Goal: Task Accomplishment & Management: Manage account settings

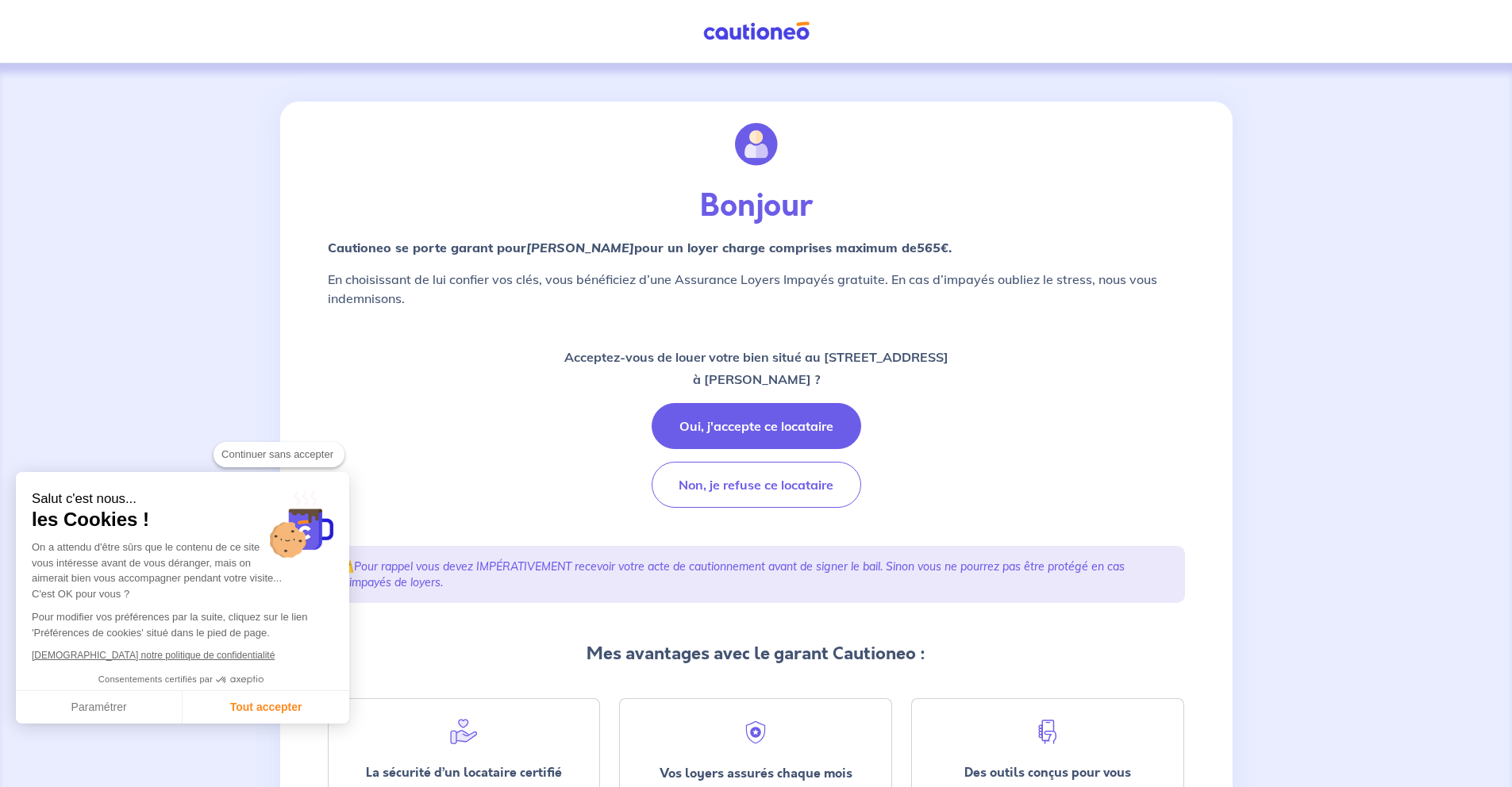
checkbox input "true"
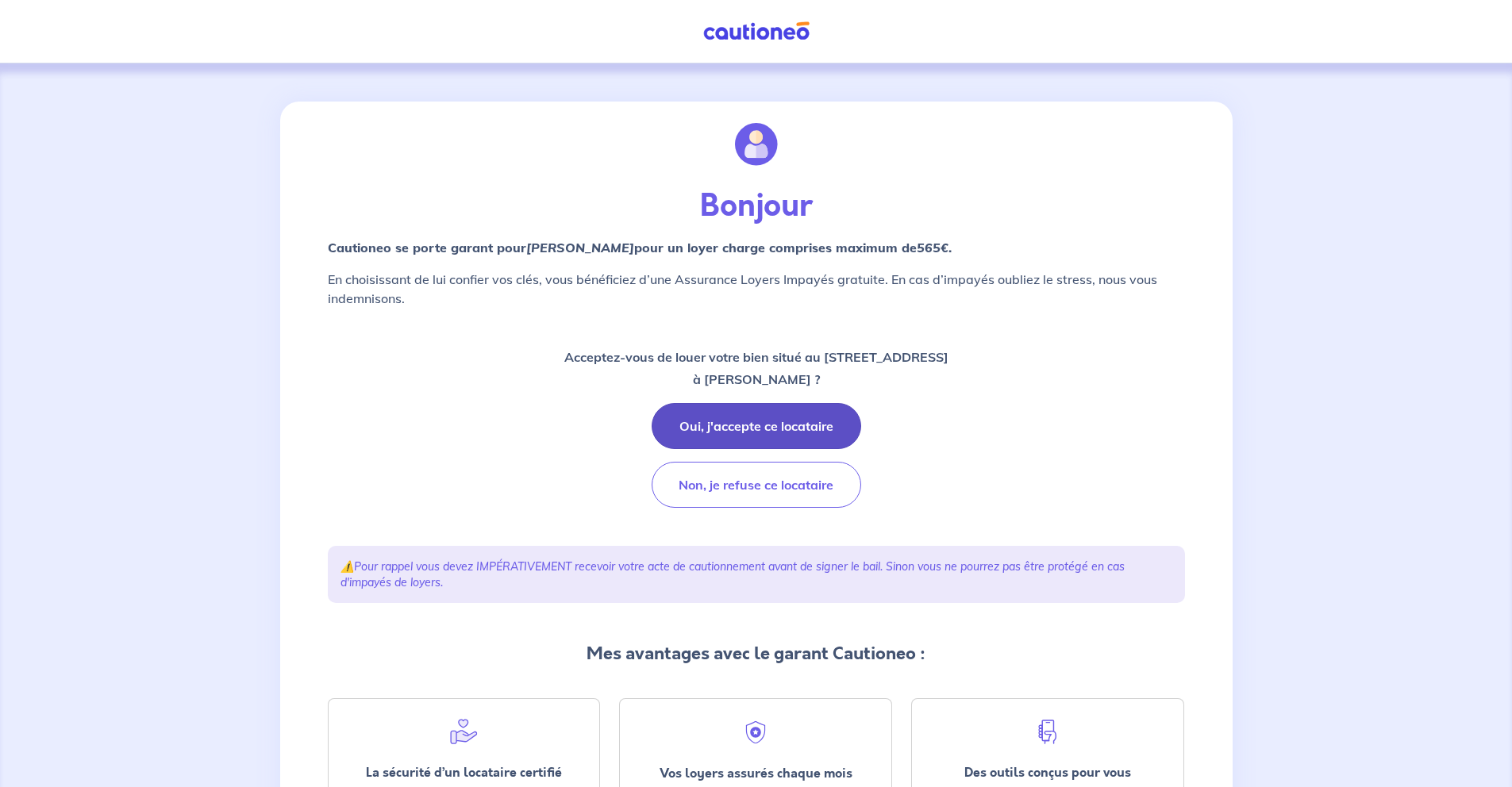
click at [783, 416] on button "Oui, j'accepte ce locataire" at bounding box center [756, 426] width 209 height 46
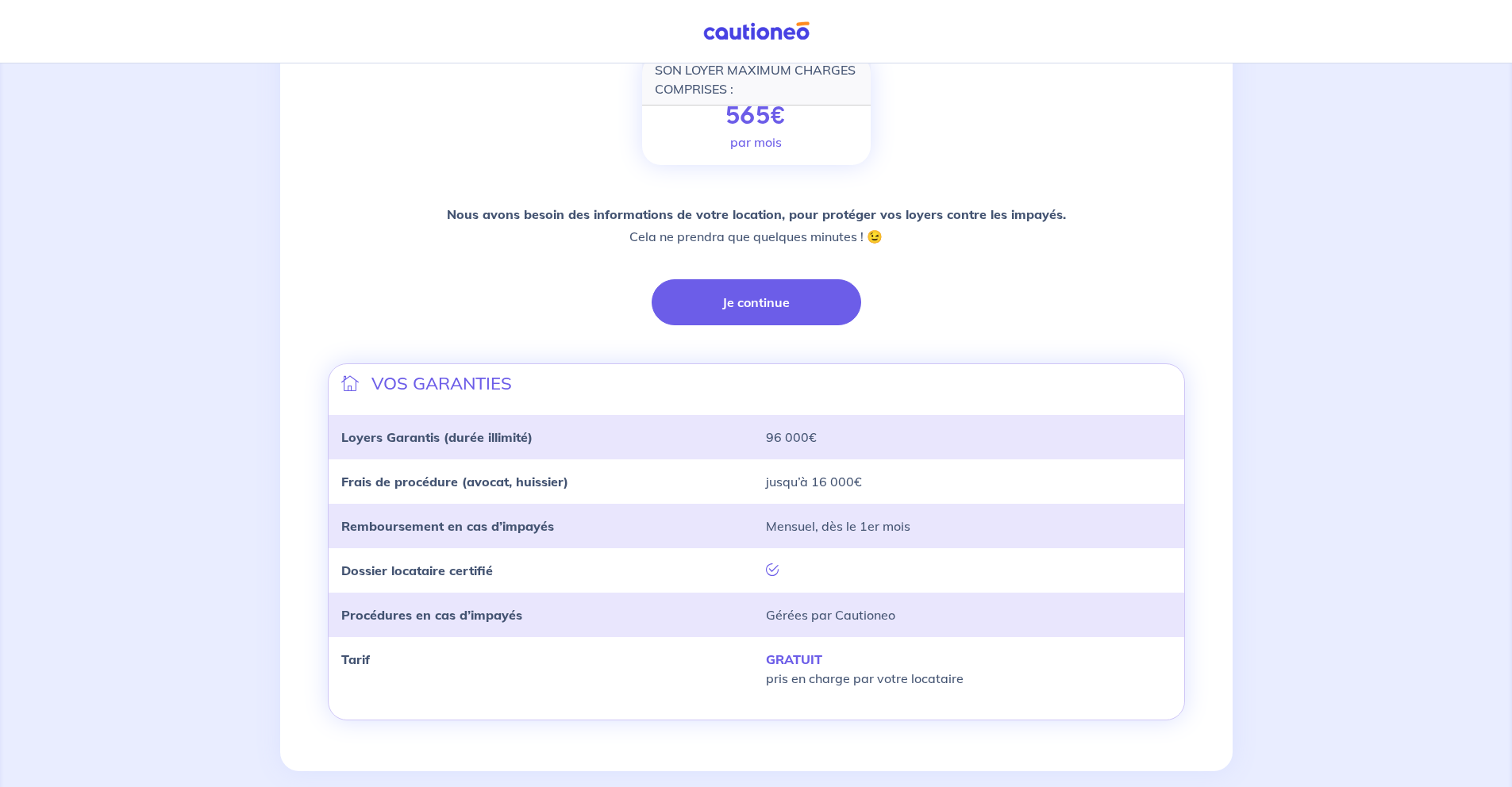
scroll to position [270, 0]
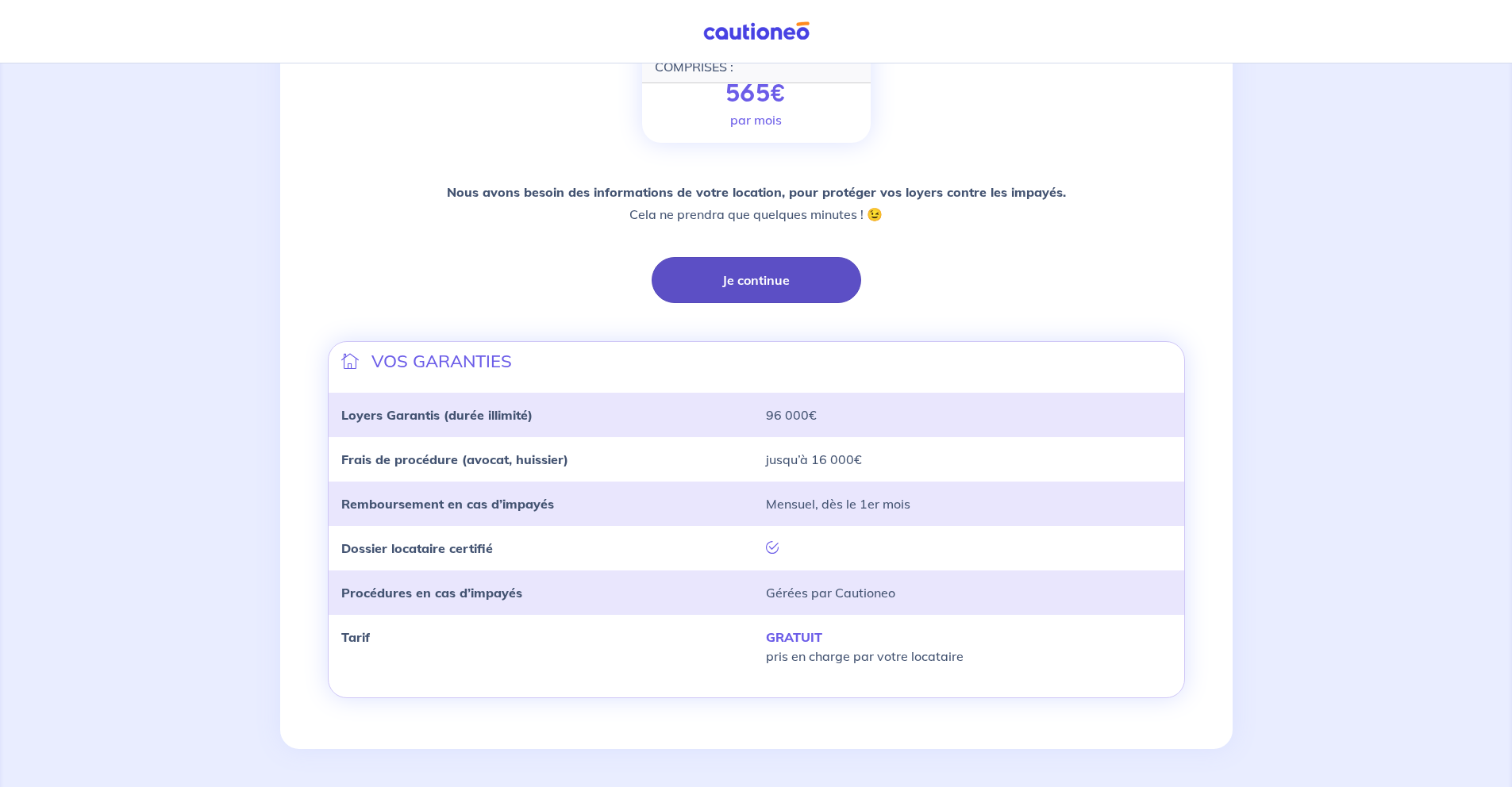
click at [807, 299] on button "Je continue" at bounding box center [756, 280] width 209 height 46
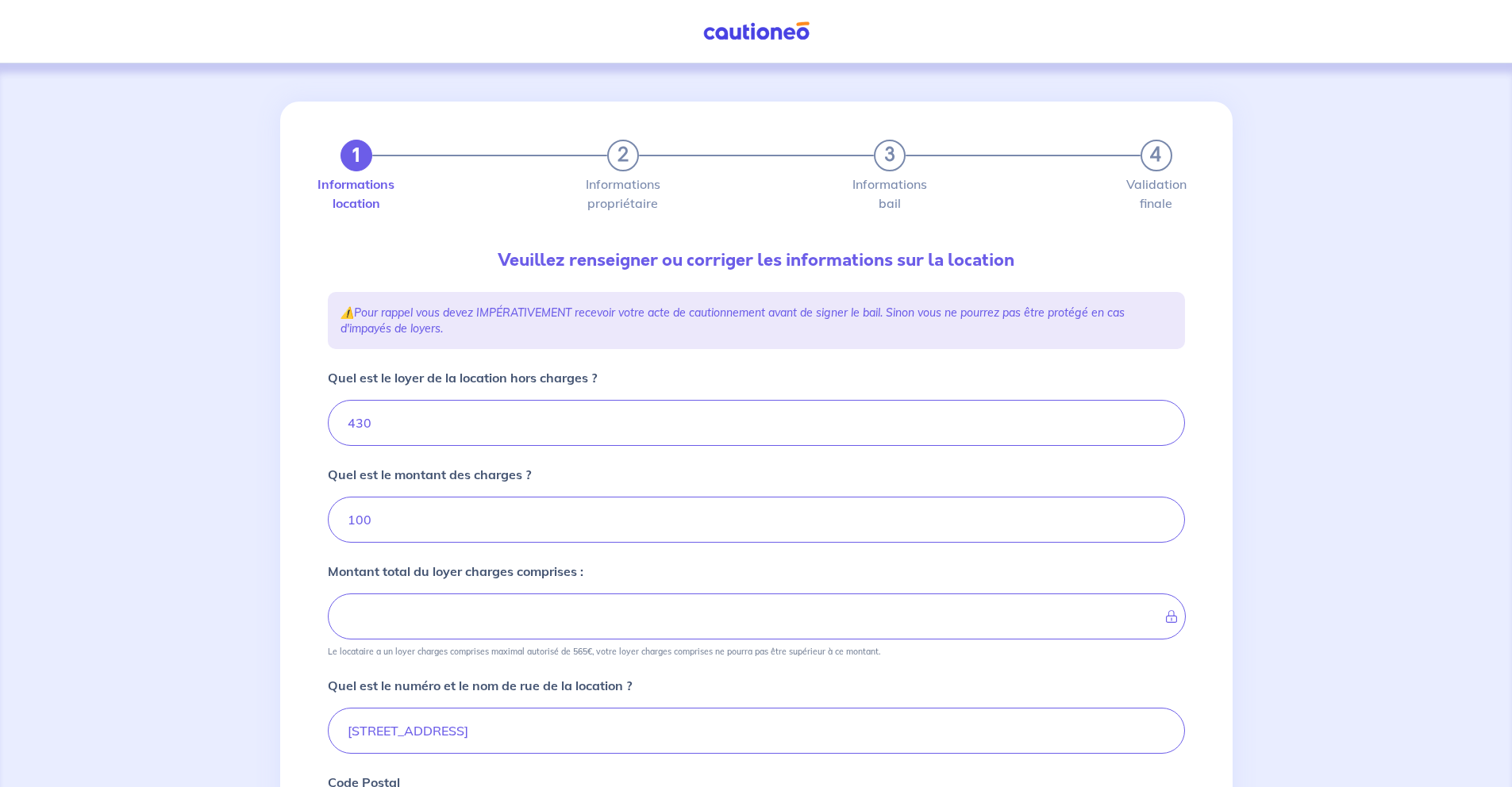
type input "530"
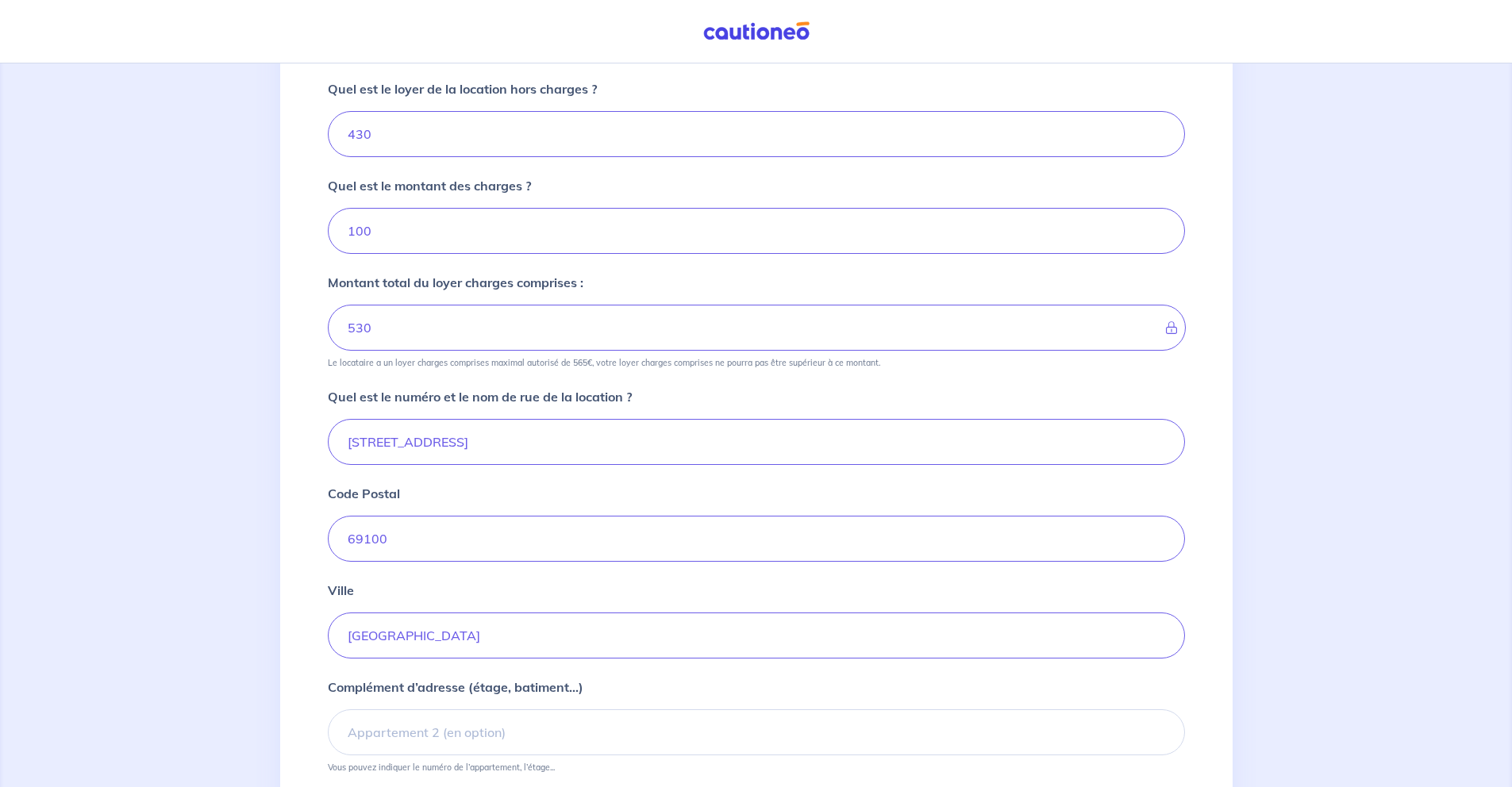
scroll to position [429, 0]
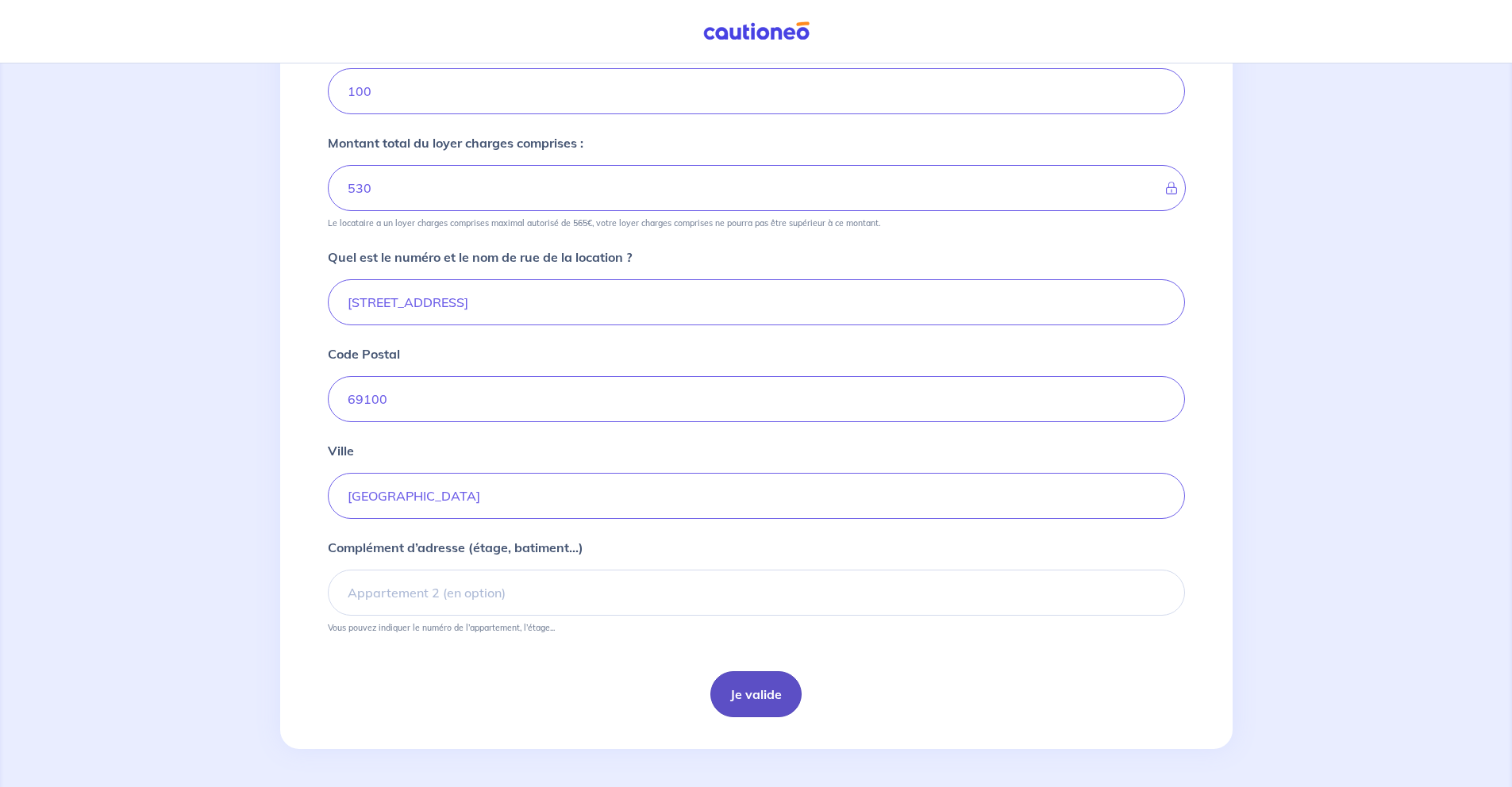
click at [735, 698] on button "Je valide" at bounding box center [756, 694] width 91 height 46
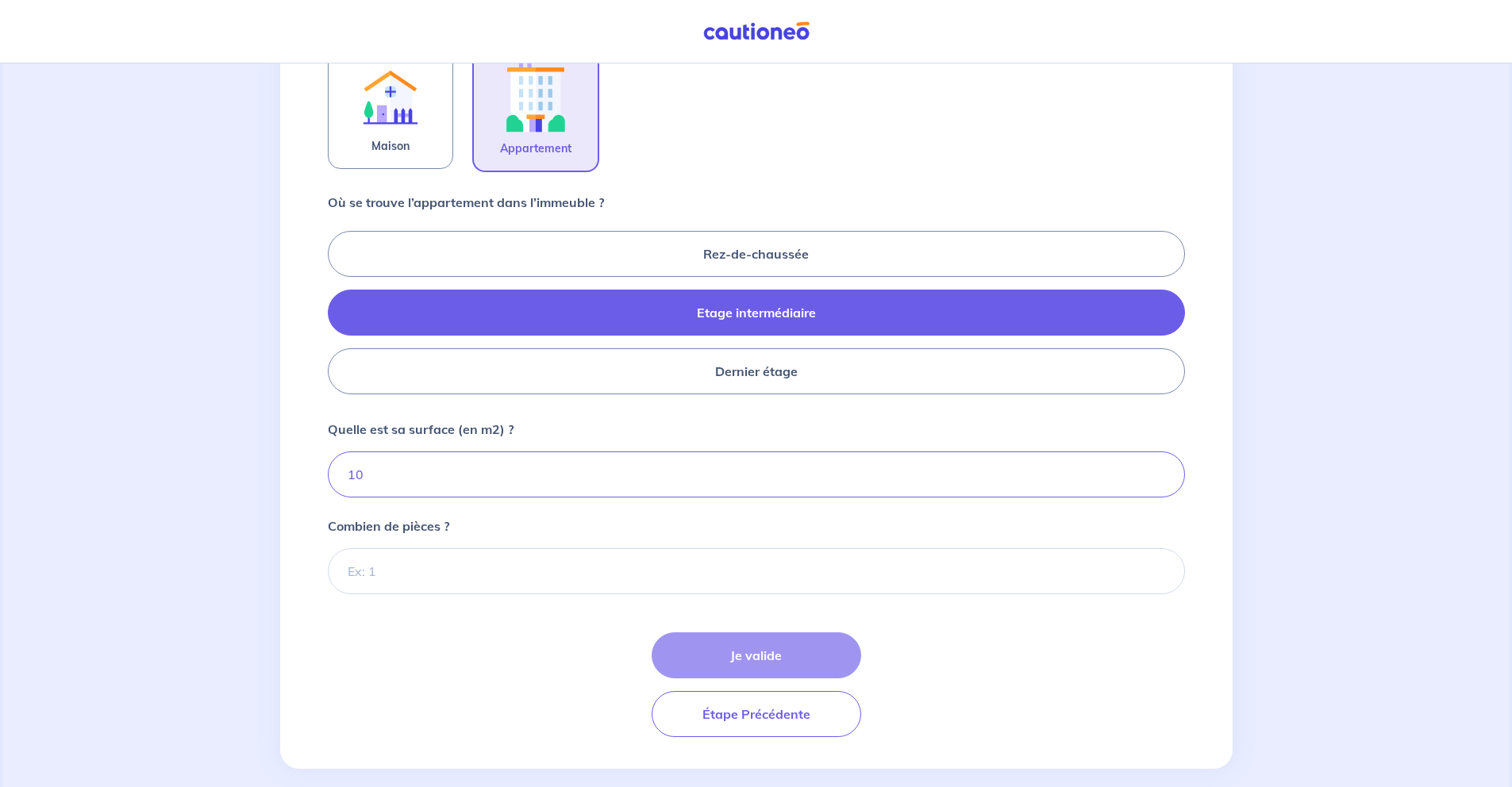
scroll to position [550, 0]
click at [396, 569] on input "Combien de pièces ?" at bounding box center [757, 570] width 857 height 46
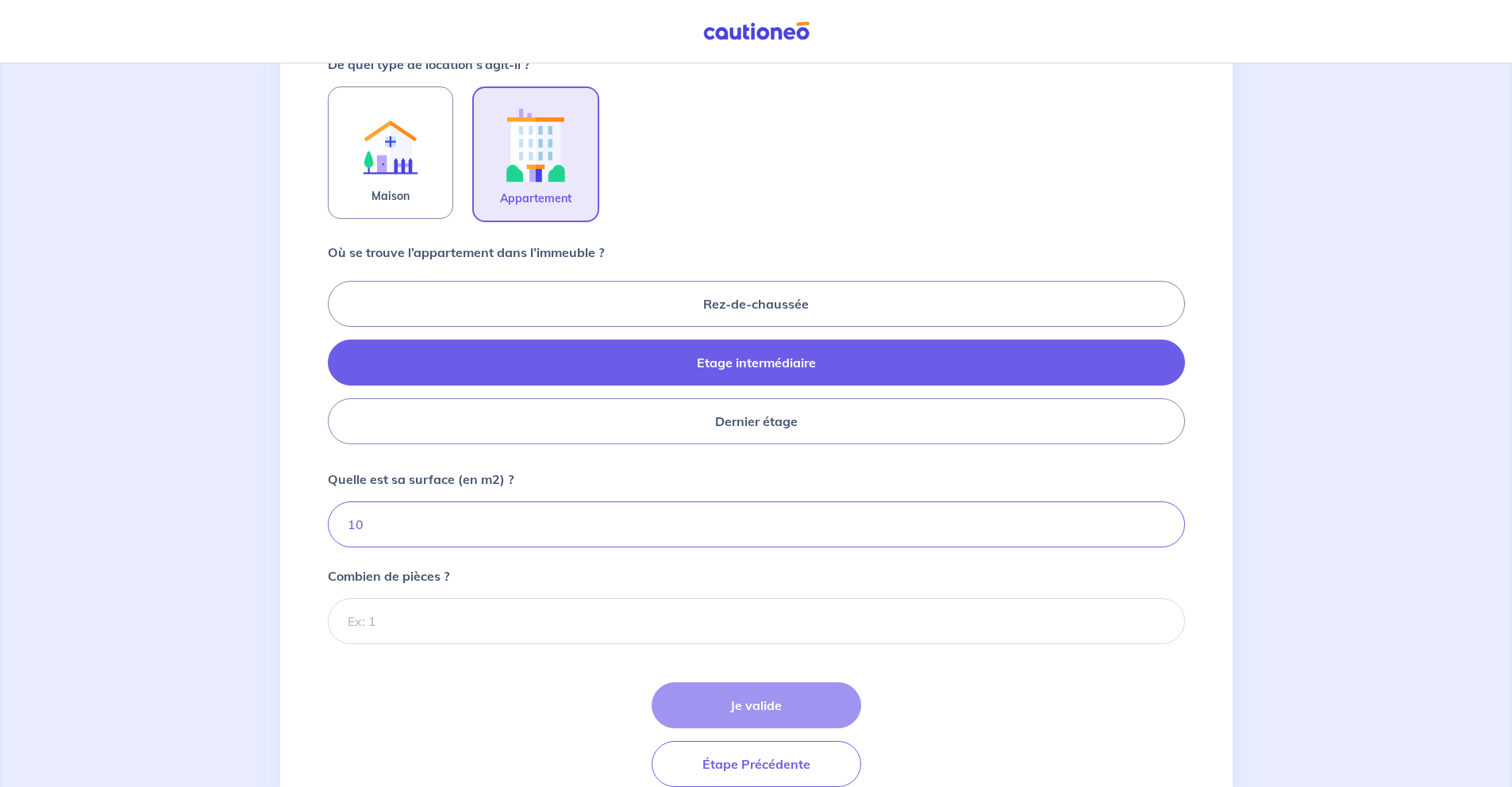
scroll to position [549, 0]
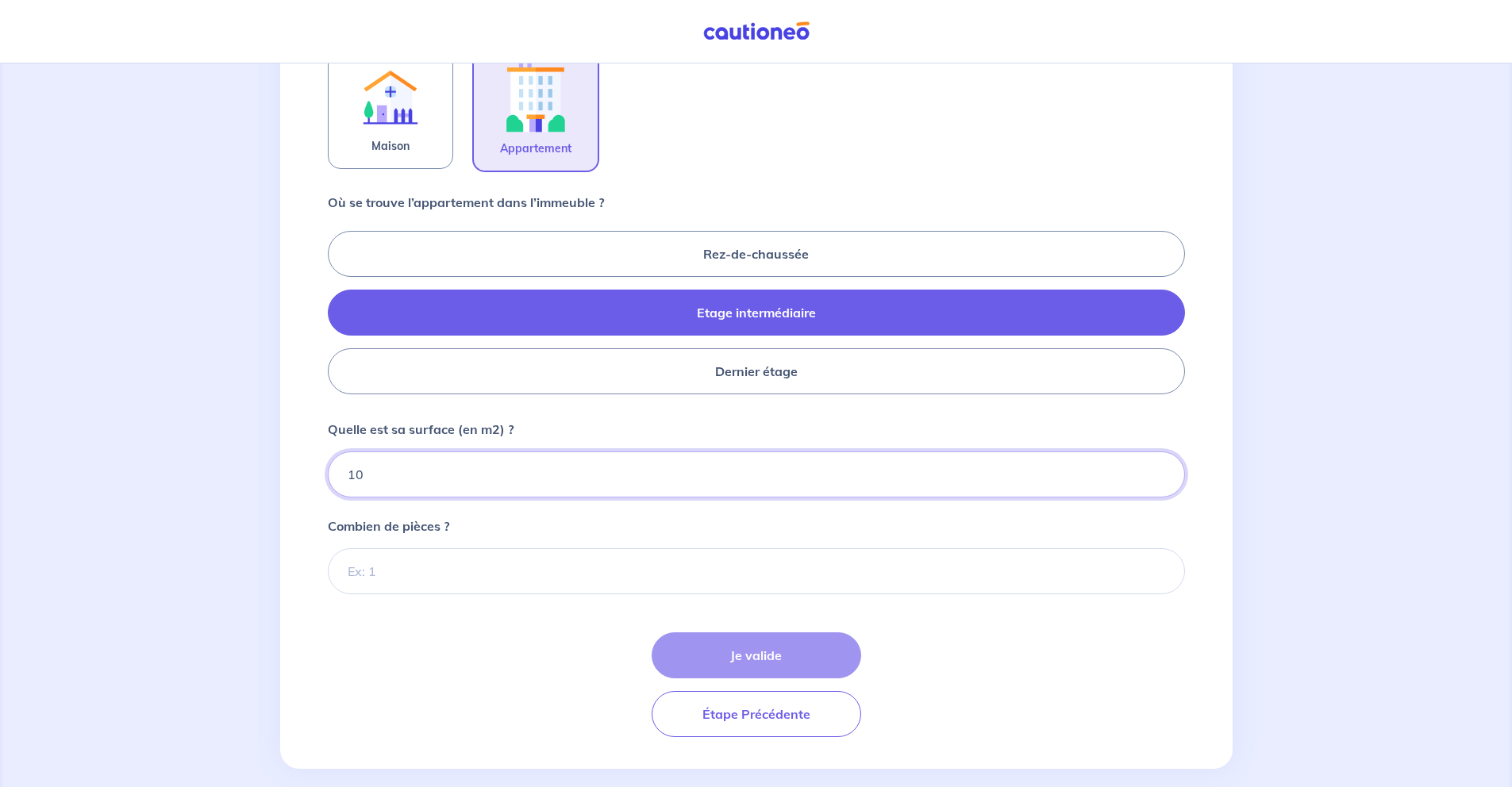
drag, startPoint x: 441, startPoint y: 477, endPoint x: 333, endPoint y: 477, distance: 108.0
click at [333, 477] on input "10" at bounding box center [757, 474] width 857 height 46
paste input "72.81"
type input "72.81"
click at [467, 549] on input "Combien de pièces ?" at bounding box center [757, 571] width 857 height 46
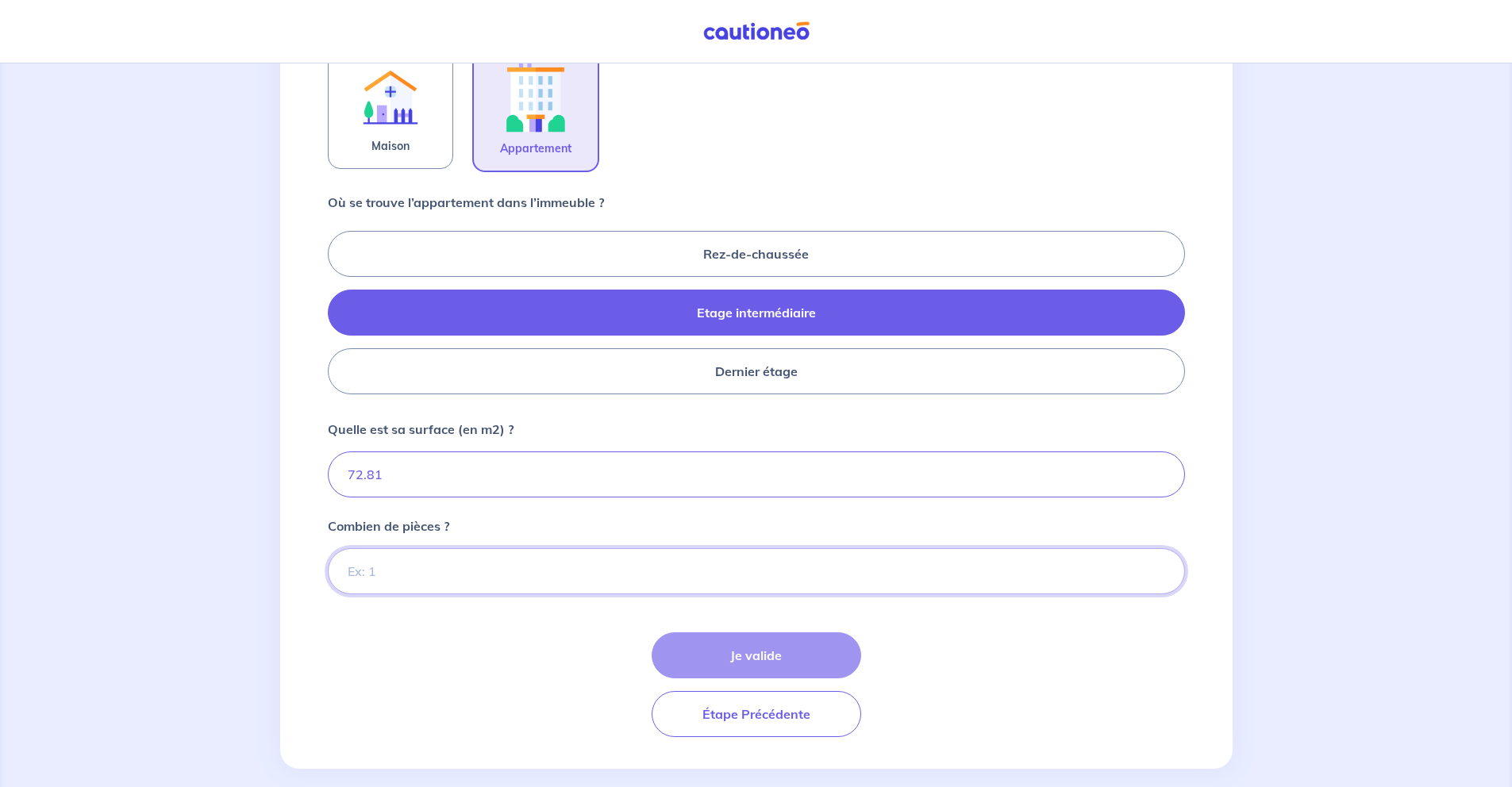
click at [452, 560] on input "Combien de pièces ?" at bounding box center [757, 571] width 857 height 46
type input "5"
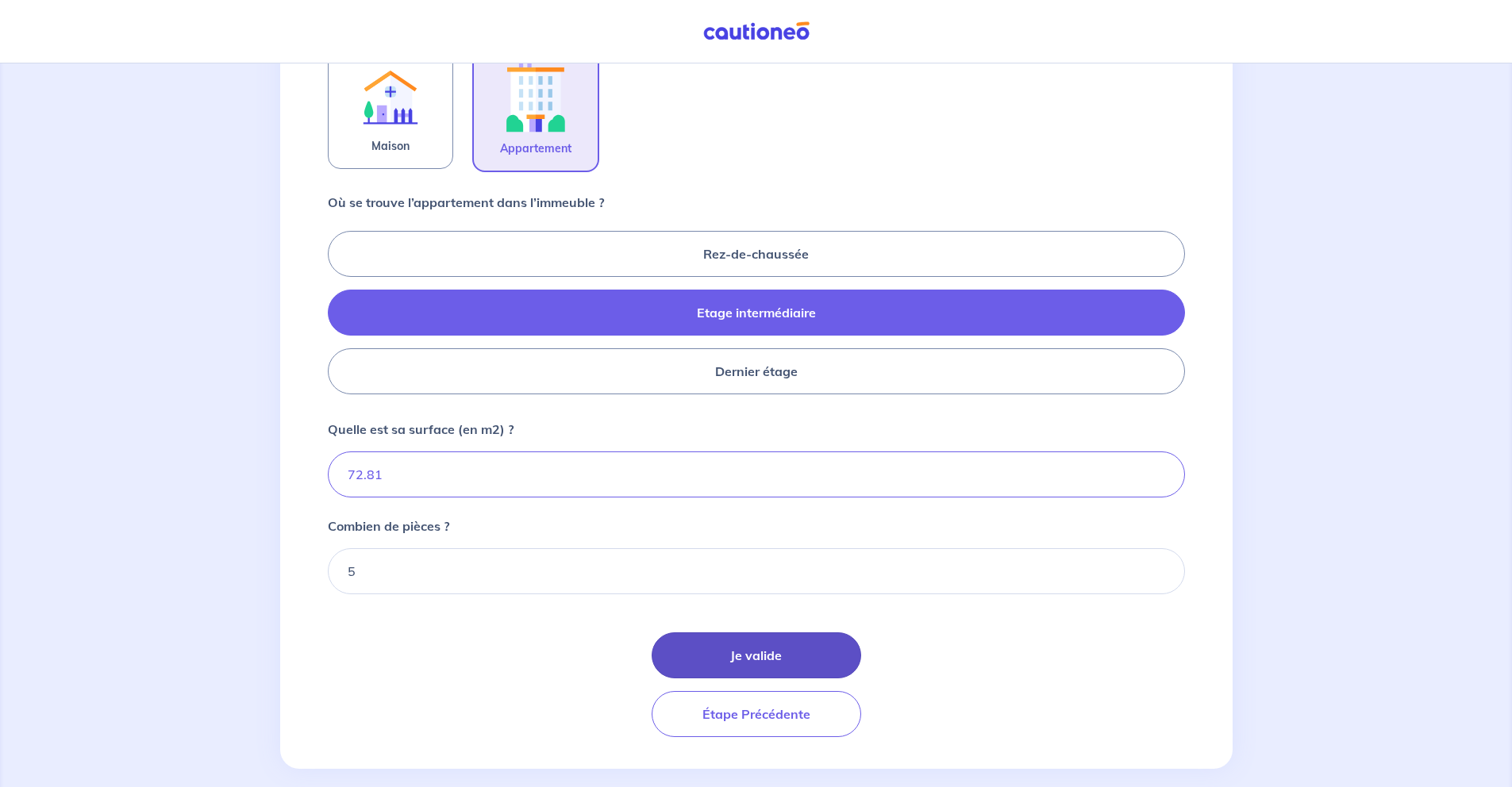
click at [753, 654] on button "Je valide" at bounding box center [756, 655] width 209 height 46
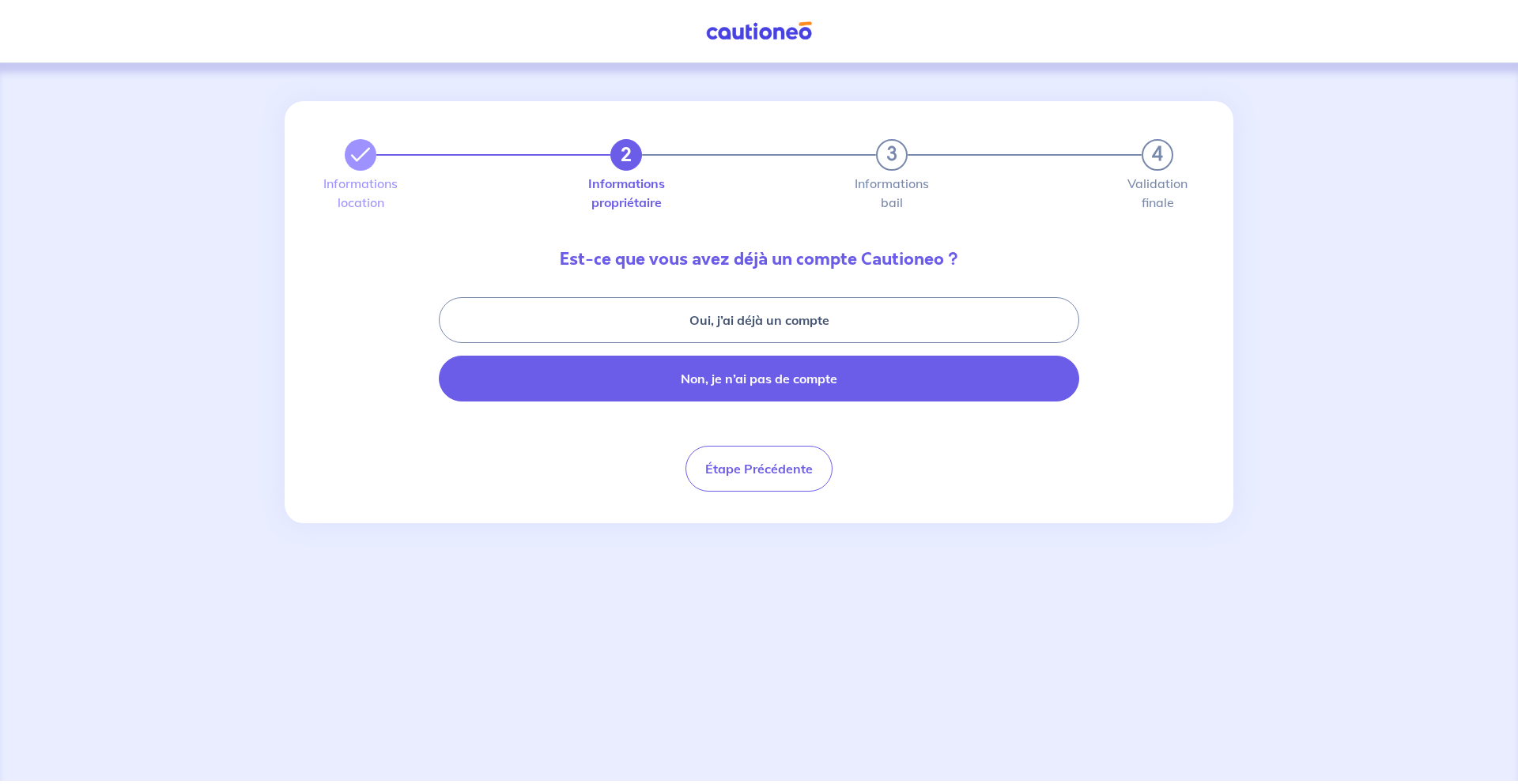
click at [767, 384] on button "Non, je n’ai pas de compte" at bounding box center [759, 378] width 640 height 46
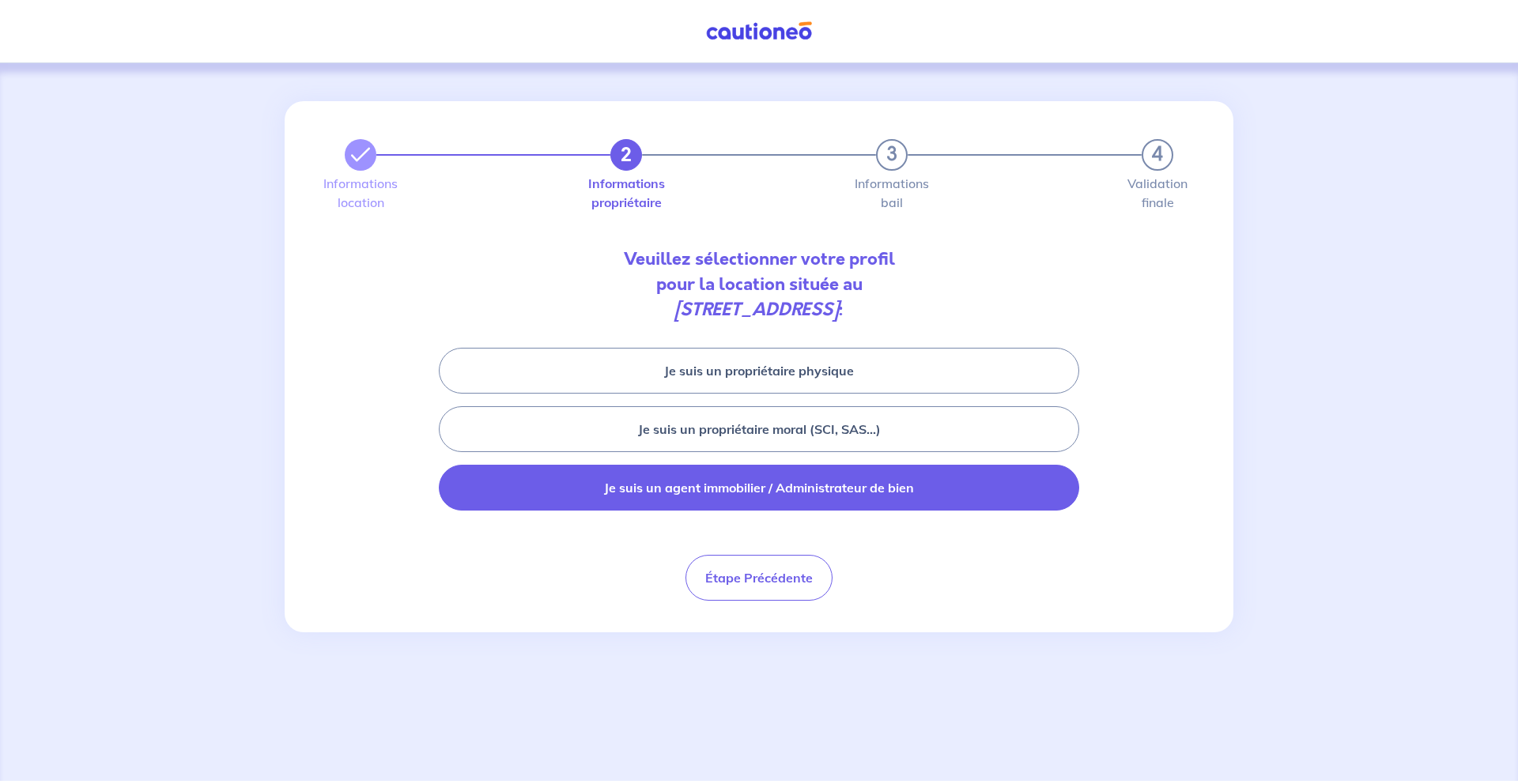
click at [738, 482] on button "Je suis un agent immobilier / Administrateur de bien" at bounding box center [759, 487] width 640 height 46
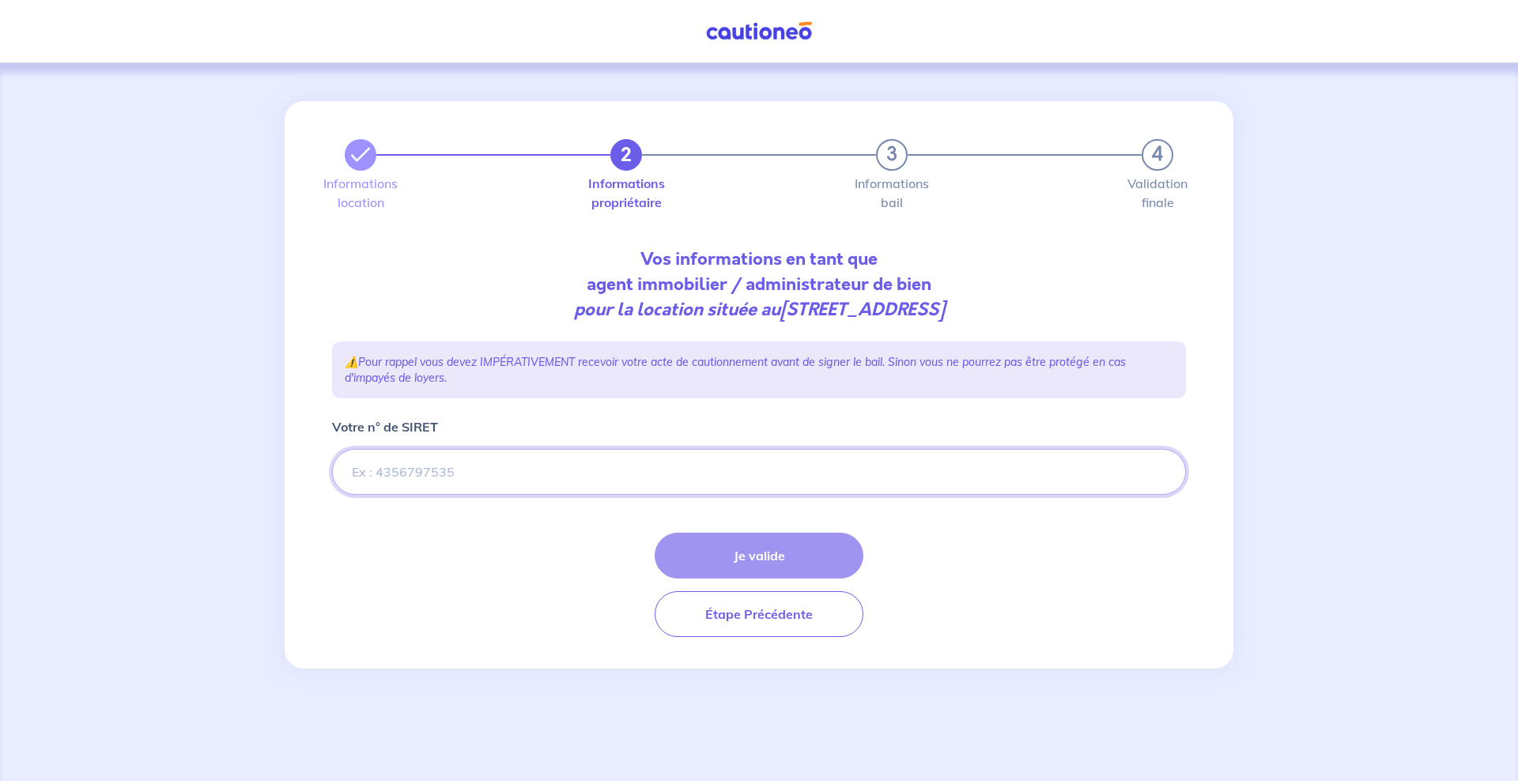
click at [518, 485] on input "Votre n° de SIRET" at bounding box center [759, 471] width 854 height 46
paste input "954 085 874 00012"
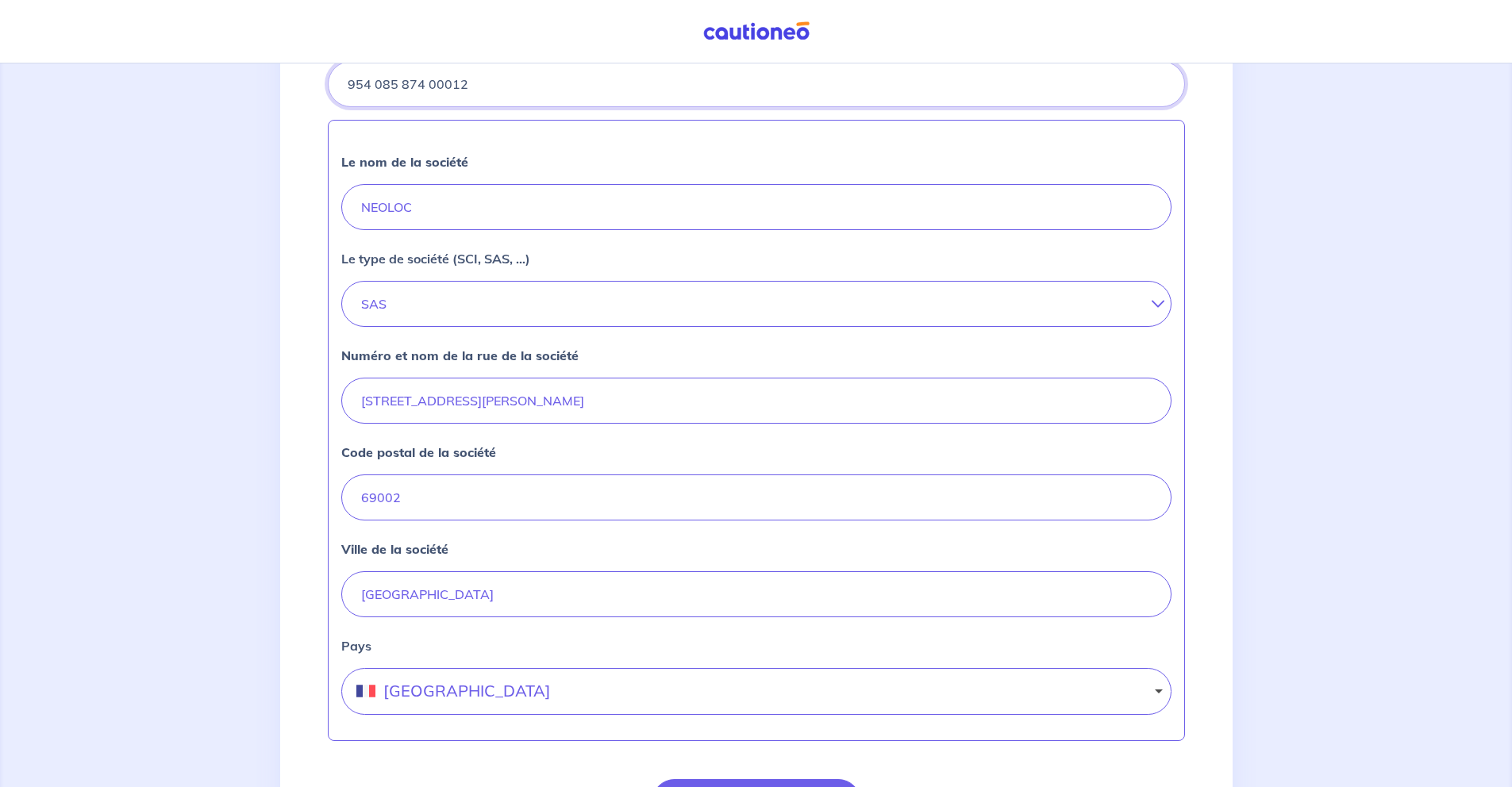
scroll to position [419, 0]
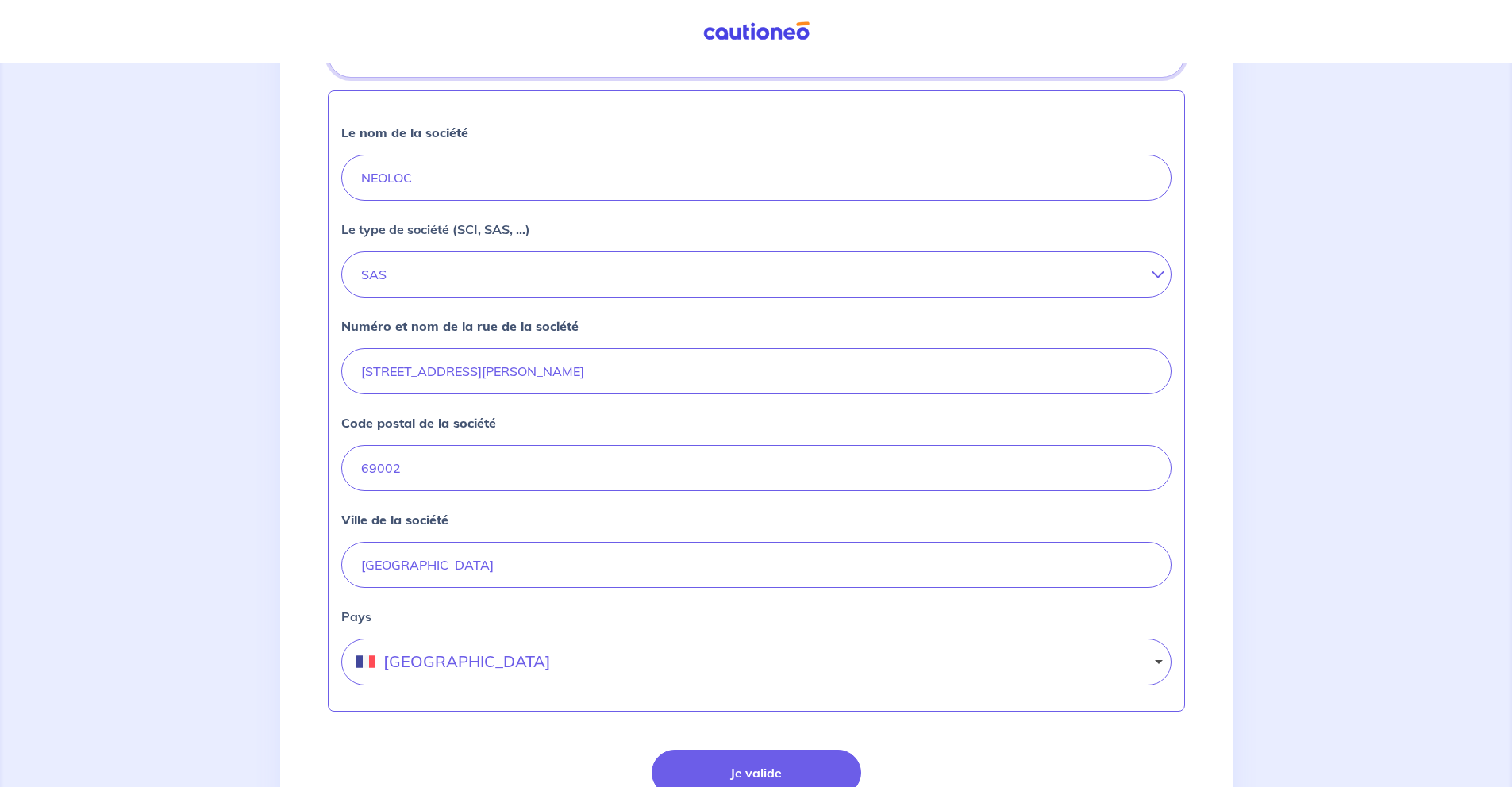
type input "954 085 874 00012"
drag, startPoint x: 543, startPoint y: 361, endPoint x: 308, endPoint y: 365, distance: 235.0
click at [308, 365] on div "2 3 4 Informations location Informations propriétaire Informations bail Validat…" at bounding box center [756, 284] width 953 height 1204
drag, startPoint x: 591, startPoint y: 377, endPoint x: 316, endPoint y: 367, distance: 275.2
click at [316, 367] on div "2 3 4 Informations location Informations propriétaire Informations bail Validat…" at bounding box center [756, 284] width 953 height 1204
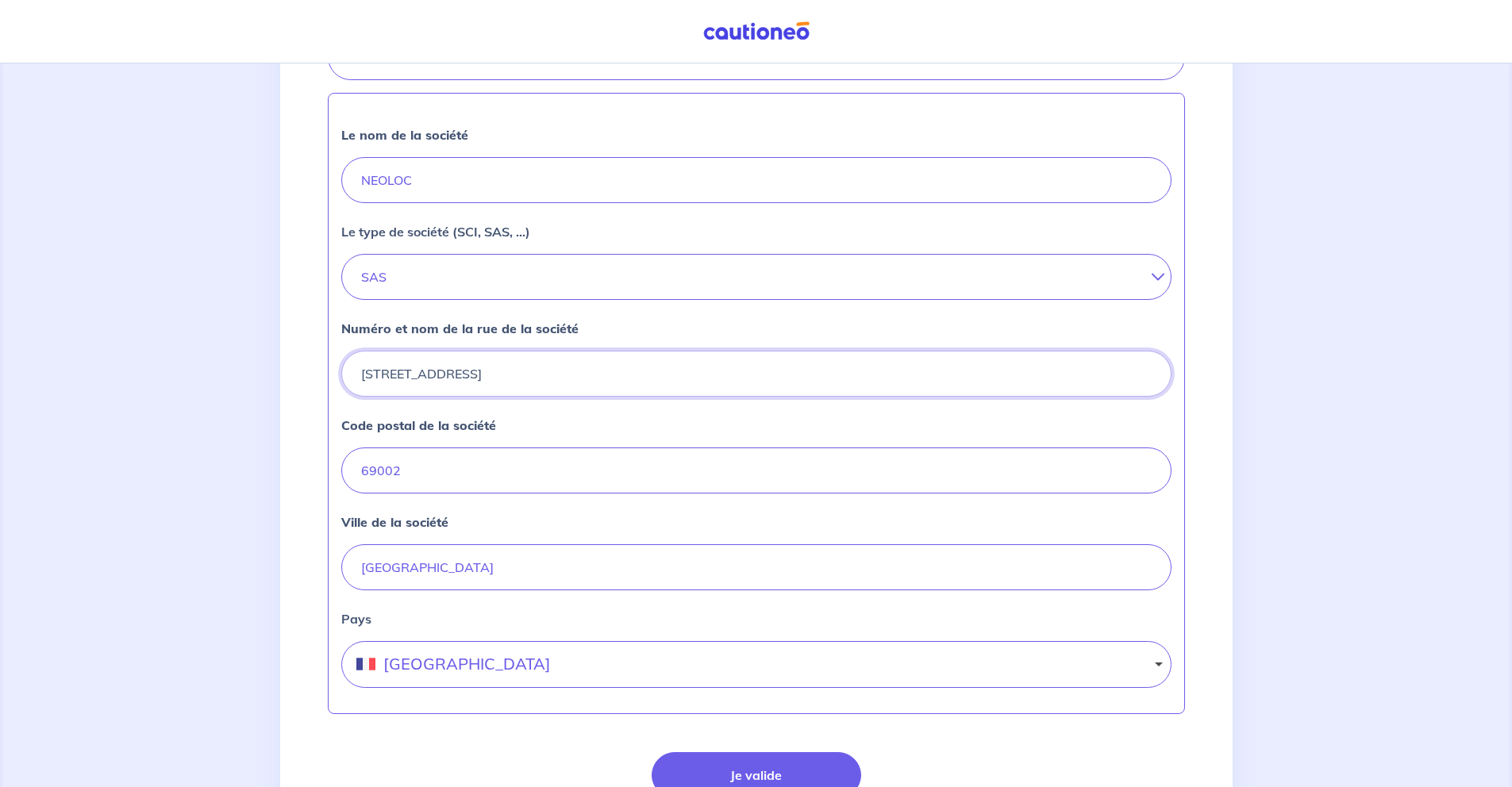
scroll to position [416, 0]
type input "21 place carnot"
click at [467, 428] on strong "Code postal de la société" at bounding box center [418, 426] width 154 height 16
click at [467, 449] on input "69002" at bounding box center [757, 472] width 830 height 46
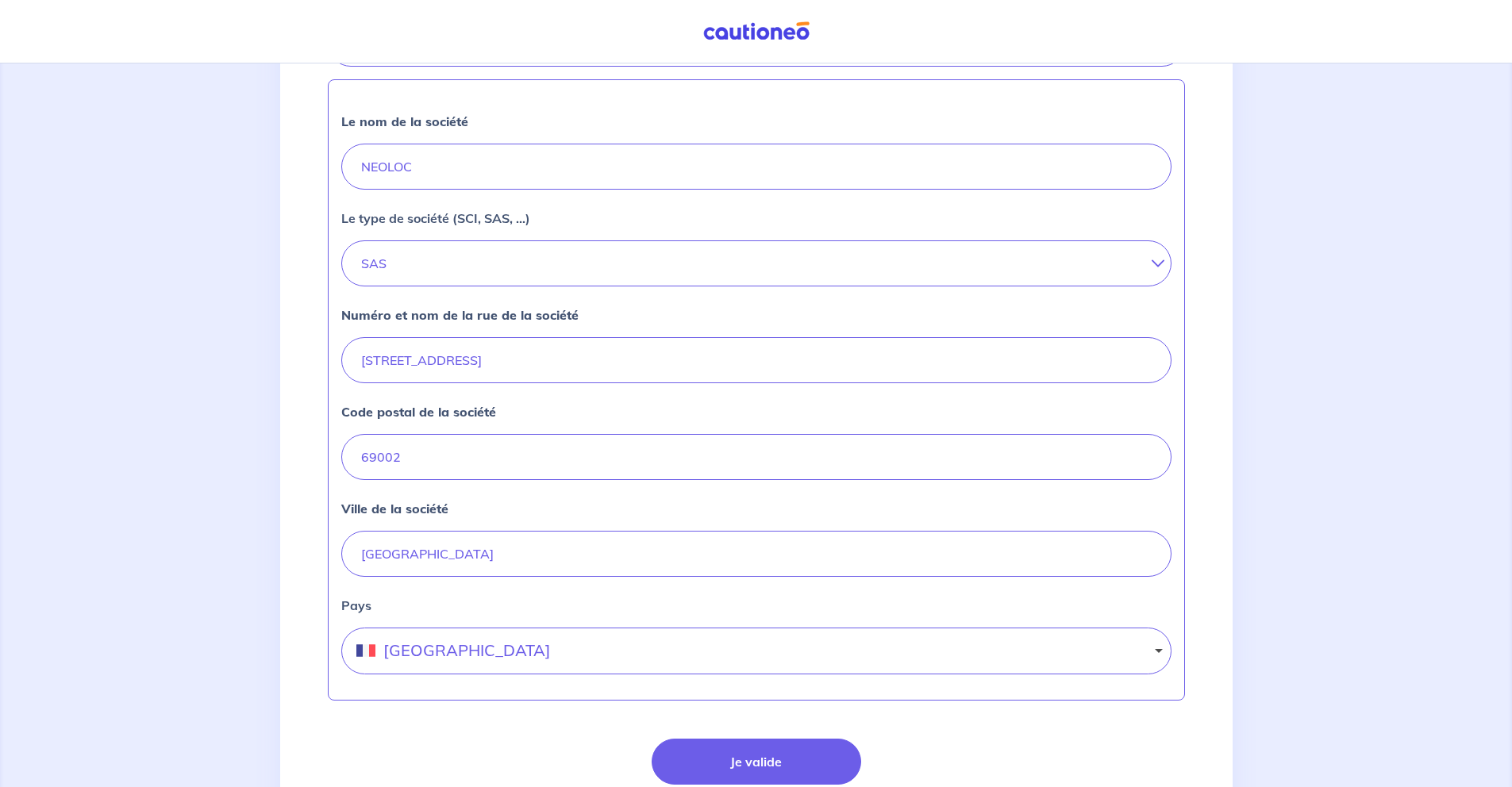
scroll to position [472, 0]
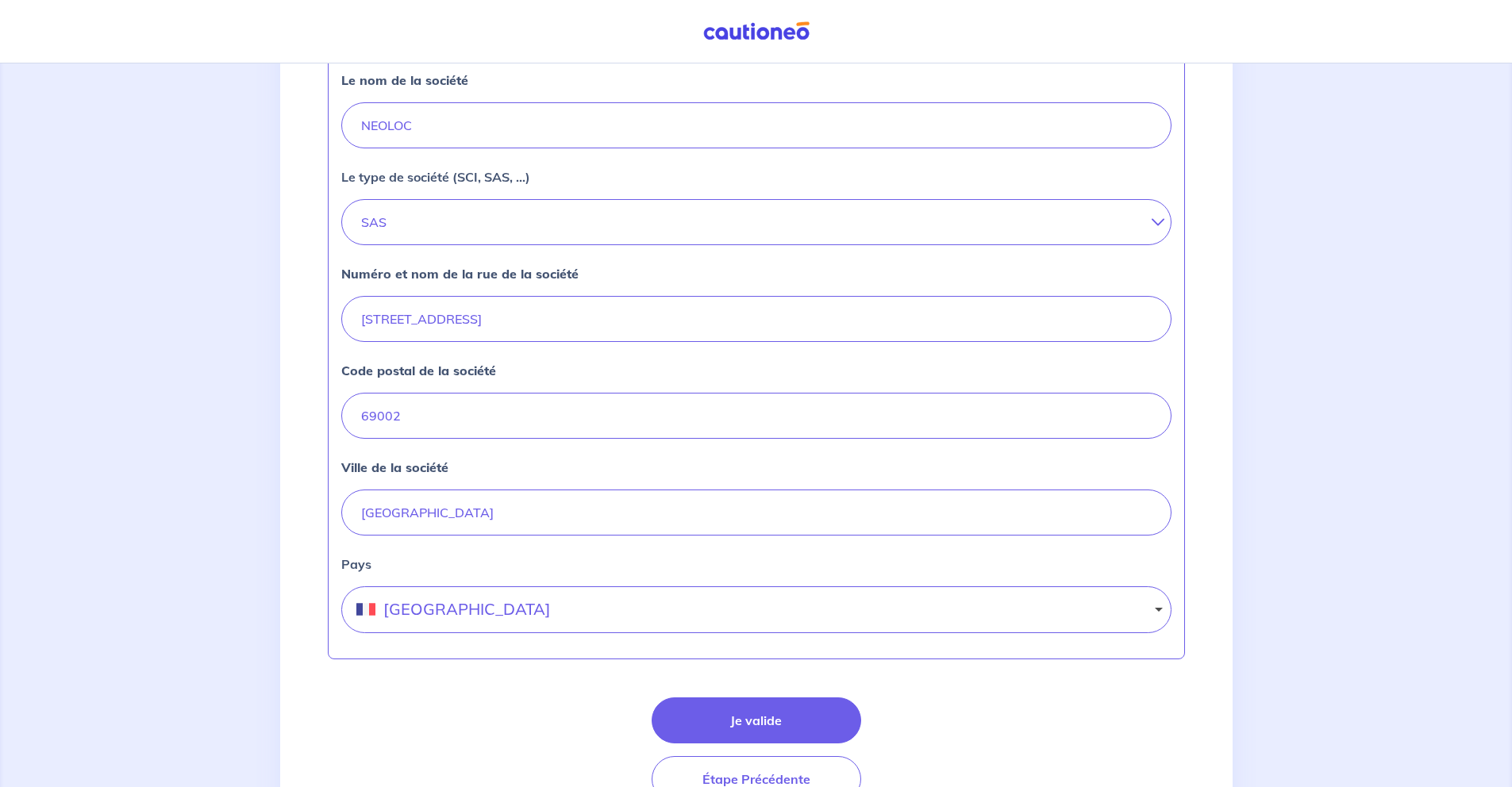
click at [523, 700] on div "Je valide Étape Précédente" at bounding box center [757, 750] width 857 height 105
click at [723, 703] on button "Je valide" at bounding box center [756, 720] width 209 height 46
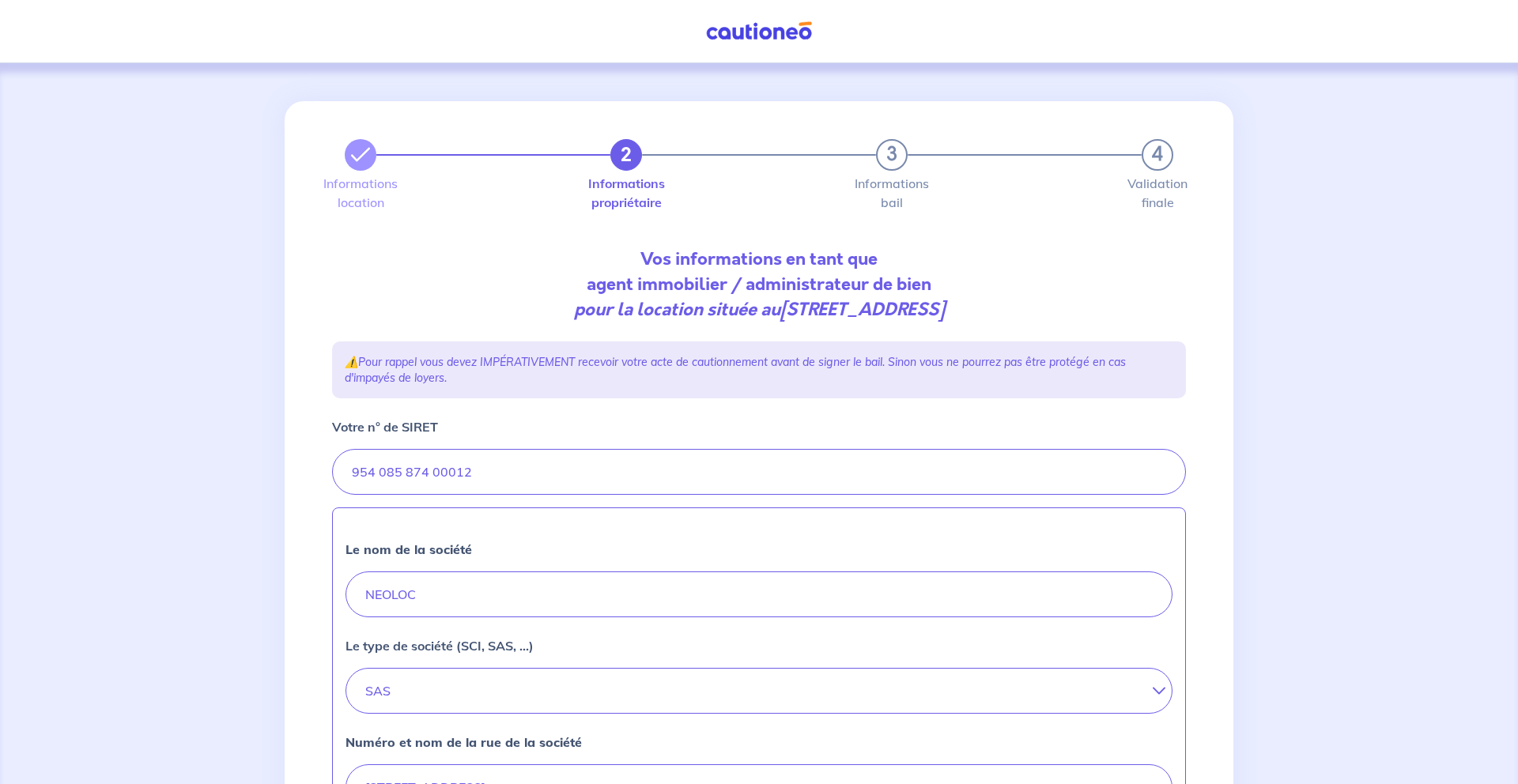
select select "FR"
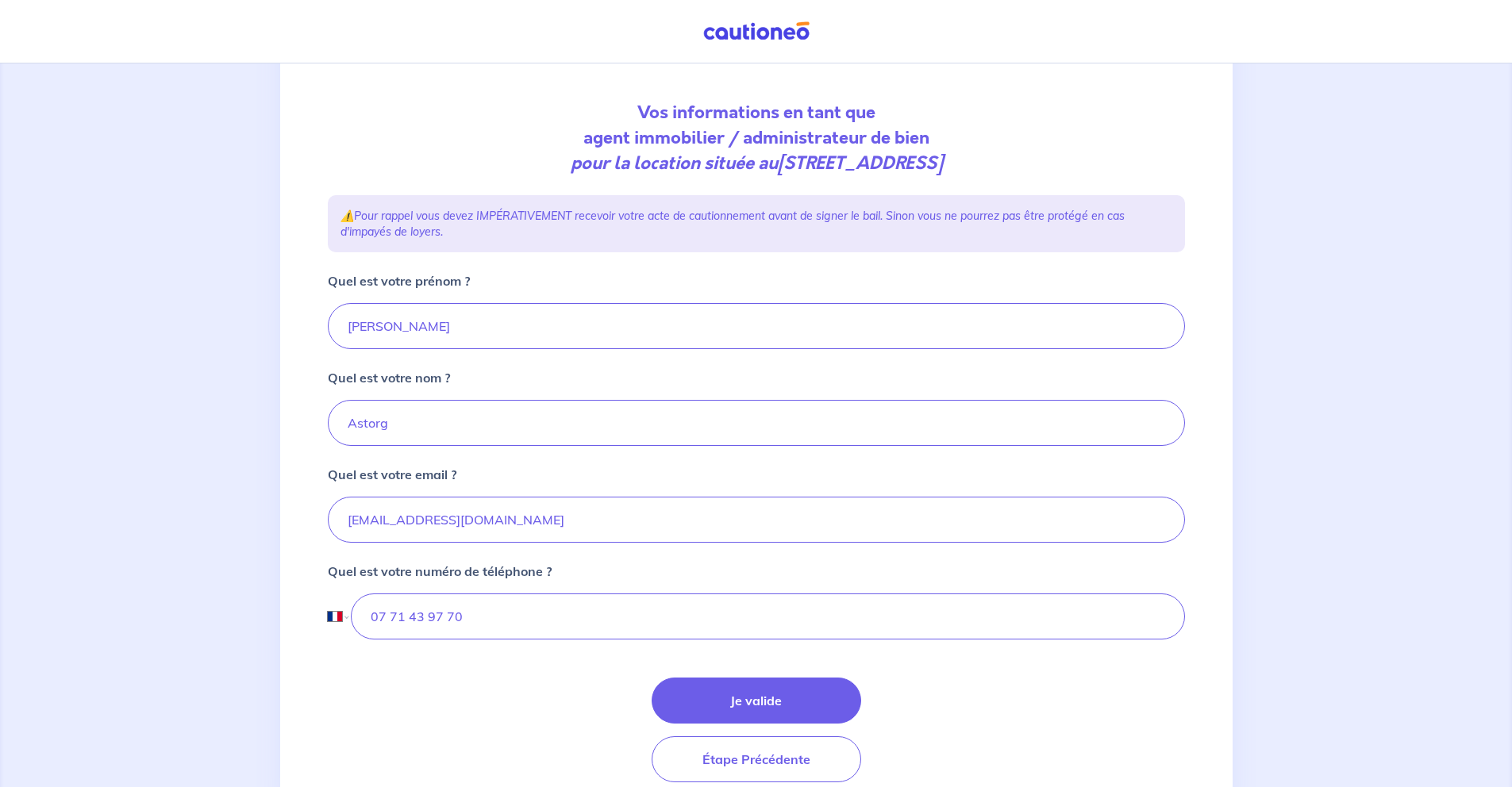
scroll to position [162, 0]
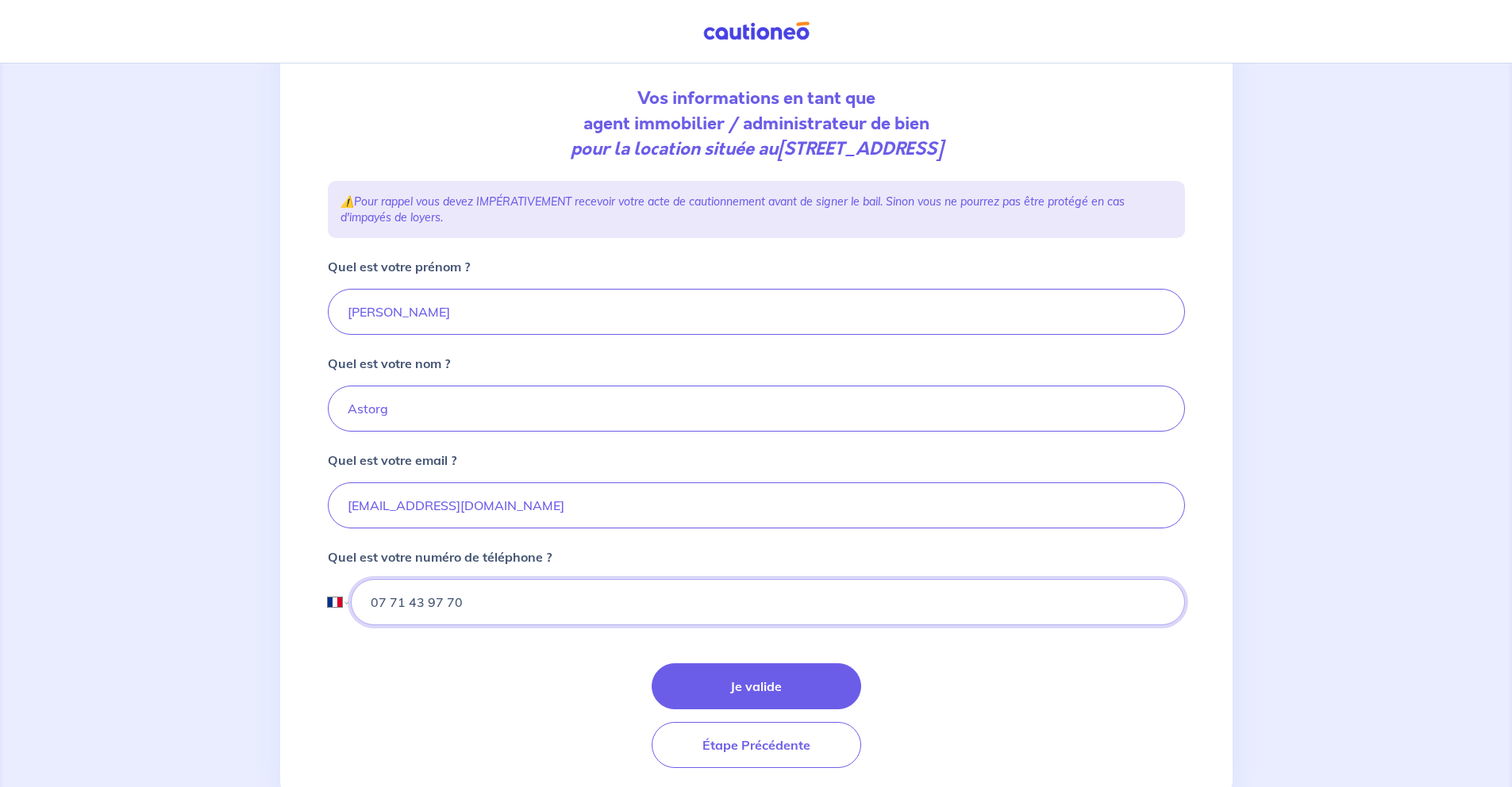
drag, startPoint x: 516, startPoint y: 605, endPoint x: 354, endPoint y: 595, distance: 162.3
click at [354, 595] on input "07 71 43 97 70" at bounding box center [768, 602] width 834 height 46
click at [562, 698] on div "Je valide Étape Précédente" at bounding box center [757, 716] width 857 height 105
click at [815, 690] on button "Je valide" at bounding box center [756, 687] width 209 height 46
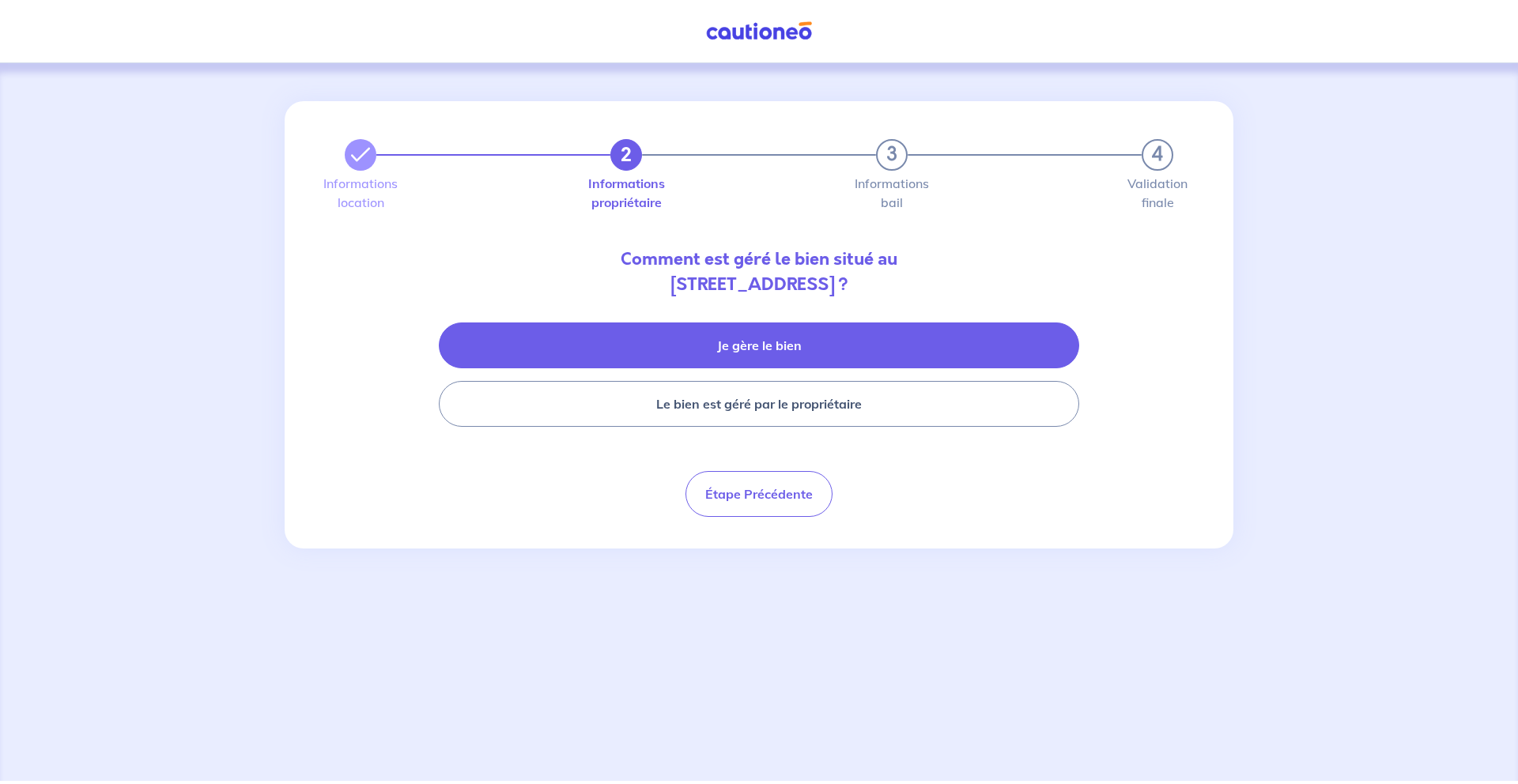
click at [768, 341] on button "Je gère le bien" at bounding box center [759, 345] width 640 height 46
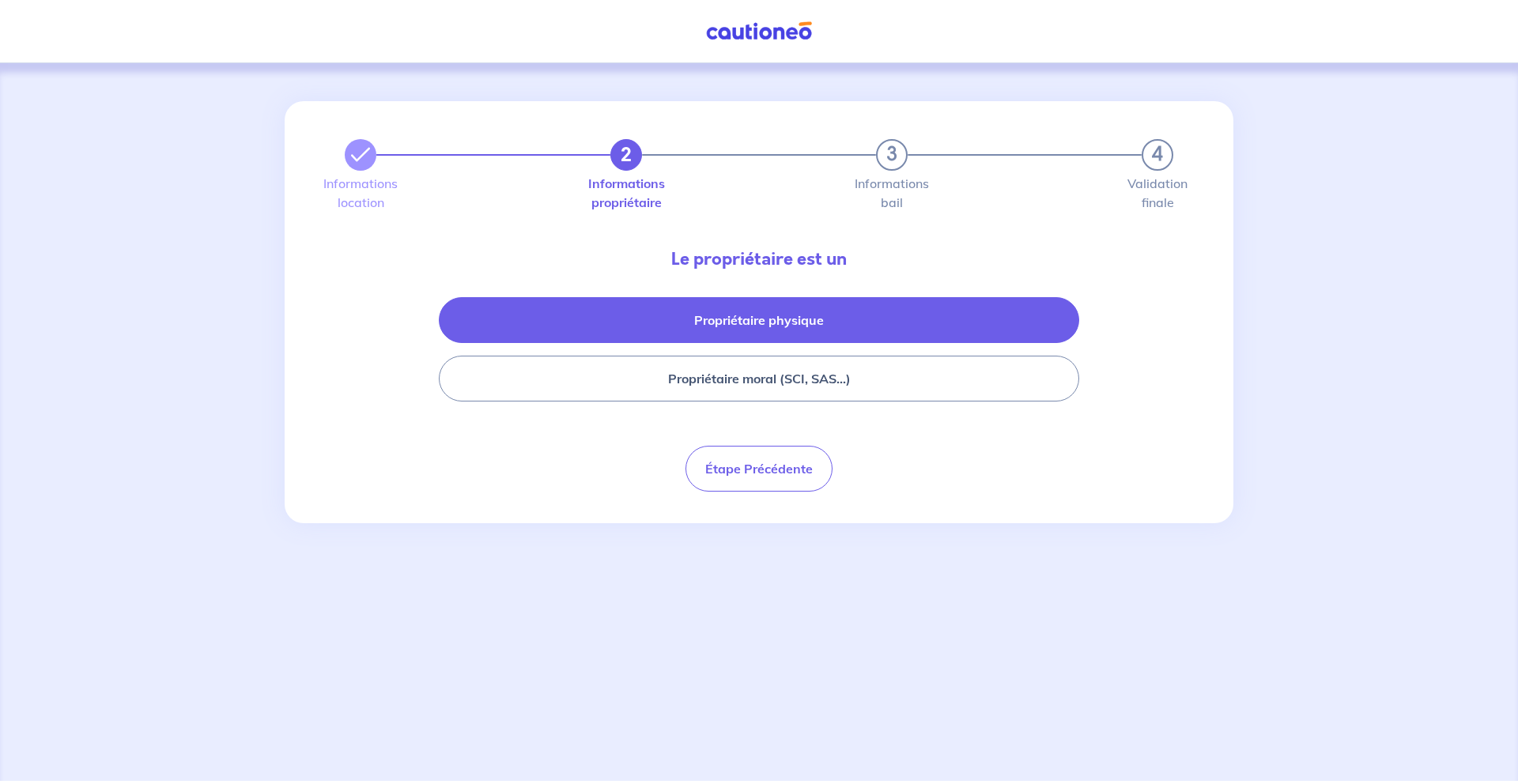
click at [790, 325] on button "Propriétaire physique" at bounding box center [759, 320] width 640 height 46
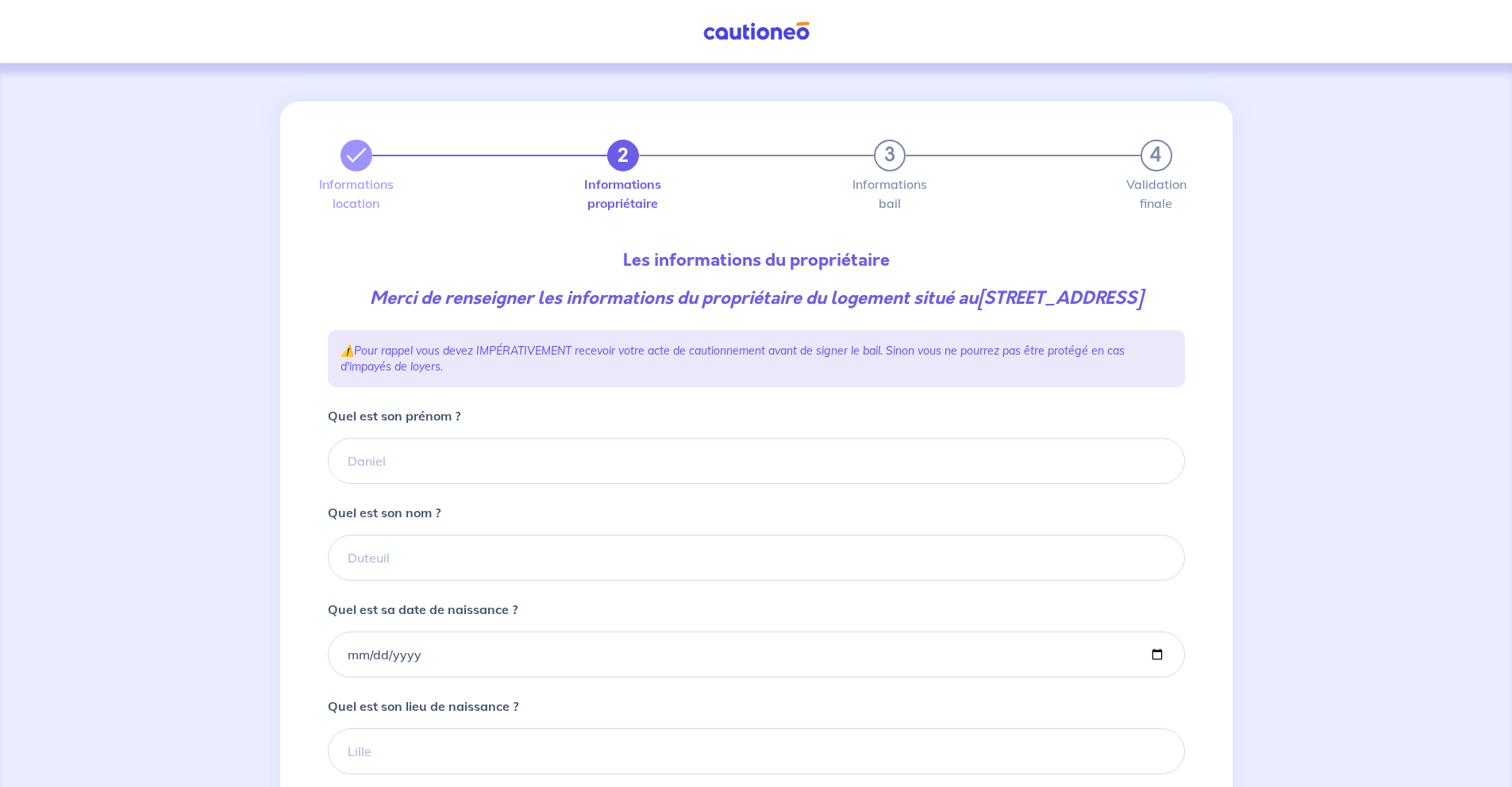
scroll to position [225, 0]
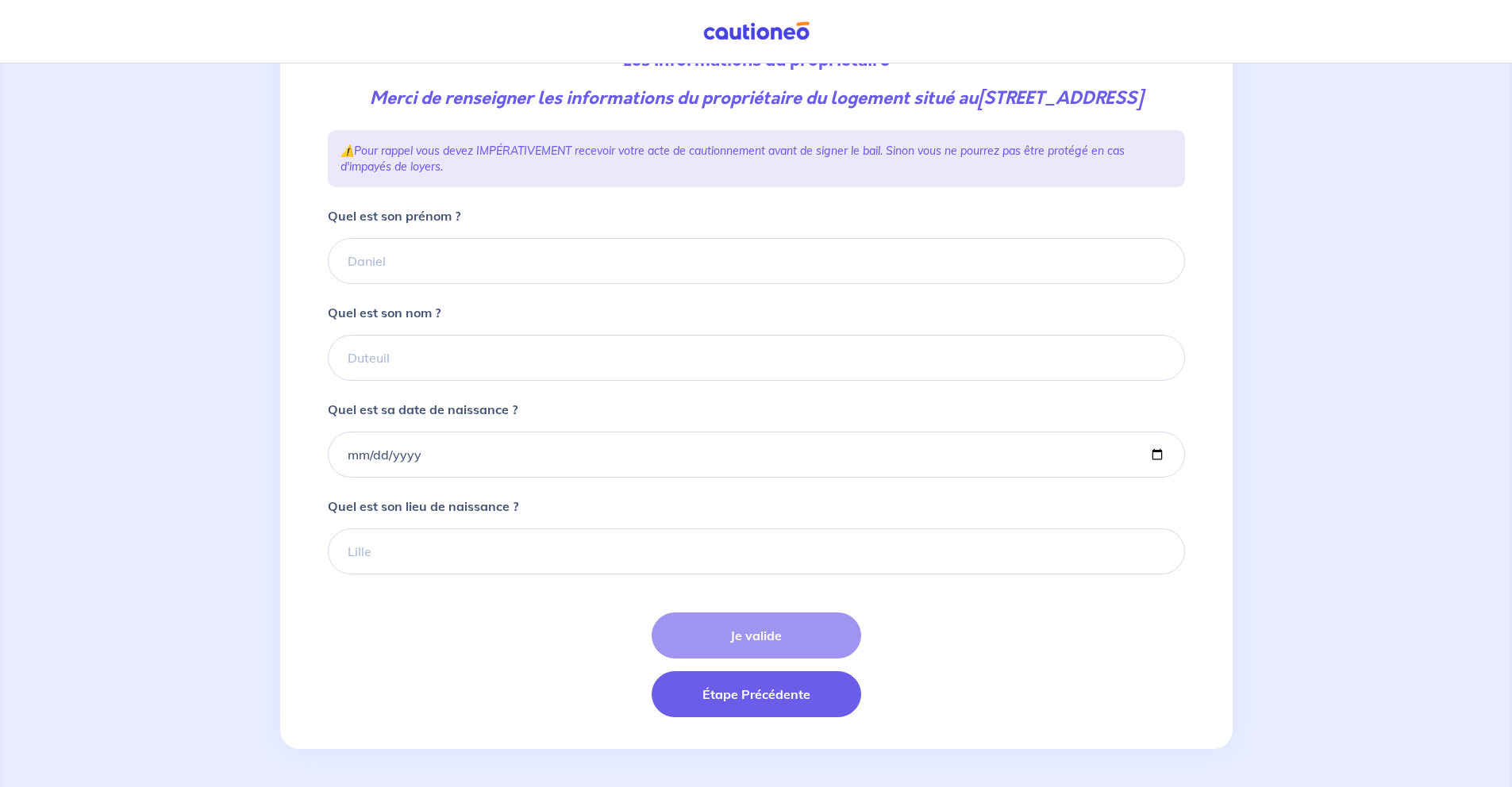
click at [764, 705] on button "Étape Précédente" at bounding box center [756, 694] width 209 height 46
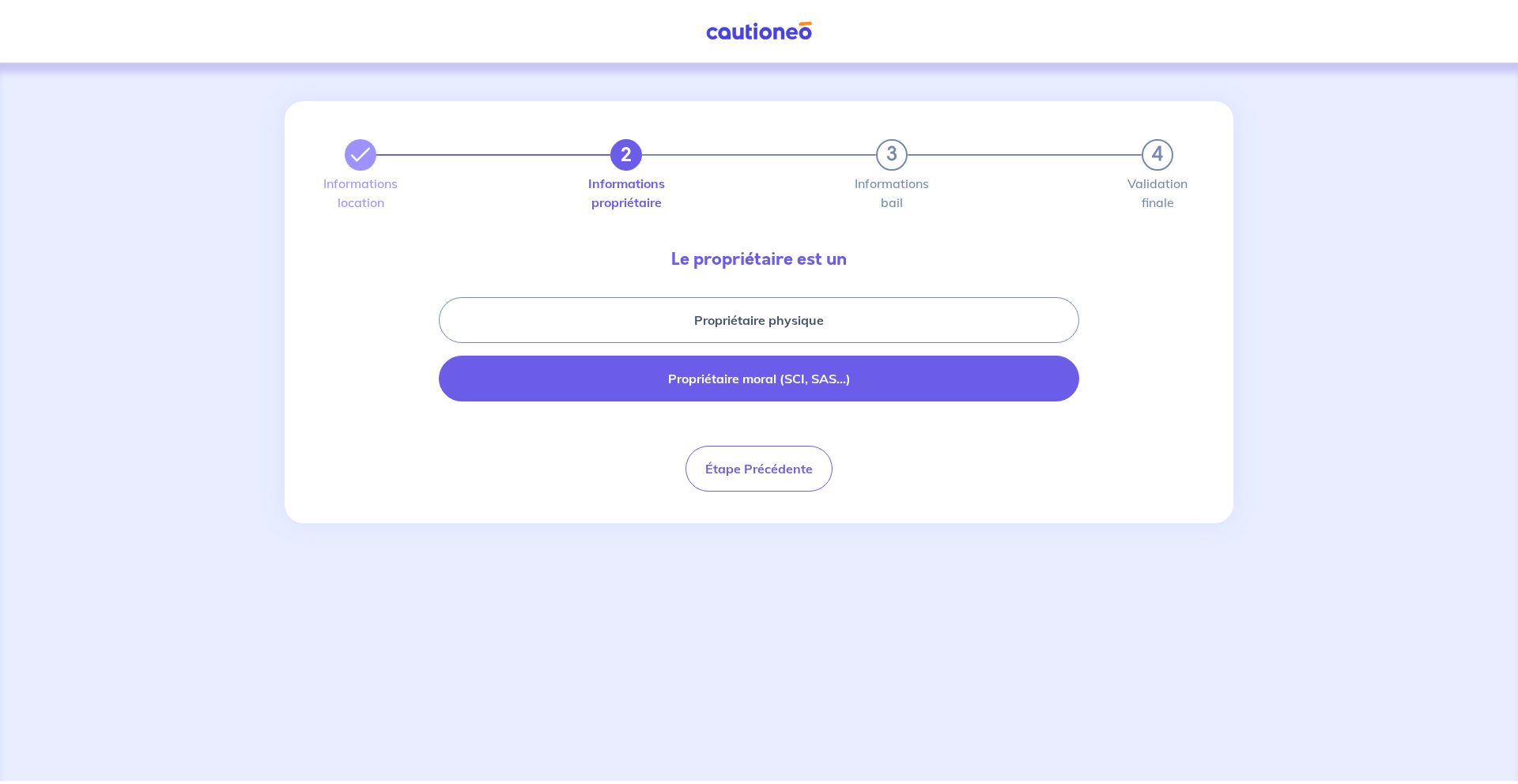
click at [732, 387] on button "Propriétaire moral (SCI, SAS...)" at bounding box center [759, 378] width 640 height 46
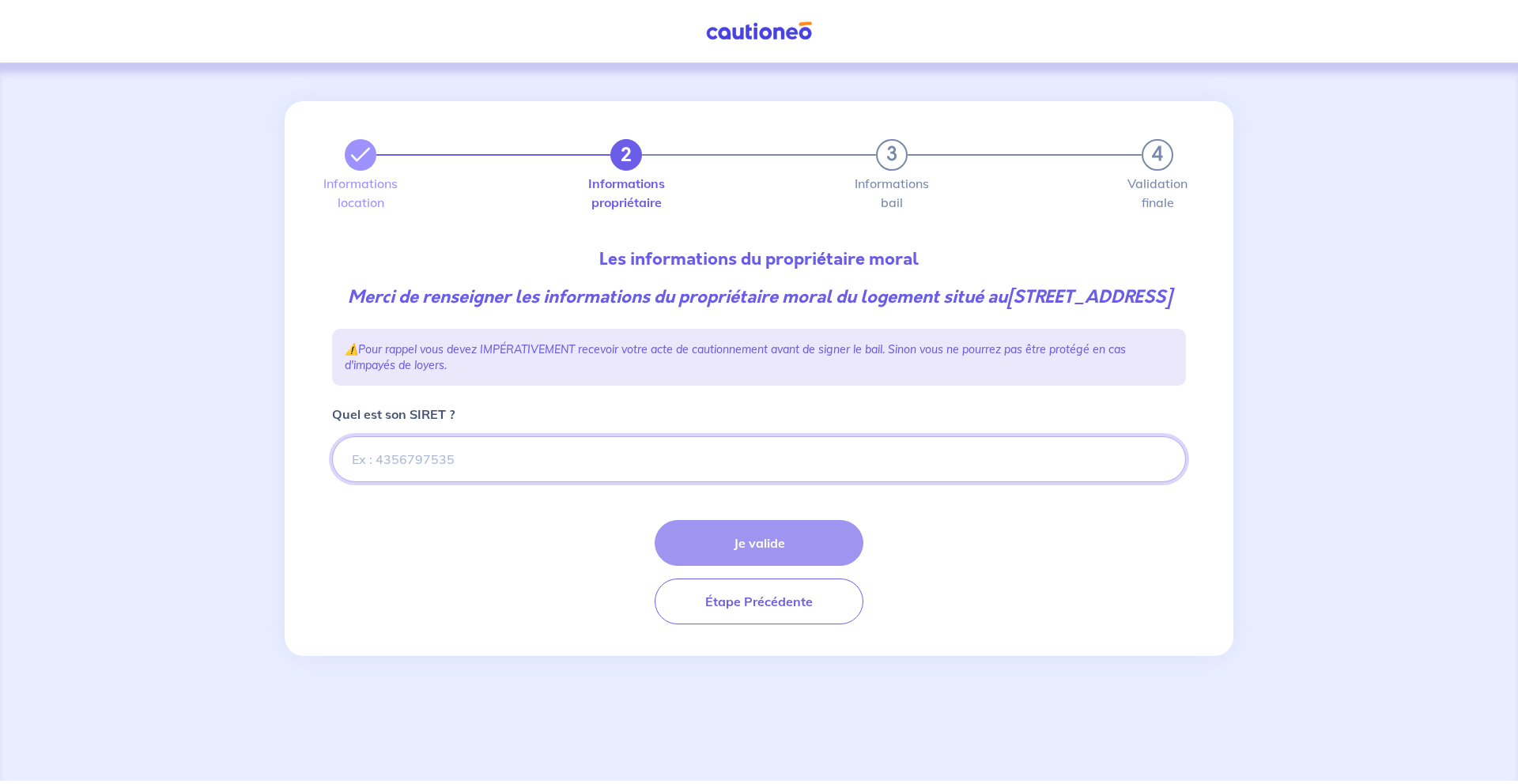
click at [475, 482] on input "Quel est son SIRET ?" at bounding box center [759, 459] width 854 height 46
paste input "94889594100011"
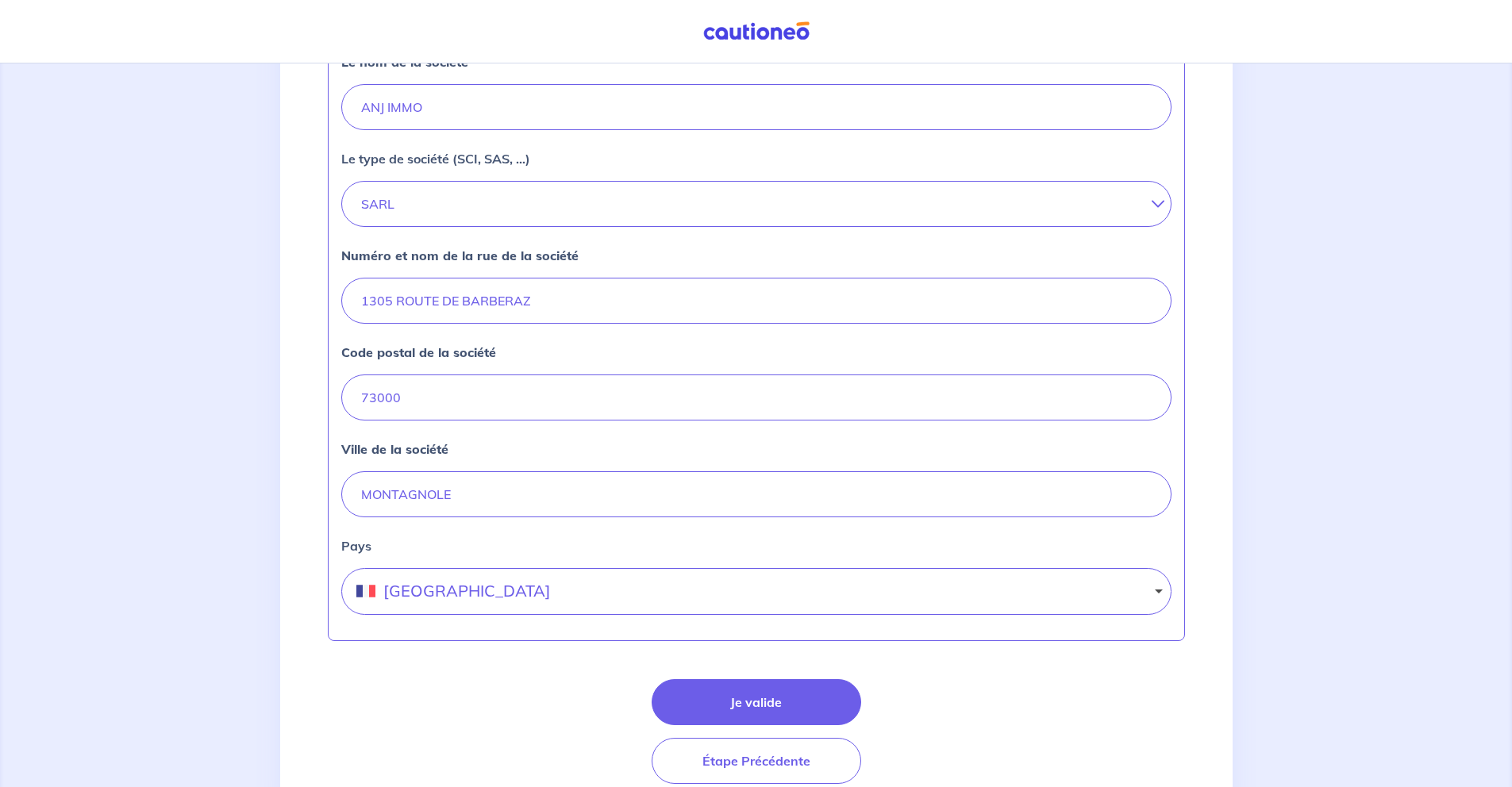
scroll to position [526, 0]
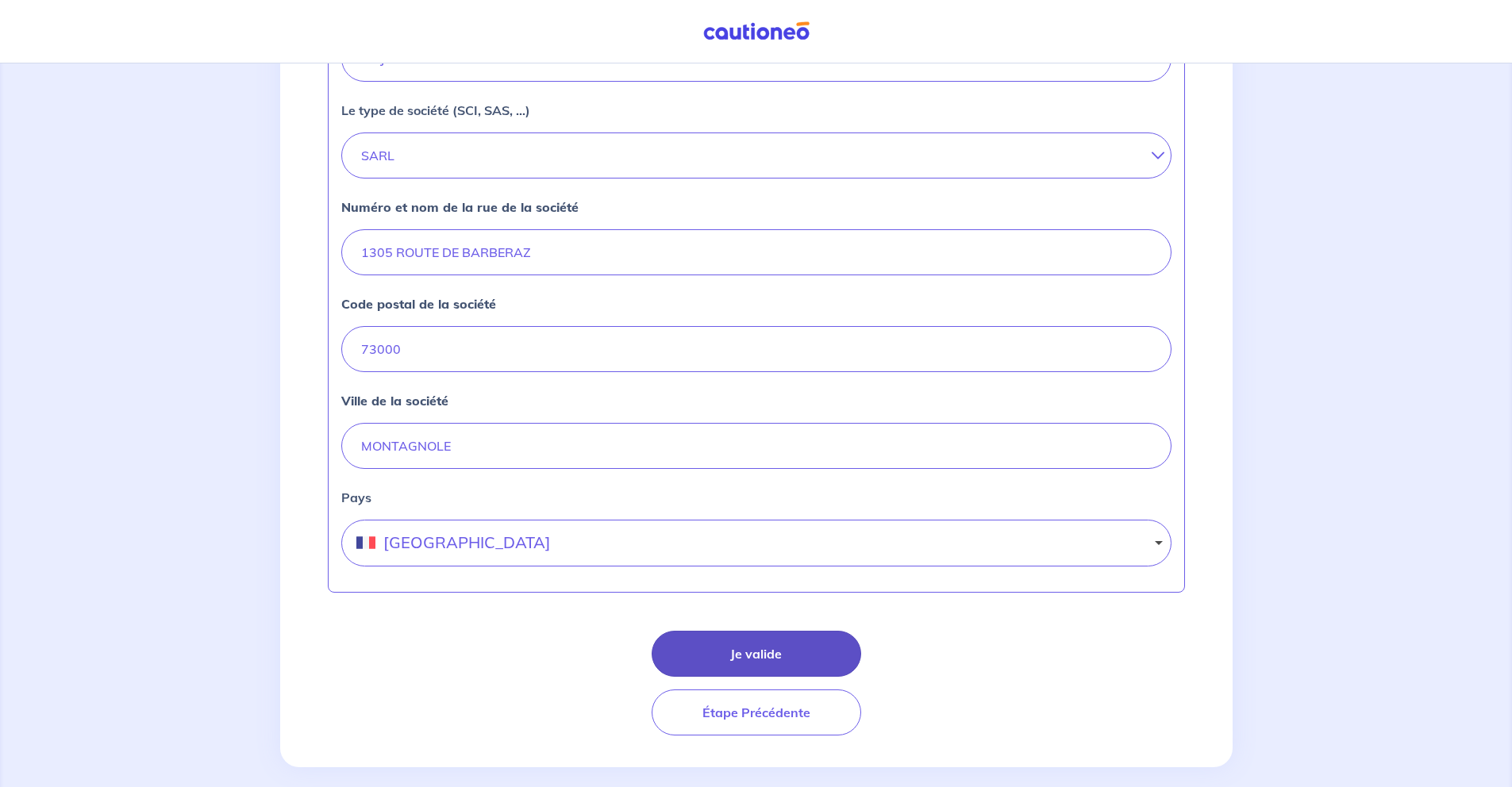
type input "94889594100011"
click at [781, 667] on button "Je valide" at bounding box center [756, 654] width 209 height 46
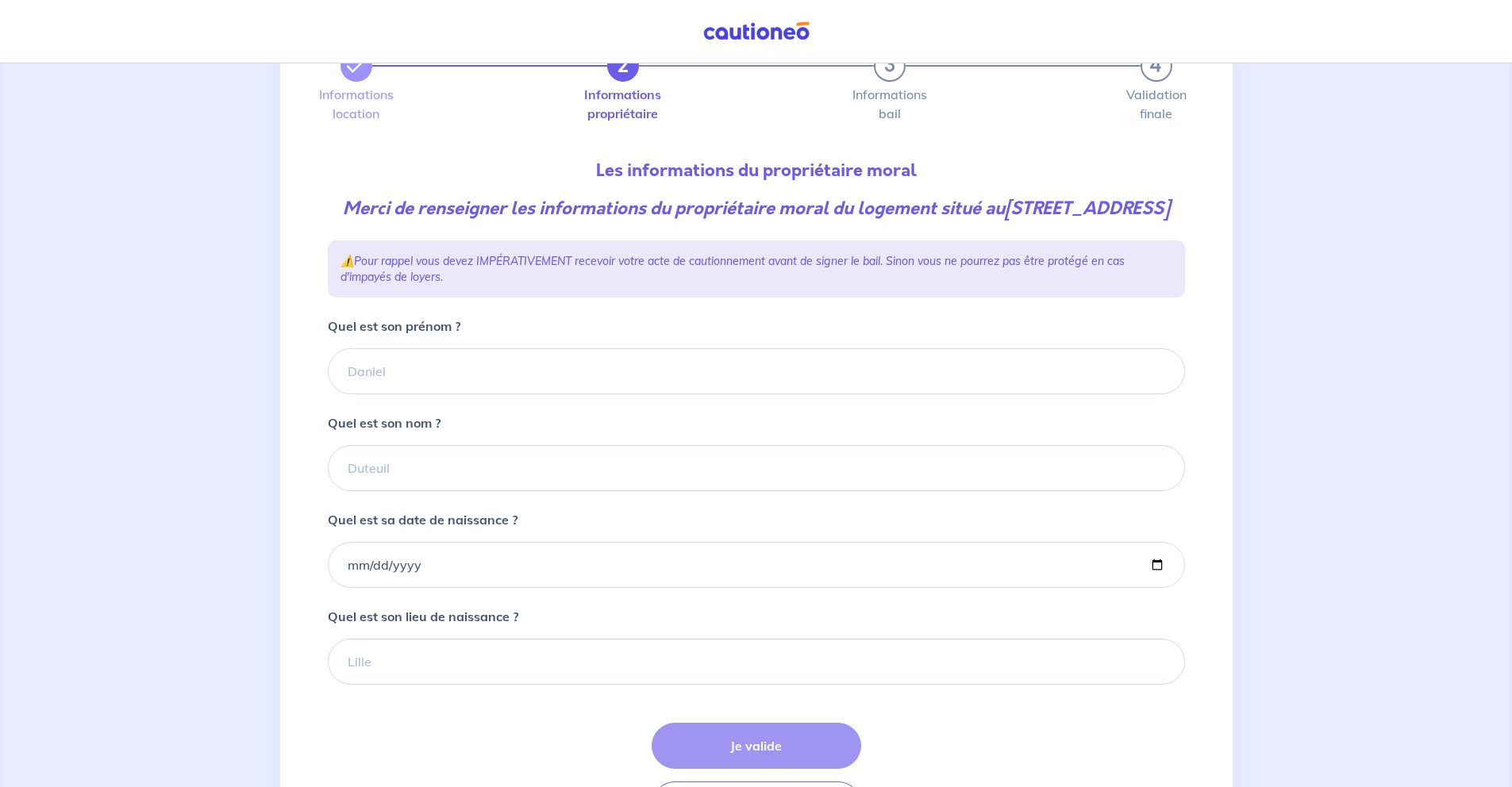
scroll to position [119, 0]
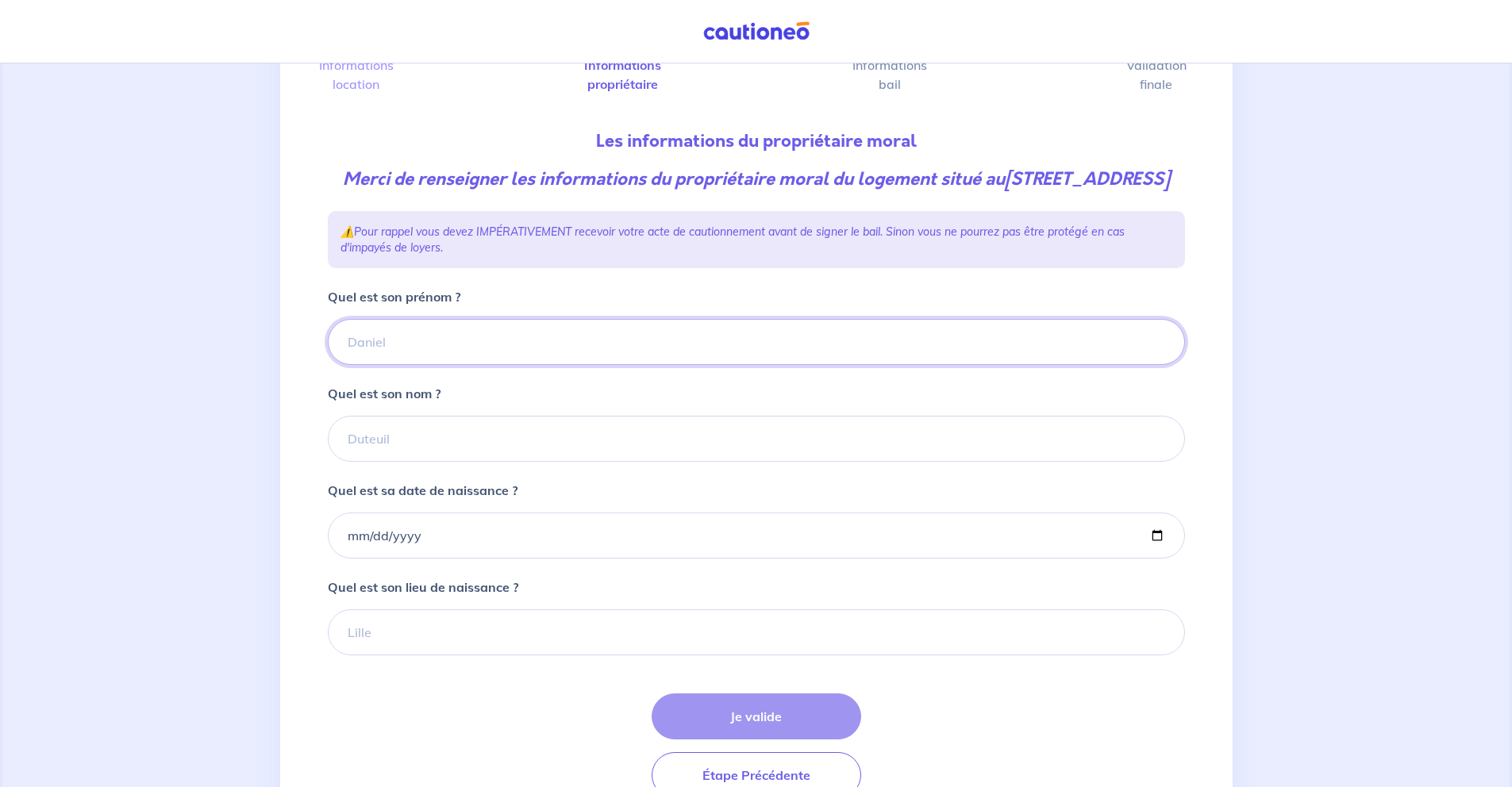
click at [409, 365] on input "Quel est son prénom ?" at bounding box center [757, 342] width 857 height 46
type input "Nicolas"
click at [396, 457] on input "Quel est son nom ?" at bounding box center [757, 439] width 857 height 46
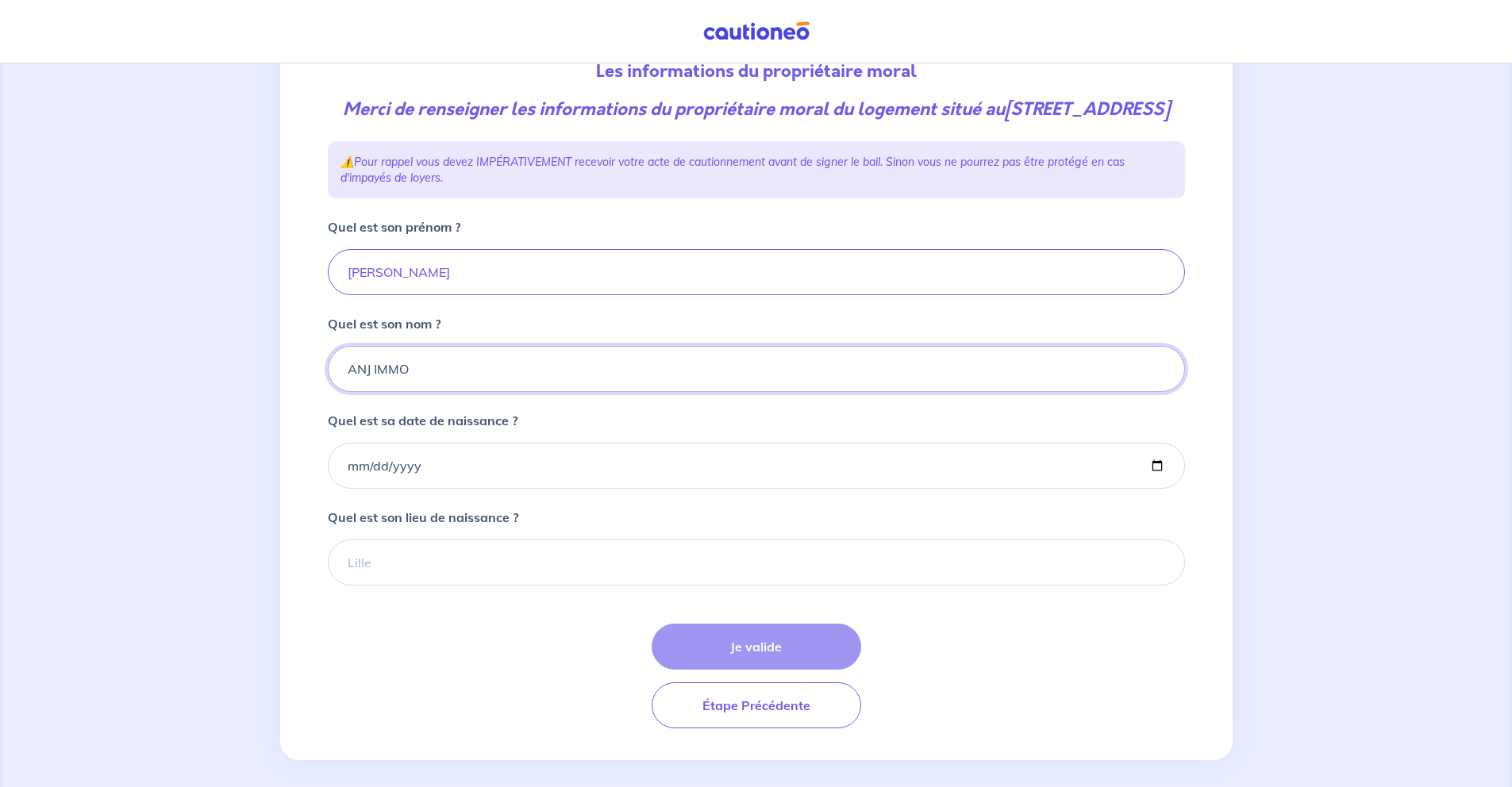
scroll to position [203, 0]
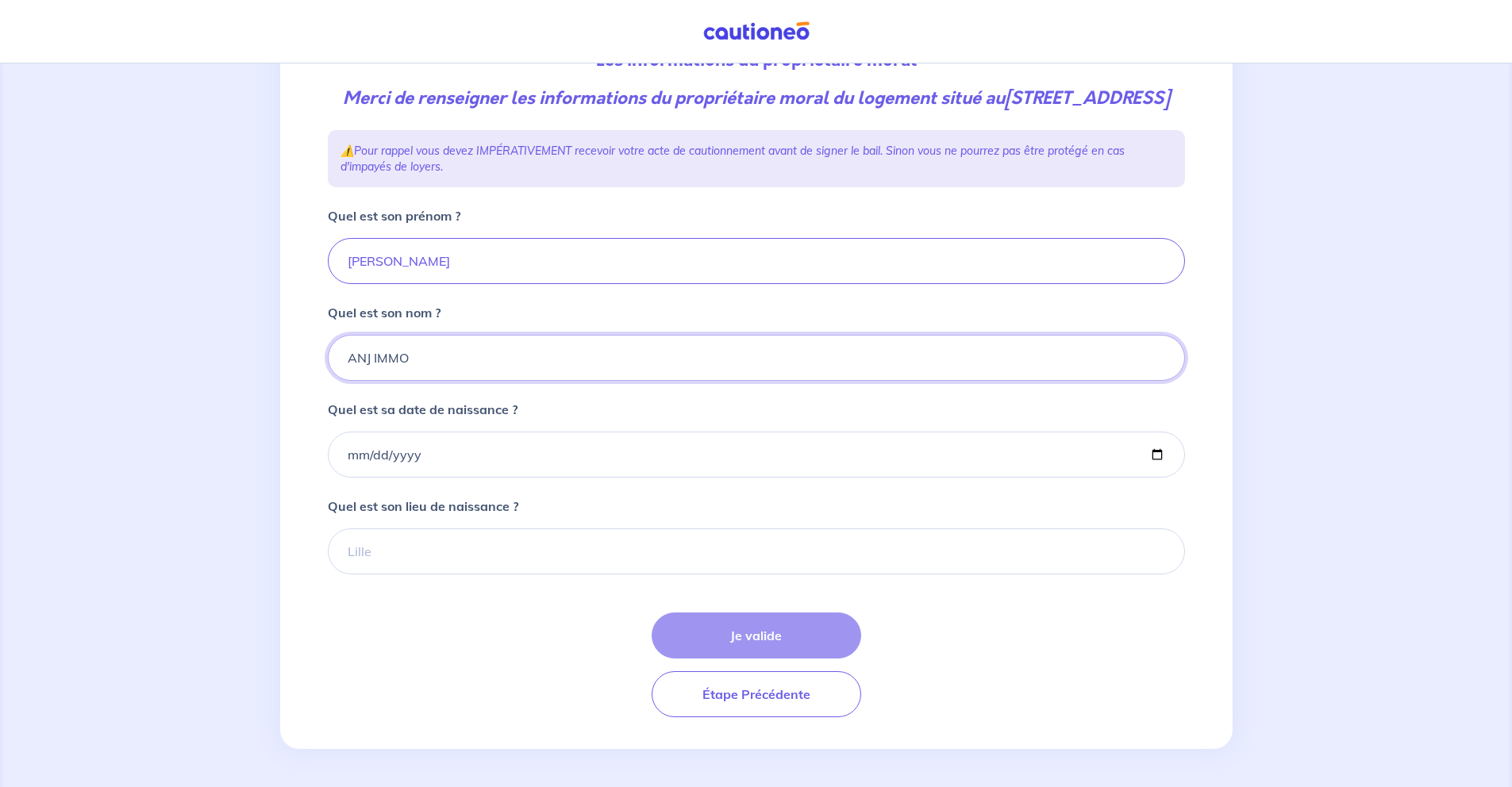
drag, startPoint x: 427, startPoint y: 390, endPoint x: 300, endPoint y: 378, distance: 127.6
click at [300, 378] on div "2 3 4 Informations location Informations propriétaire Informations bail Validat…" at bounding box center [756, 325] width 953 height 848
type input "DELORME"
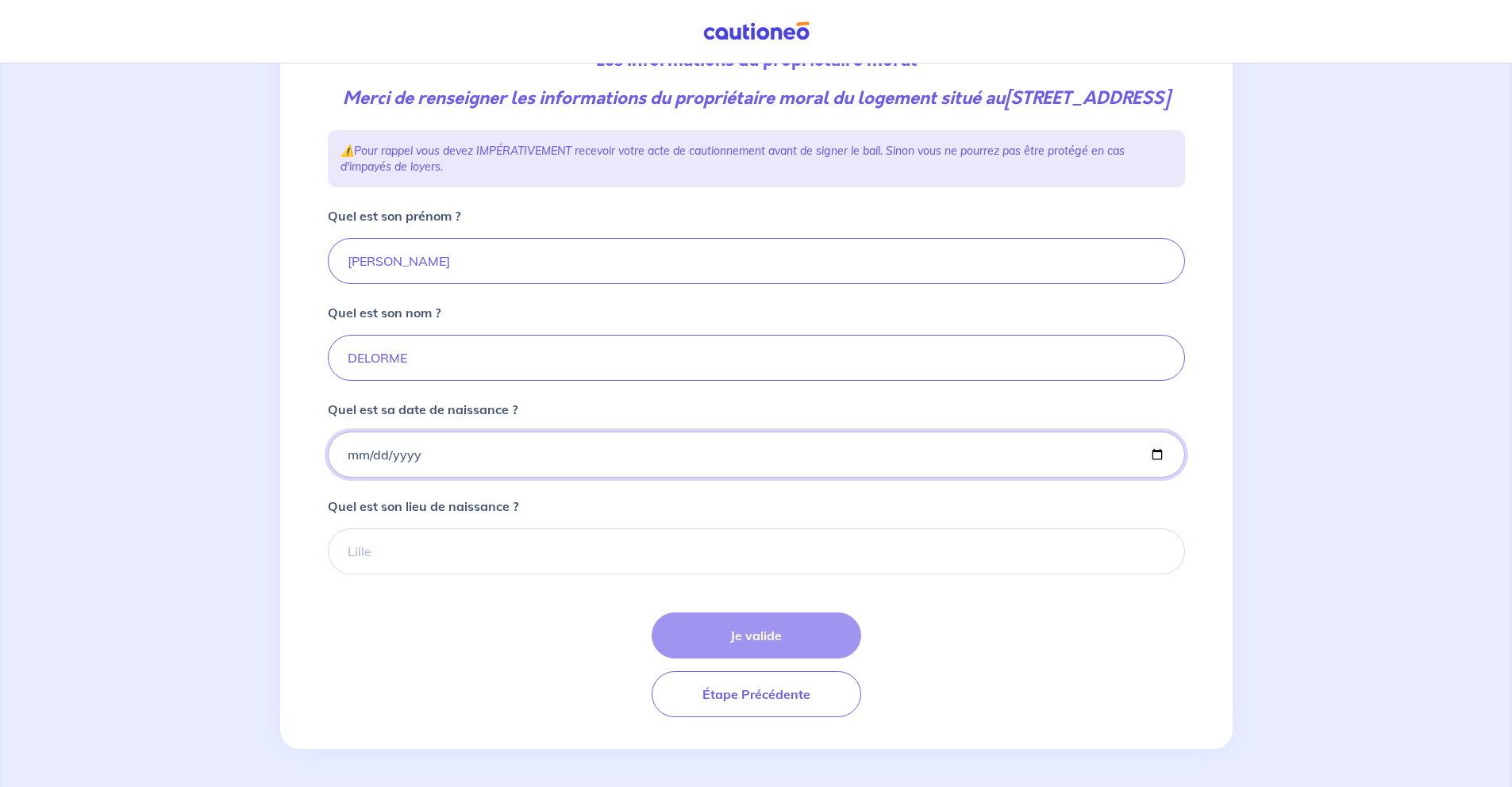
click at [387, 473] on input "Quel est sa date de naissance ?" at bounding box center [757, 455] width 857 height 46
click at [345, 477] on input "Quel est sa date de naissance ?" at bounding box center [757, 455] width 857 height 46
click at [365, 477] on input "Quel est sa date de naissance ?" at bounding box center [757, 455] width 857 height 46
click at [354, 477] on input "Quel est sa date de naissance ?" at bounding box center [757, 455] width 857 height 46
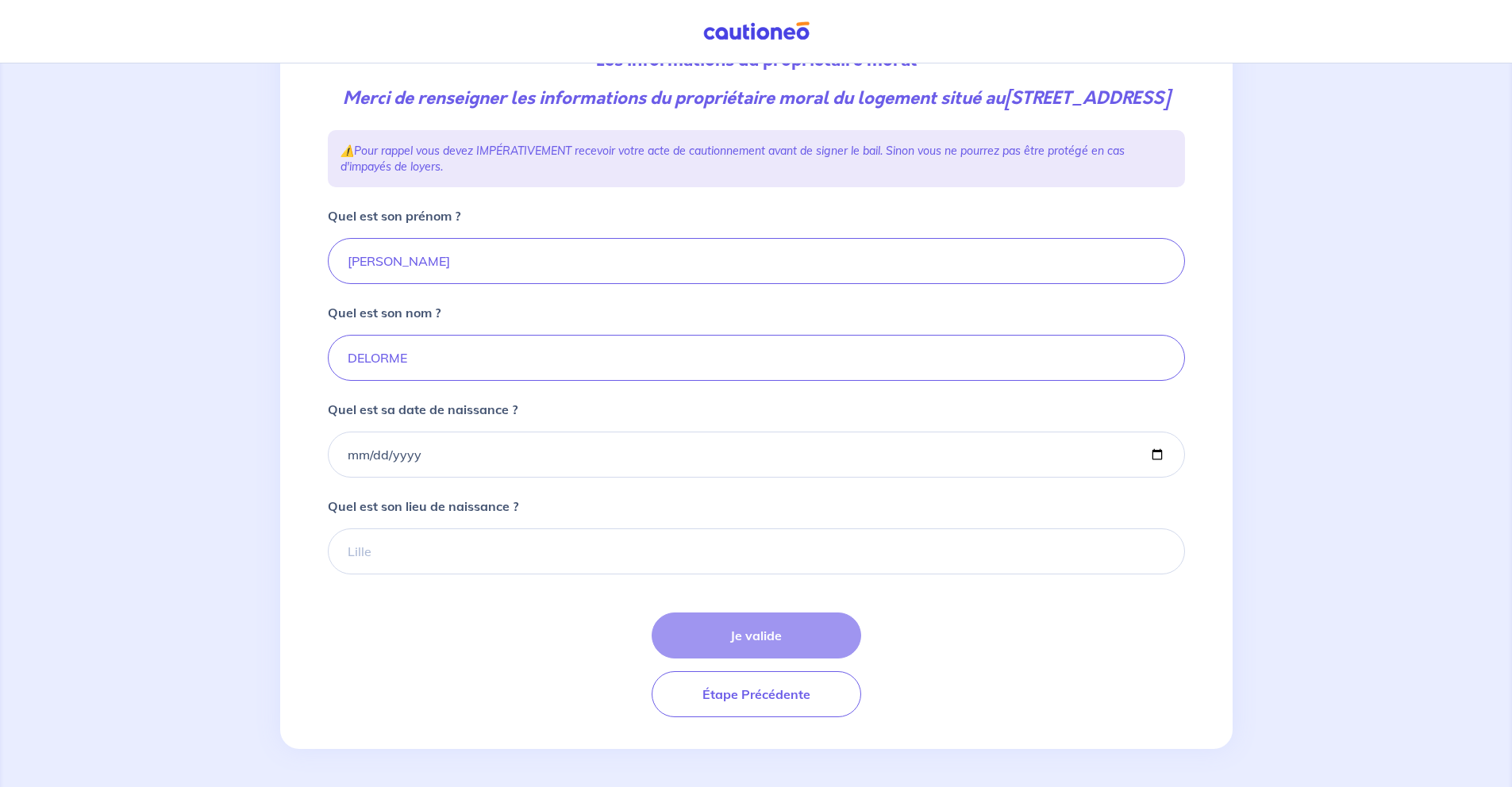
click at [625, 504] on form "Quel est son prénom ? Nicolas Quel est son nom ? DELORME Quel est sa date de na…" at bounding box center [757, 462] width 857 height 511
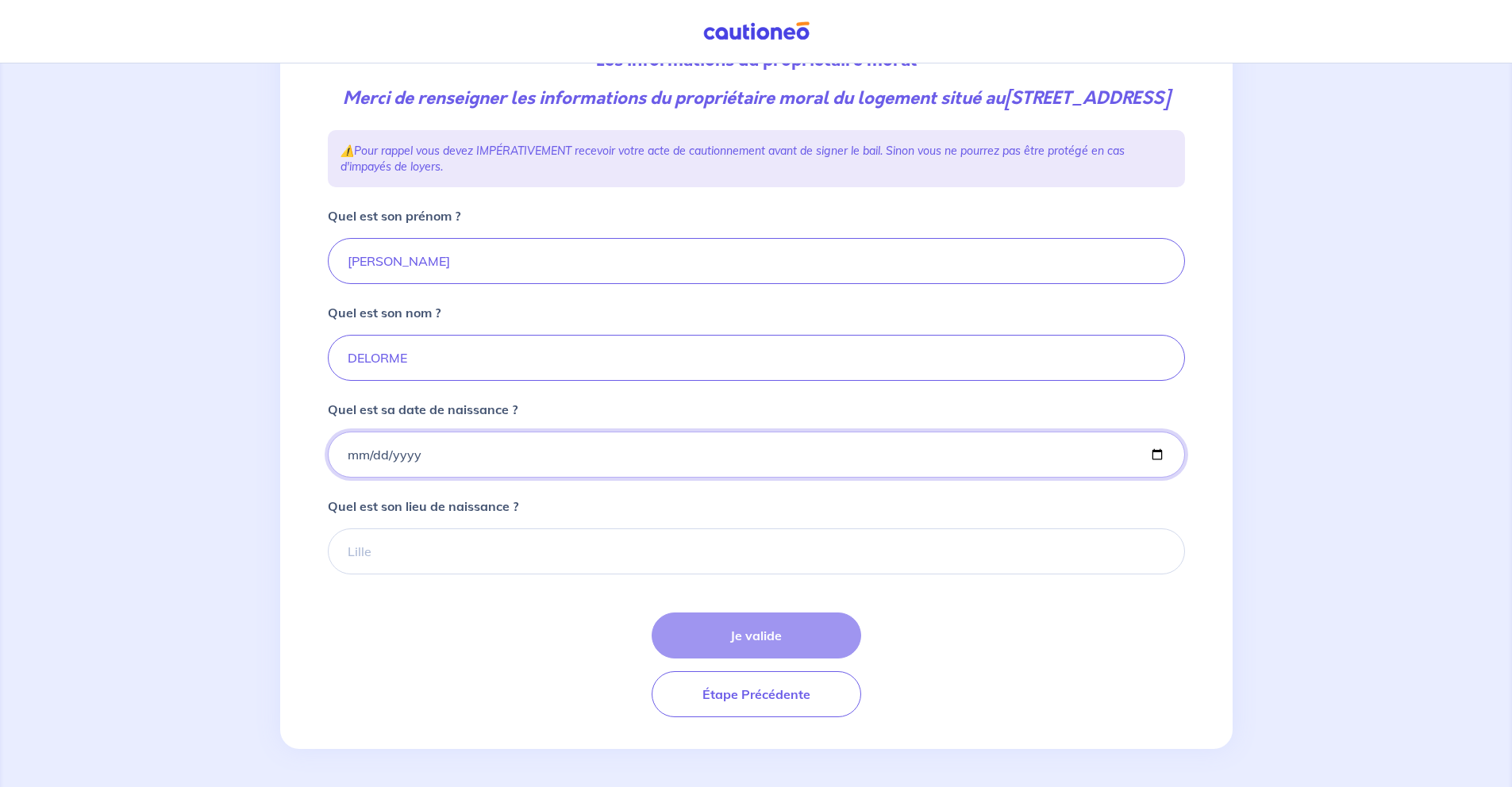
click at [890, 477] on input "Quel est sa date de naissance ?" at bounding box center [757, 455] width 857 height 46
type input "1989-02-04"
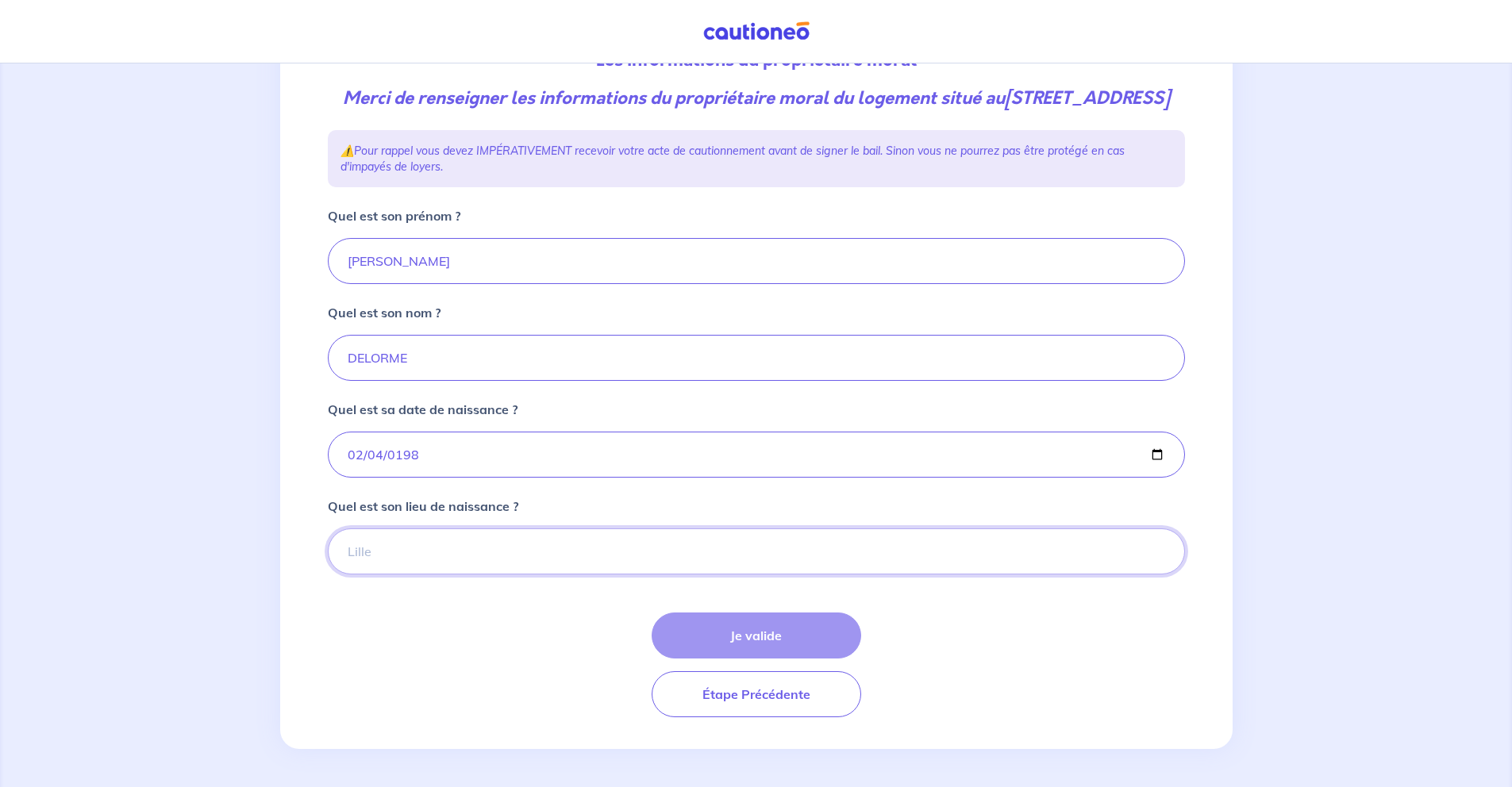
click at [533, 574] on input "Quel est son lieu de naissance ?" at bounding box center [757, 552] width 857 height 46
paste input "Aix- les-Bains"
type input "Aix- les-Bains"
click at [754, 644] on button "Je valide" at bounding box center [756, 635] width 209 height 46
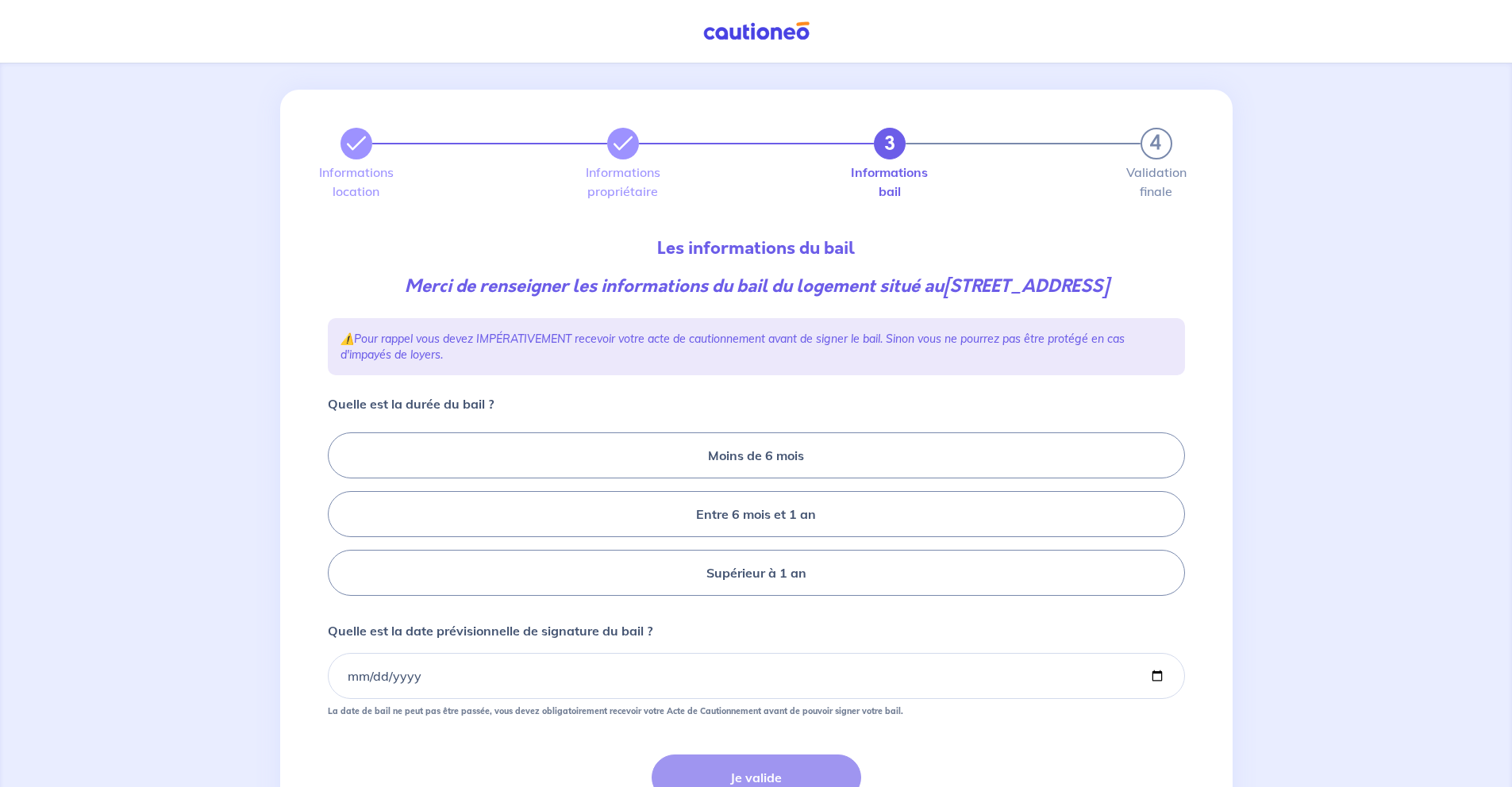
scroll to position [20, 0]
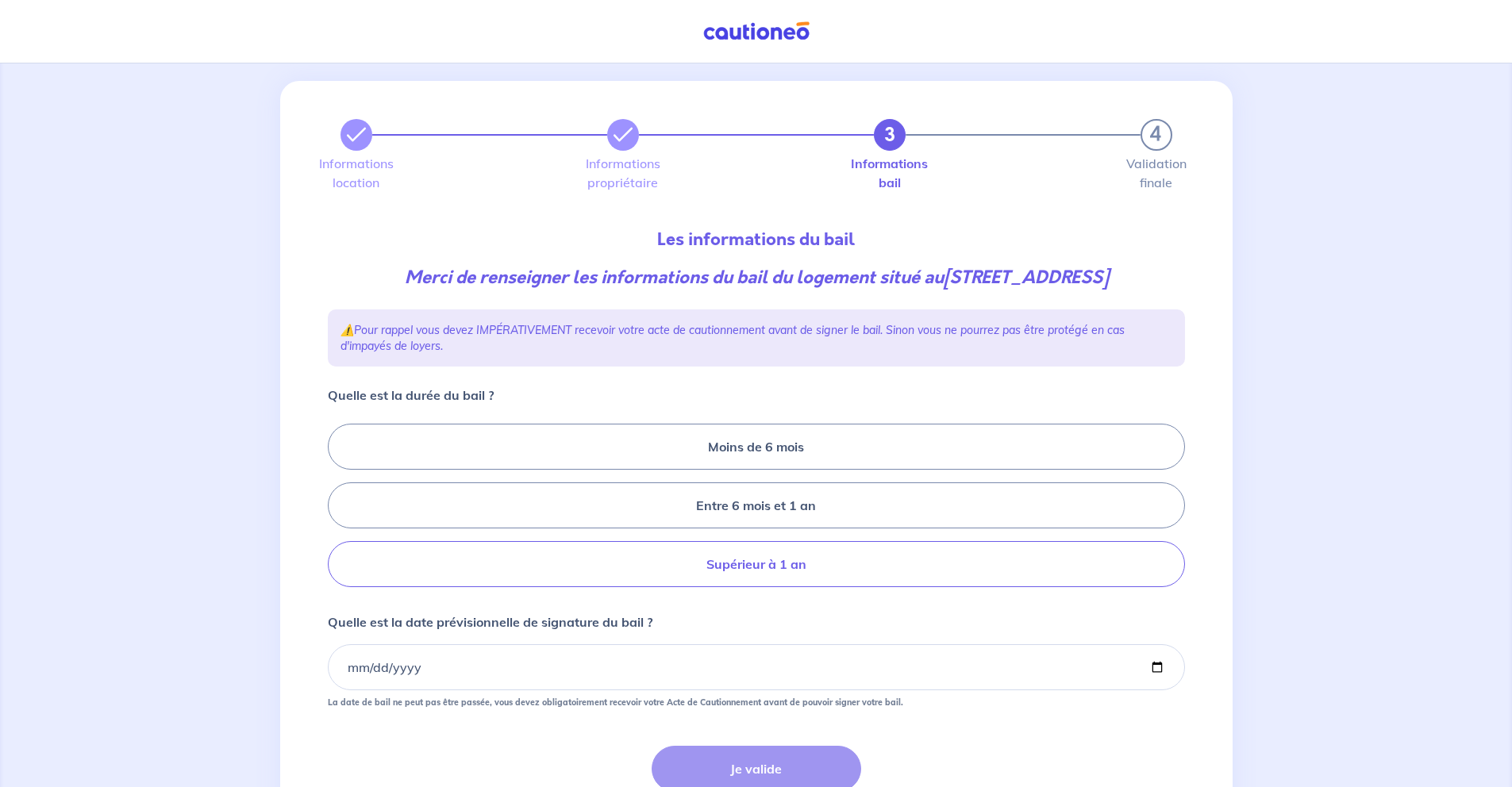
click at [771, 573] on label "Supérieur à 1 an" at bounding box center [757, 564] width 857 height 46
click at [338, 511] on input "Supérieur à 1 an" at bounding box center [333, 506] width 10 height 10
radio input "true"
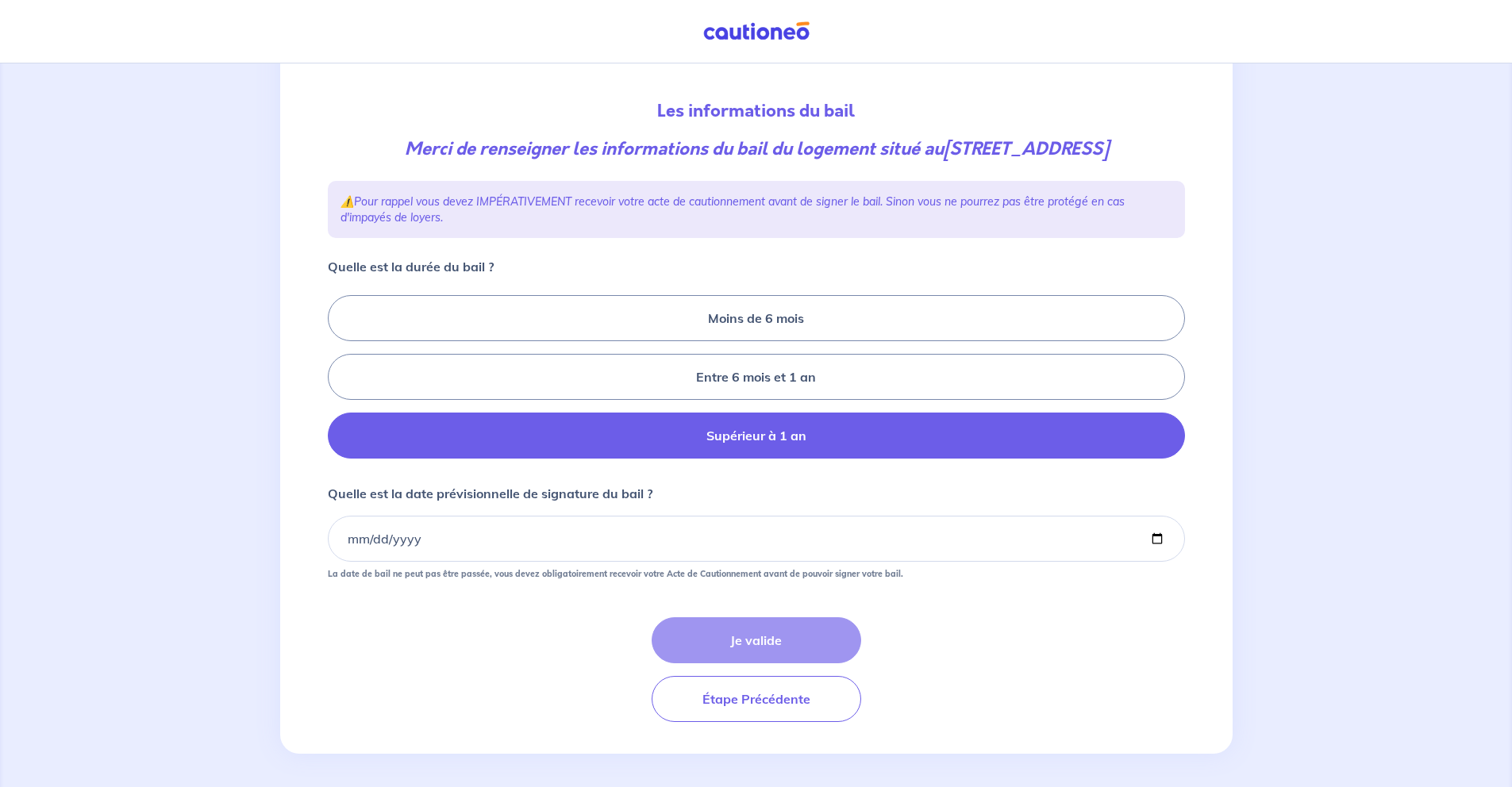
scroll to position [154, 0]
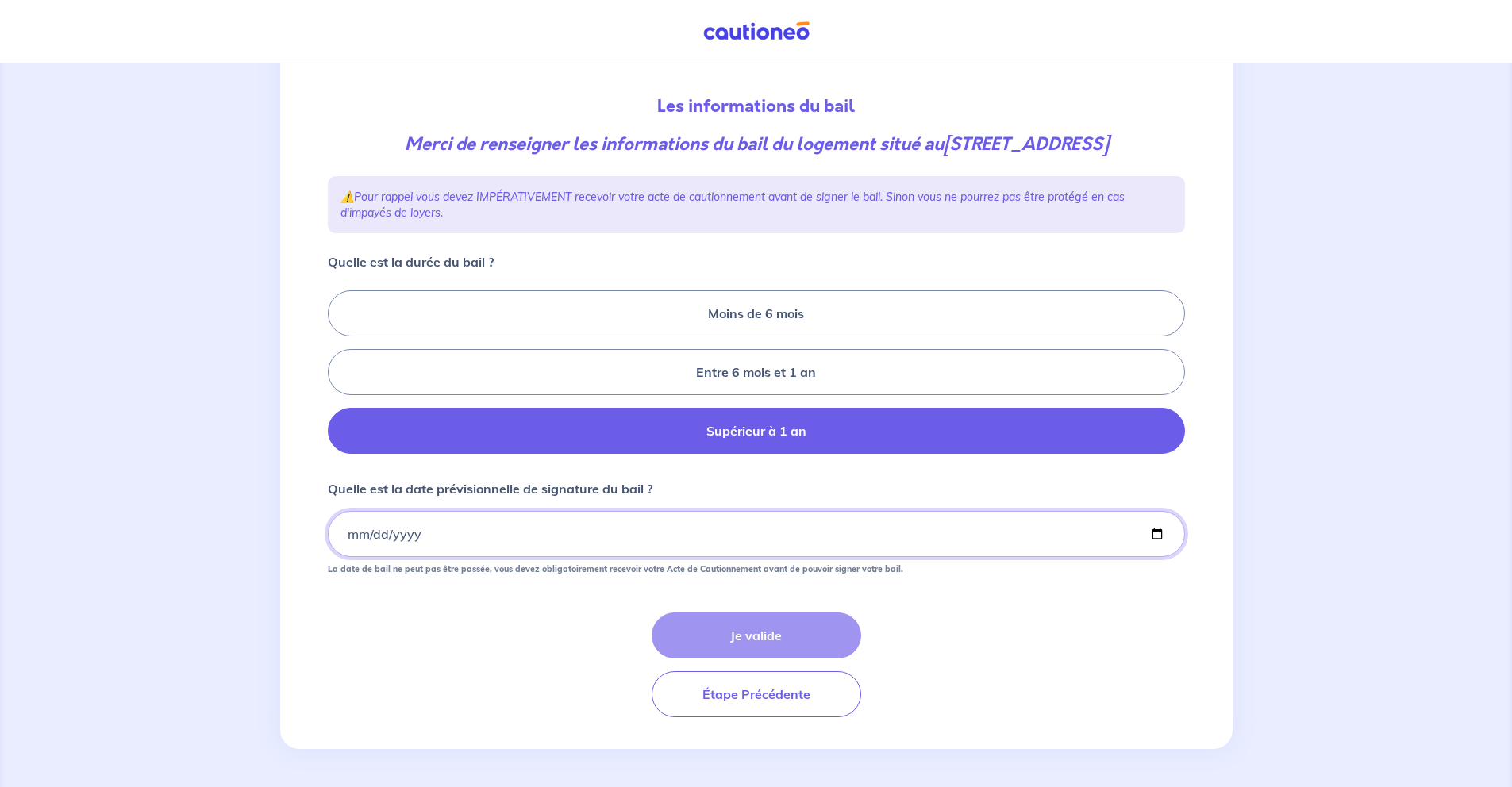
click at [439, 531] on input "Quelle est la date prévisionnelle de signature du bail ?" at bounding box center [757, 534] width 857 height 46
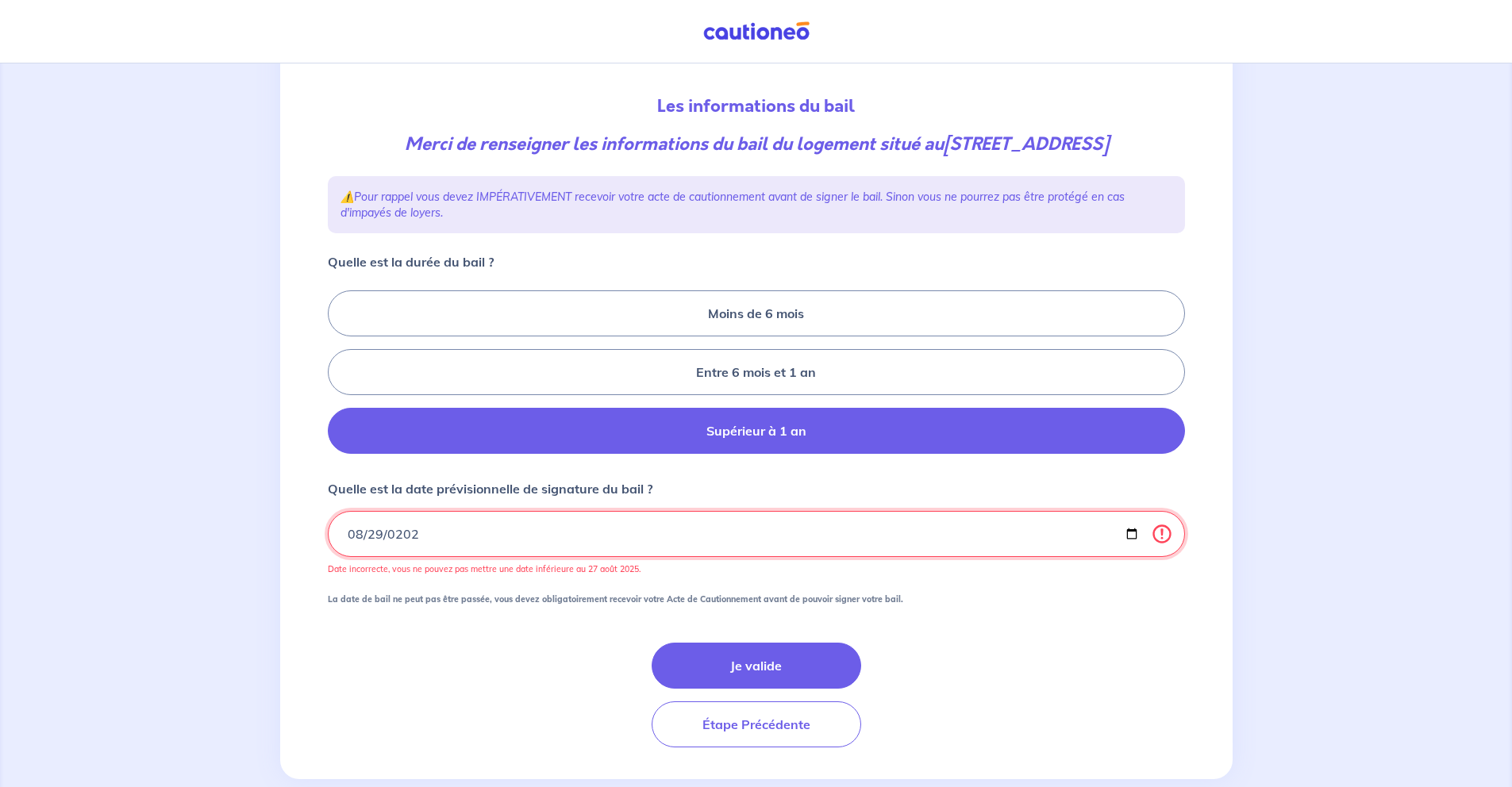
type input "2025-08-29"
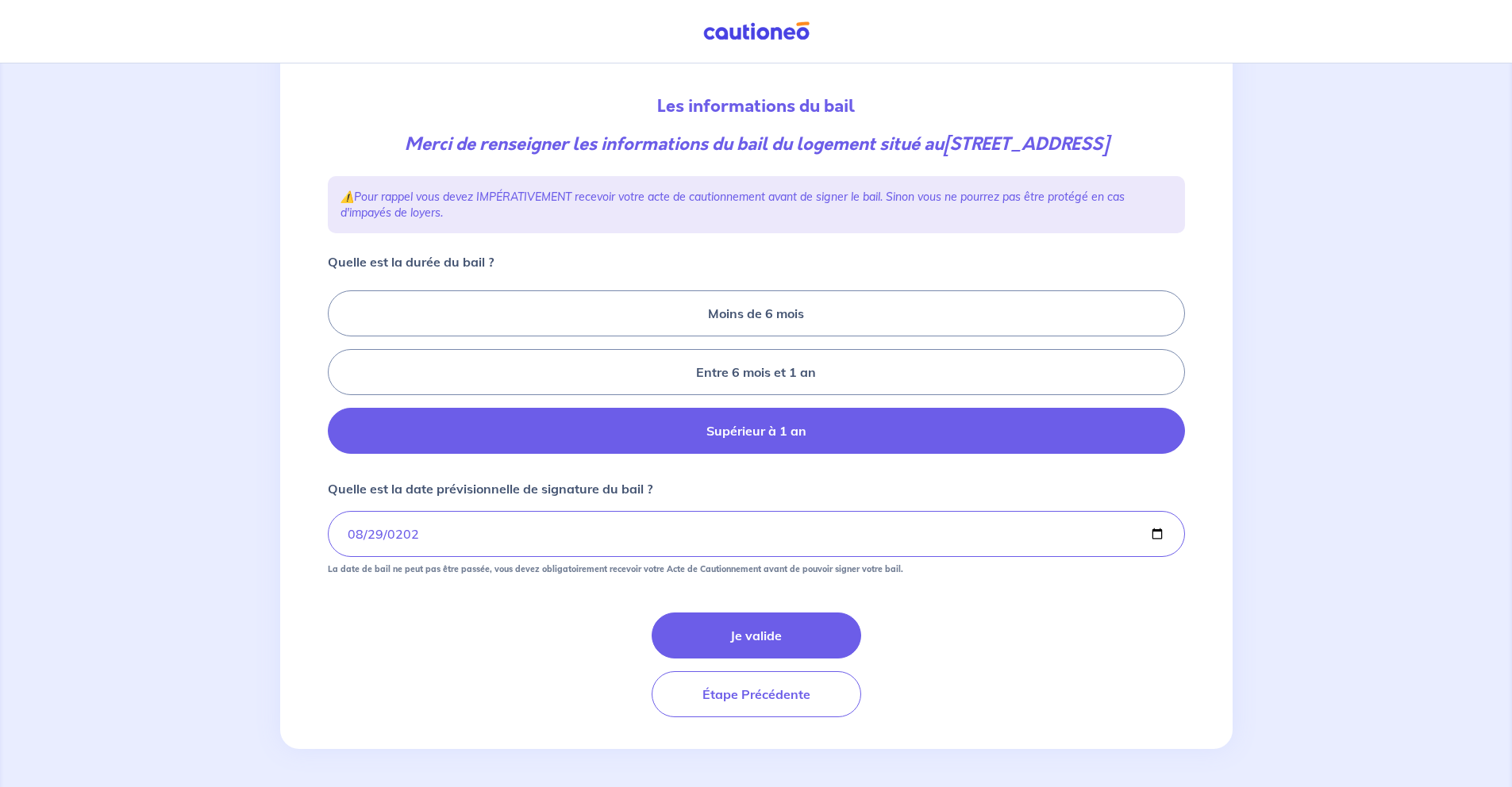
click at [467, 586] on form "Quelle est la durée du bail ? Moins de 6 mois Entre 6 mois et 1 an Supérieur à …" at bounding box center [757, 484] width 857 height 465
click at [775, 633] on button "Je valide" at bounding box center [756, 635] width 209 height 46
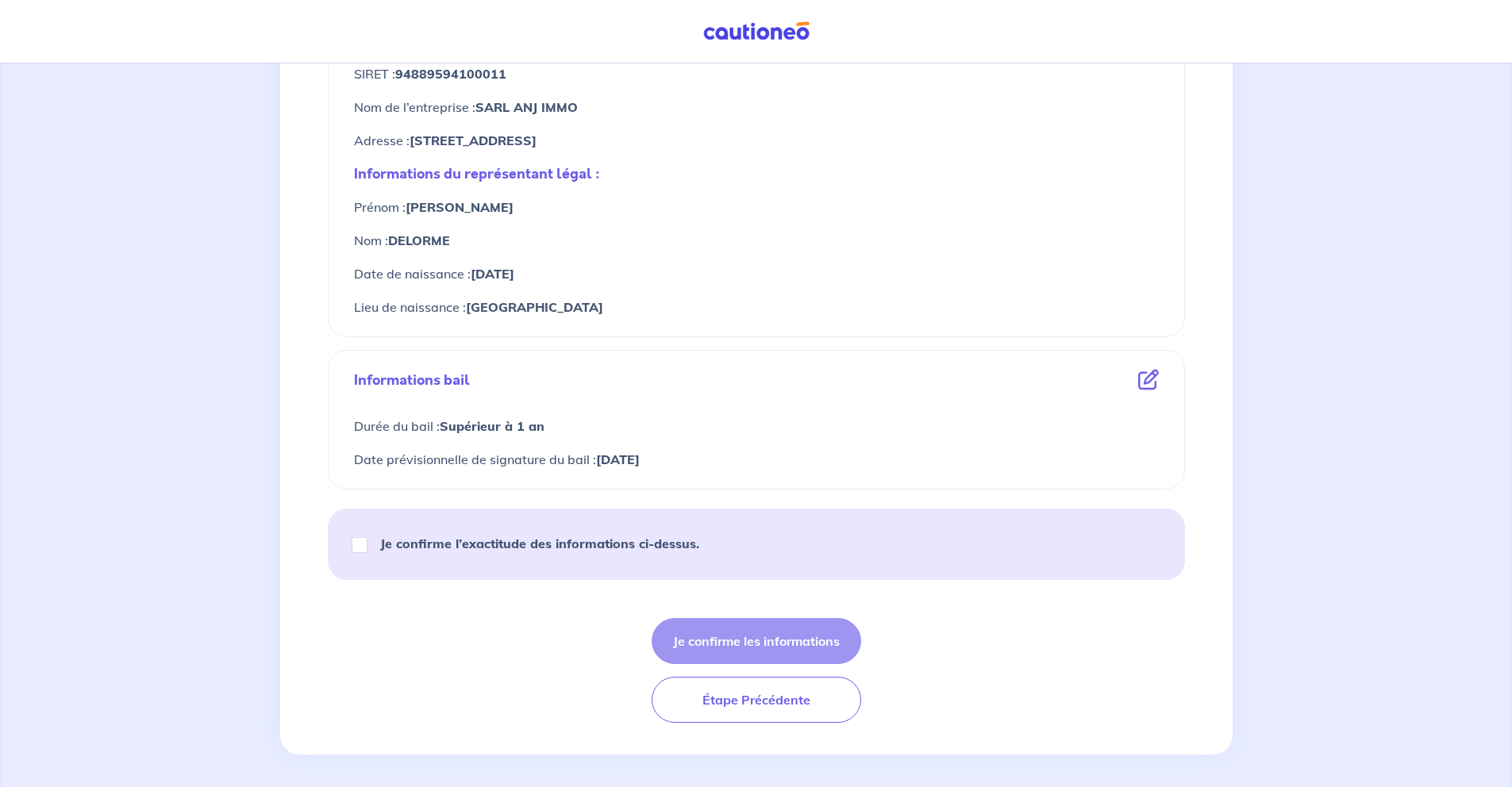
scroll to position [641, 0]
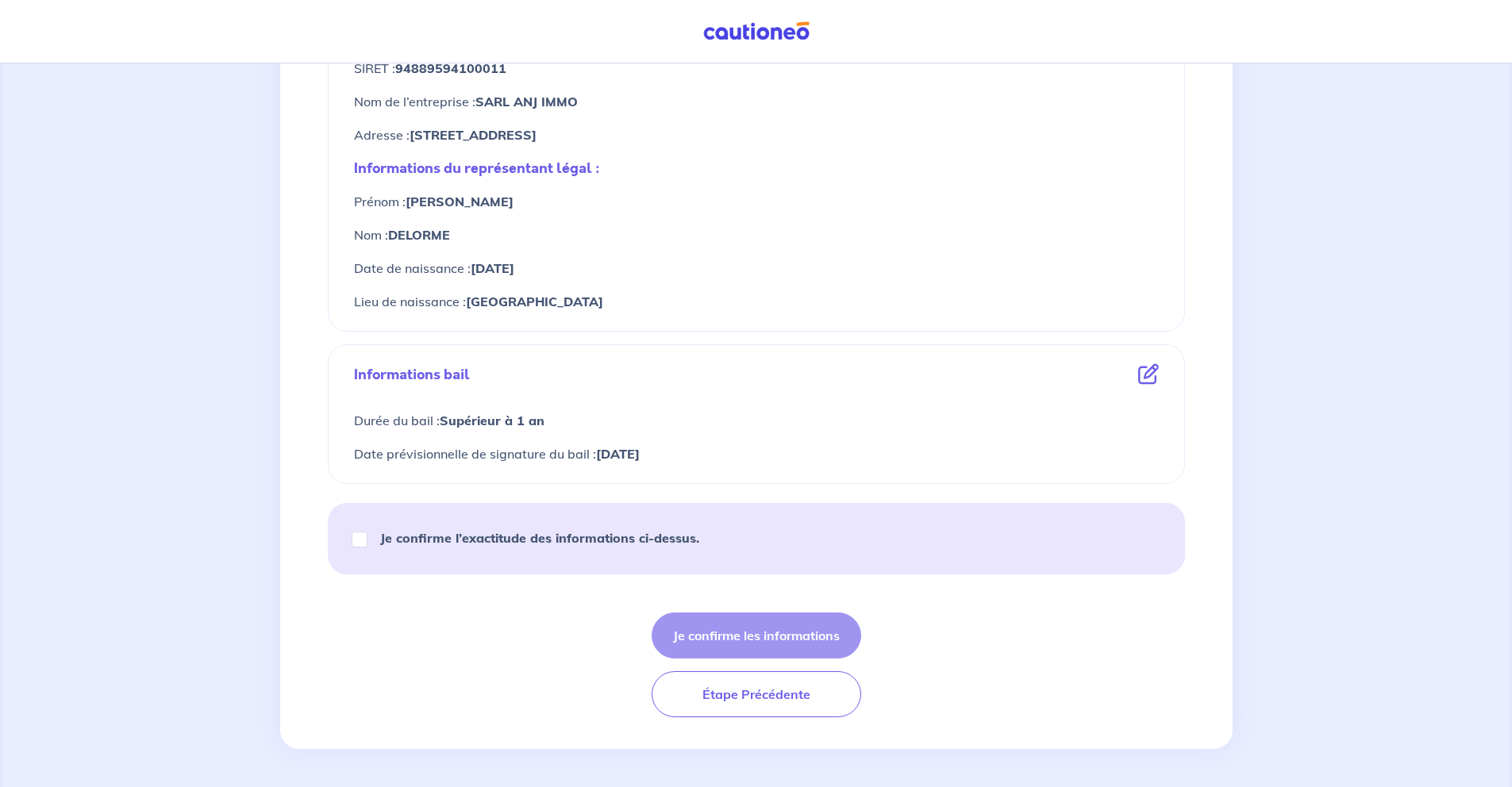
click at [391, 531] on strong "Je confirme l’exactitude des informations ci-dessus." at bounding box center [540, 538] width 319 height 16
click at [368, 531] on input "Je confirme l’exactitude des informations ci-dessus." at bounding box center [359, 539] width 16 height 16
checkbox input "true"
click at [741, 633] on button "Je confirme les informations" at bounding box center [756, 635] width 209 height 46
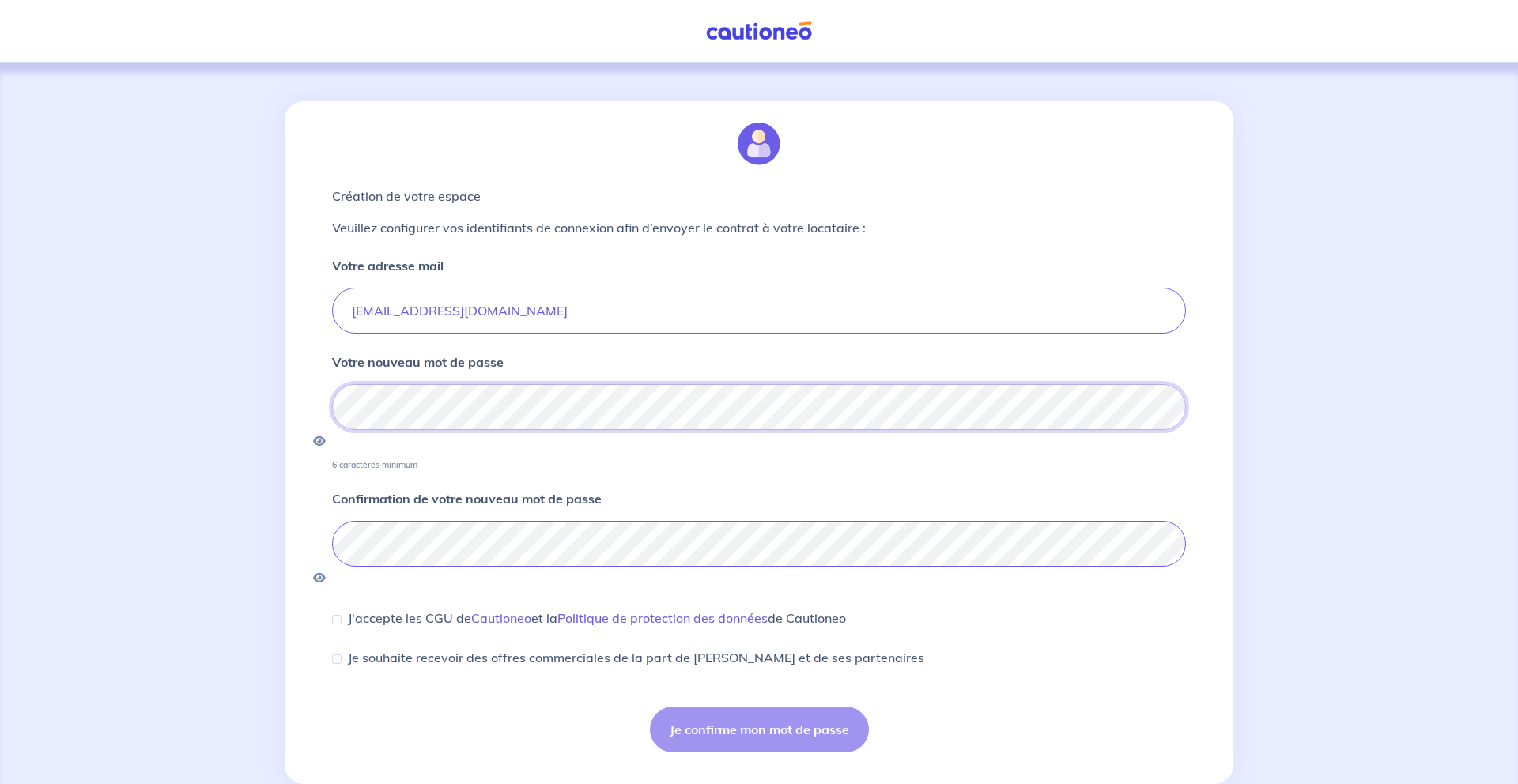
click at [306, 418] on div "Création de votre espace Veuillez configurer vos identifiants de connexion afin…" at bounding box center [759, 442] width 949 height 683
click at [396, 608] on p "J'accepte les CGU de Cautioneo et la Politique de protection des données de Cau…" at bounding box center [597, 618] width 498 height 19
click at [341, 615] on input "J'accepte les CGU de Cautioneo et la Politique de protection des données de Cau…" at bounding box center [336, 619] width 9 height 9
checkbox input "true"
click at [726, 707] on button "Je confirme mon mot de passe" at bounding box center [759, 729] width 219 height 46
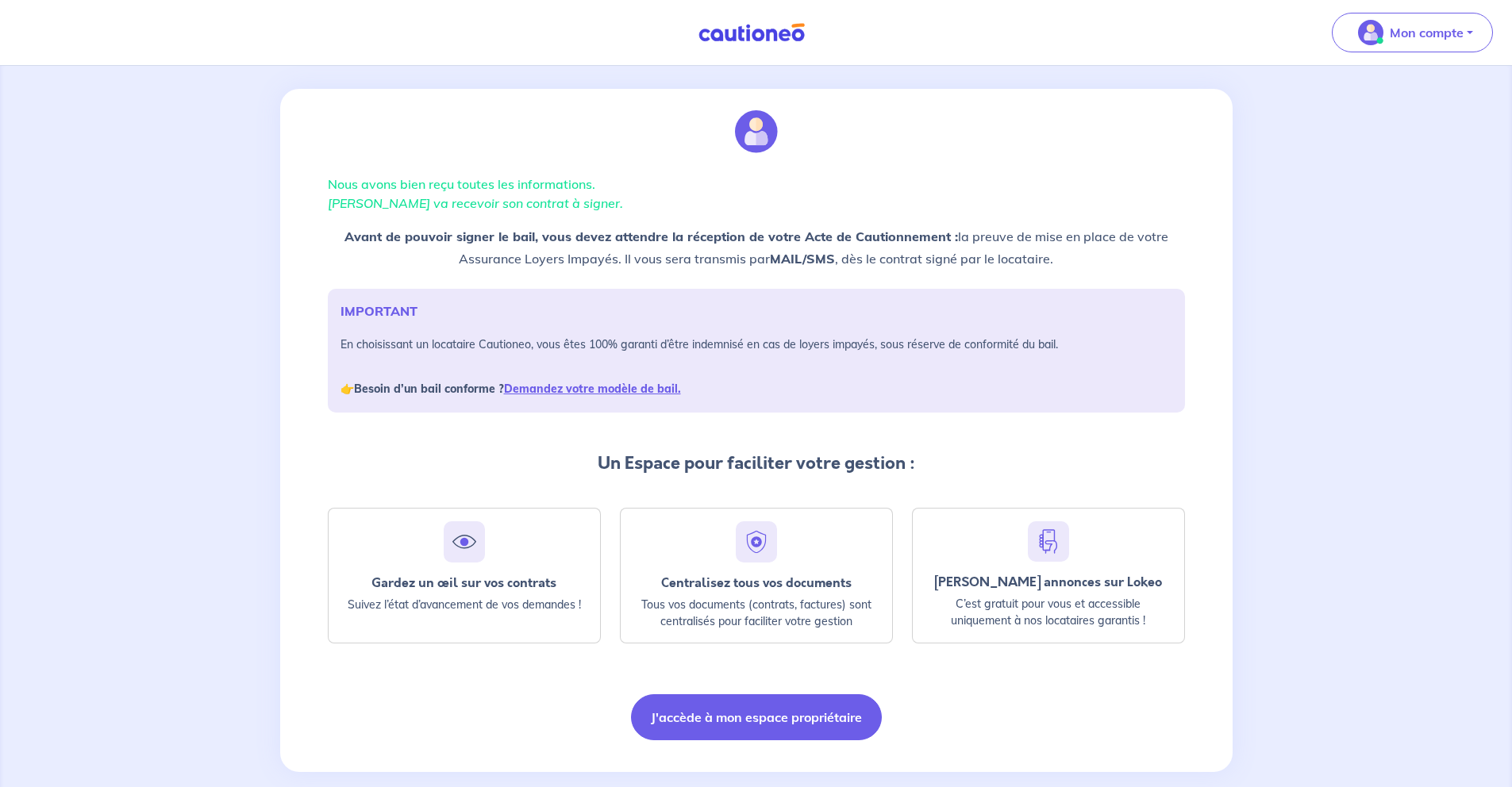
scroll to position [25, 0]
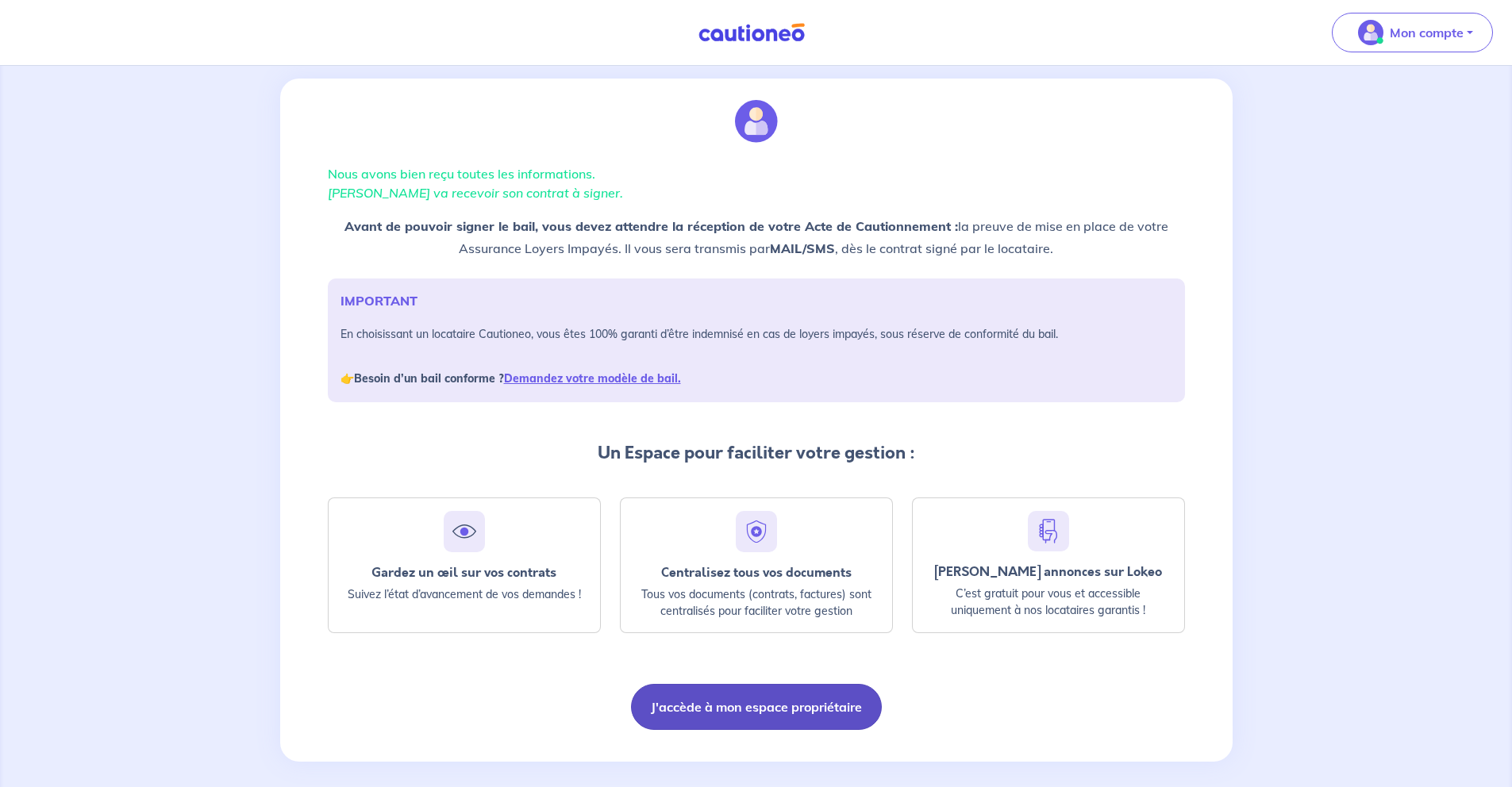
click at [794, 713] on button "J'accède à mon espace propriétaire" at bounding box center [756, 707] width 251 height 46
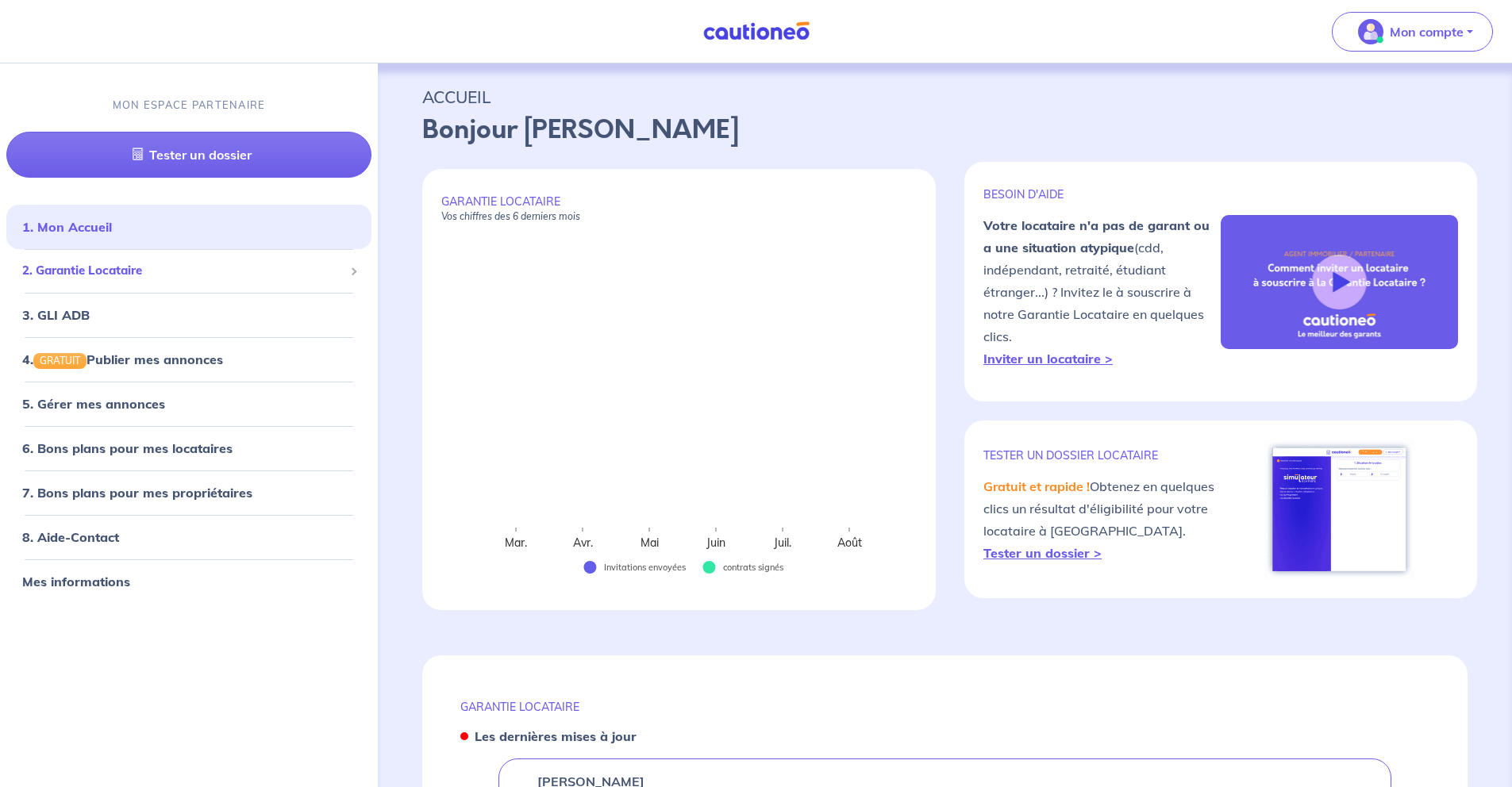
click at [164, 270] on span "2. Garantie Locataire" at bounding box center [182, 271] width 321 height 19
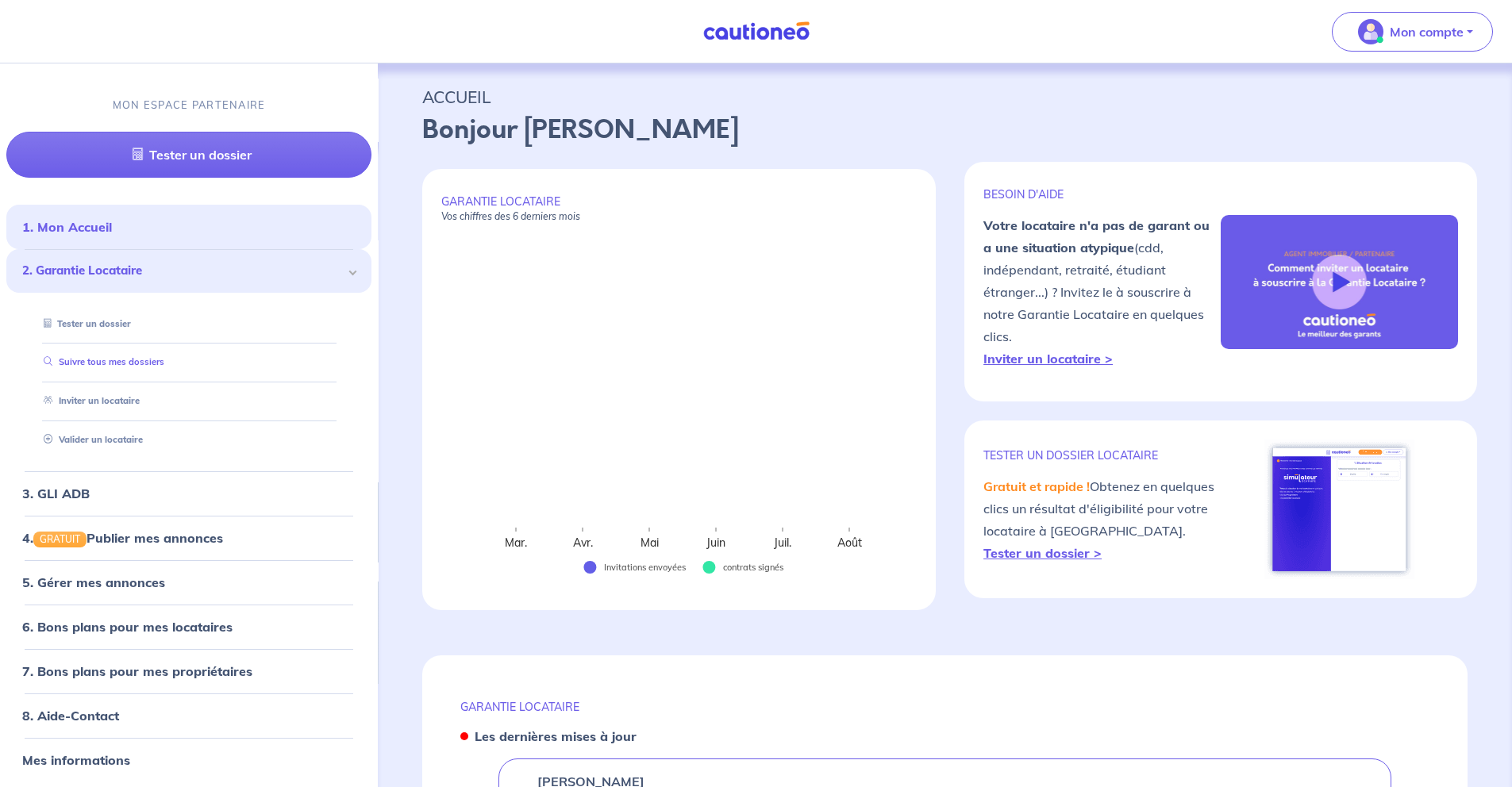
click at [152, 369] on link "Suivre tous mes dossiers" at bounding box center [100, 362] width 127 height 11
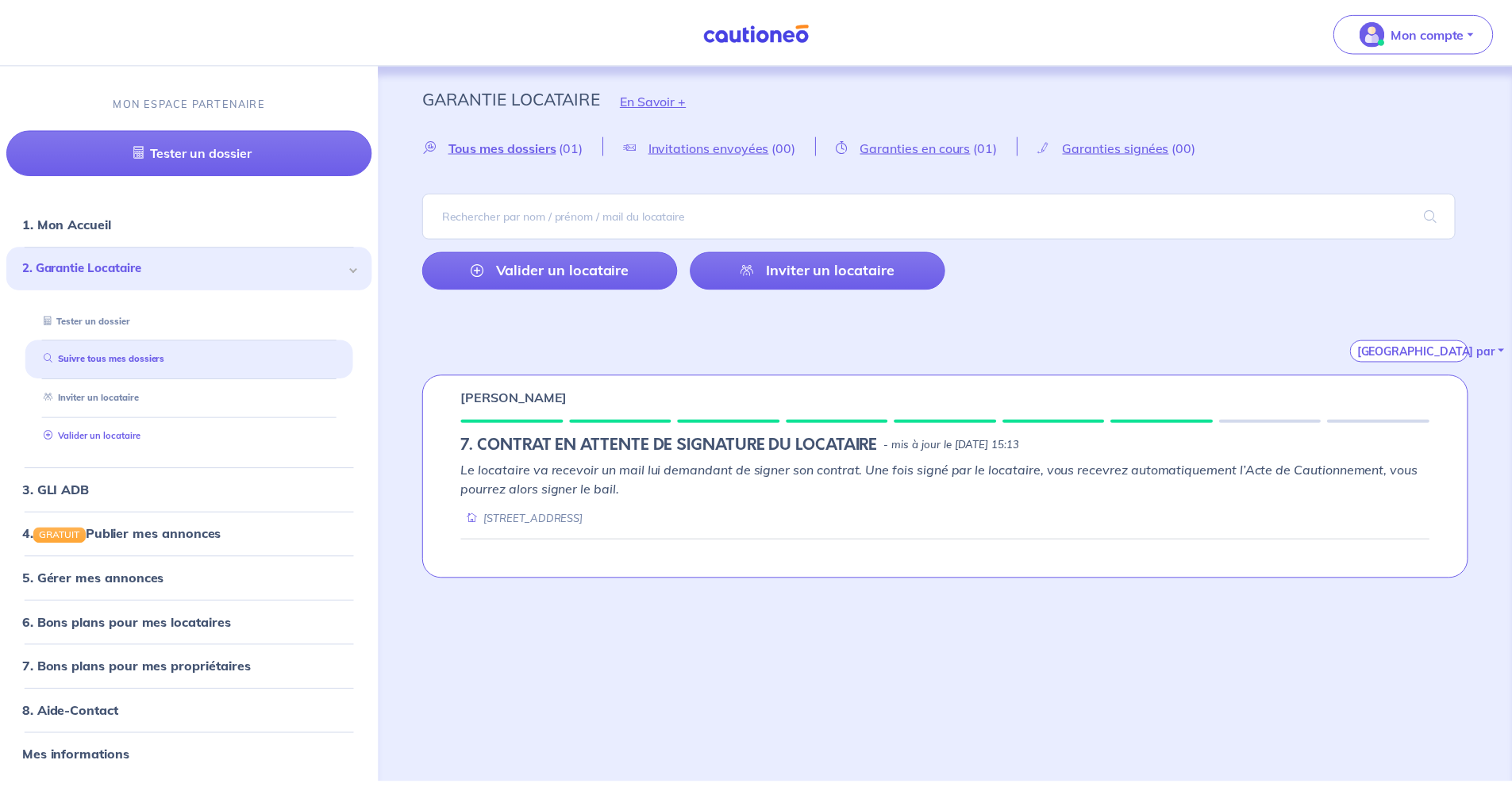
scroll to position [3, 0]
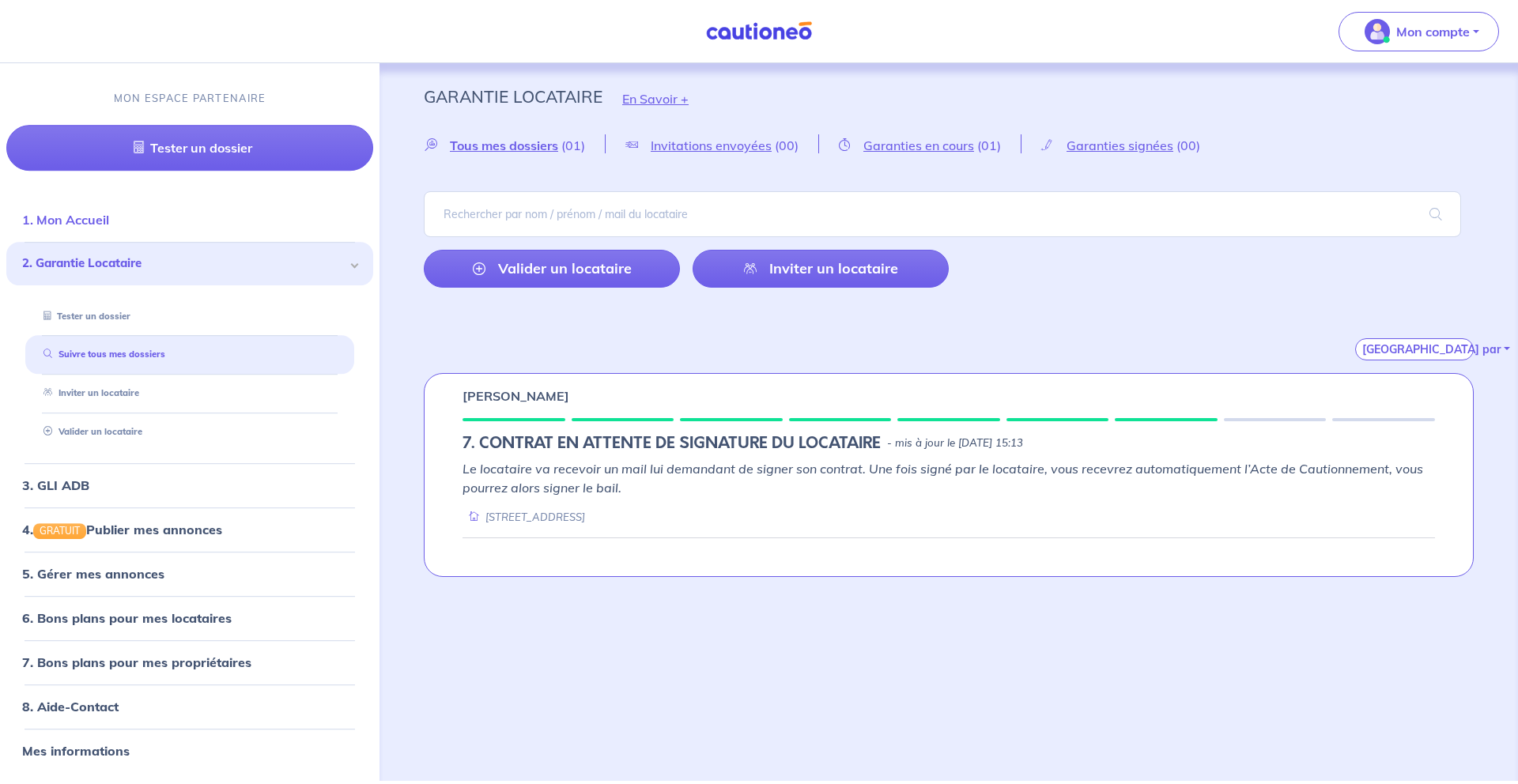
click at [102, 213] on link "1. Mon Accueil" at bounding box center [65, 219] width 87 height 16
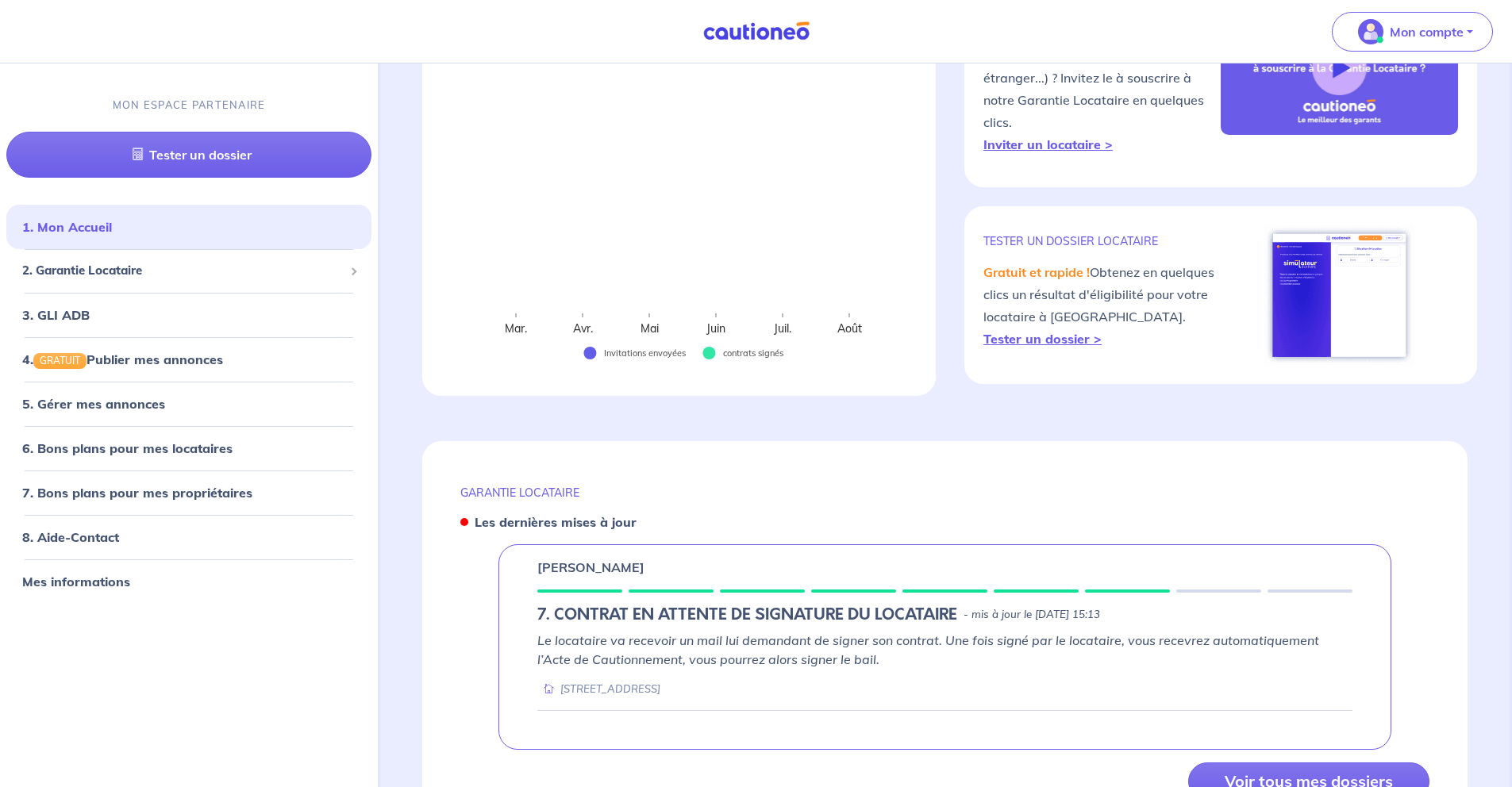
scroll to position [310, 0]
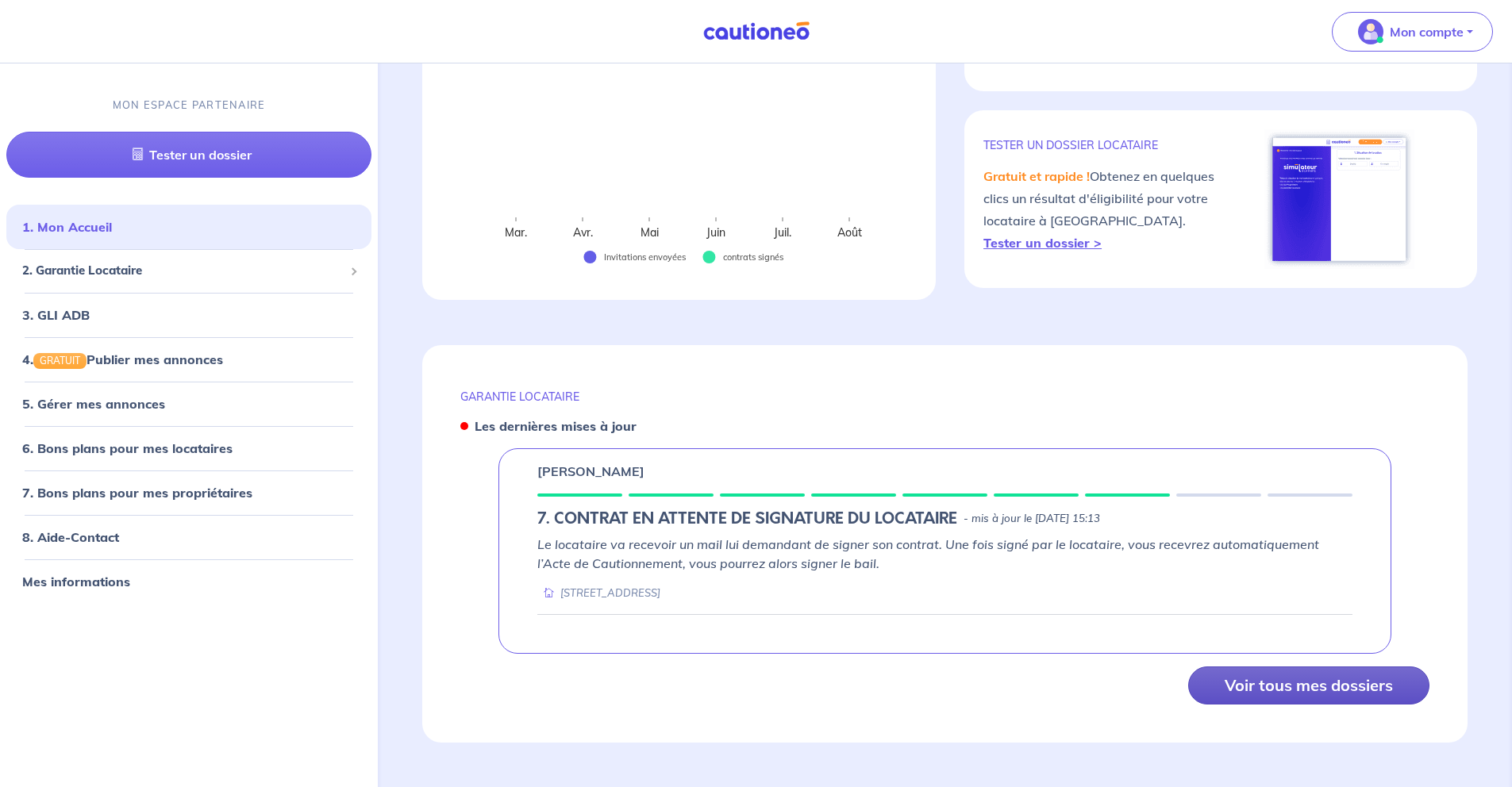
click at [1300, 687] on button "Voir tous mes dossiers" at bounding box center [1309, 685] width 241 height 38
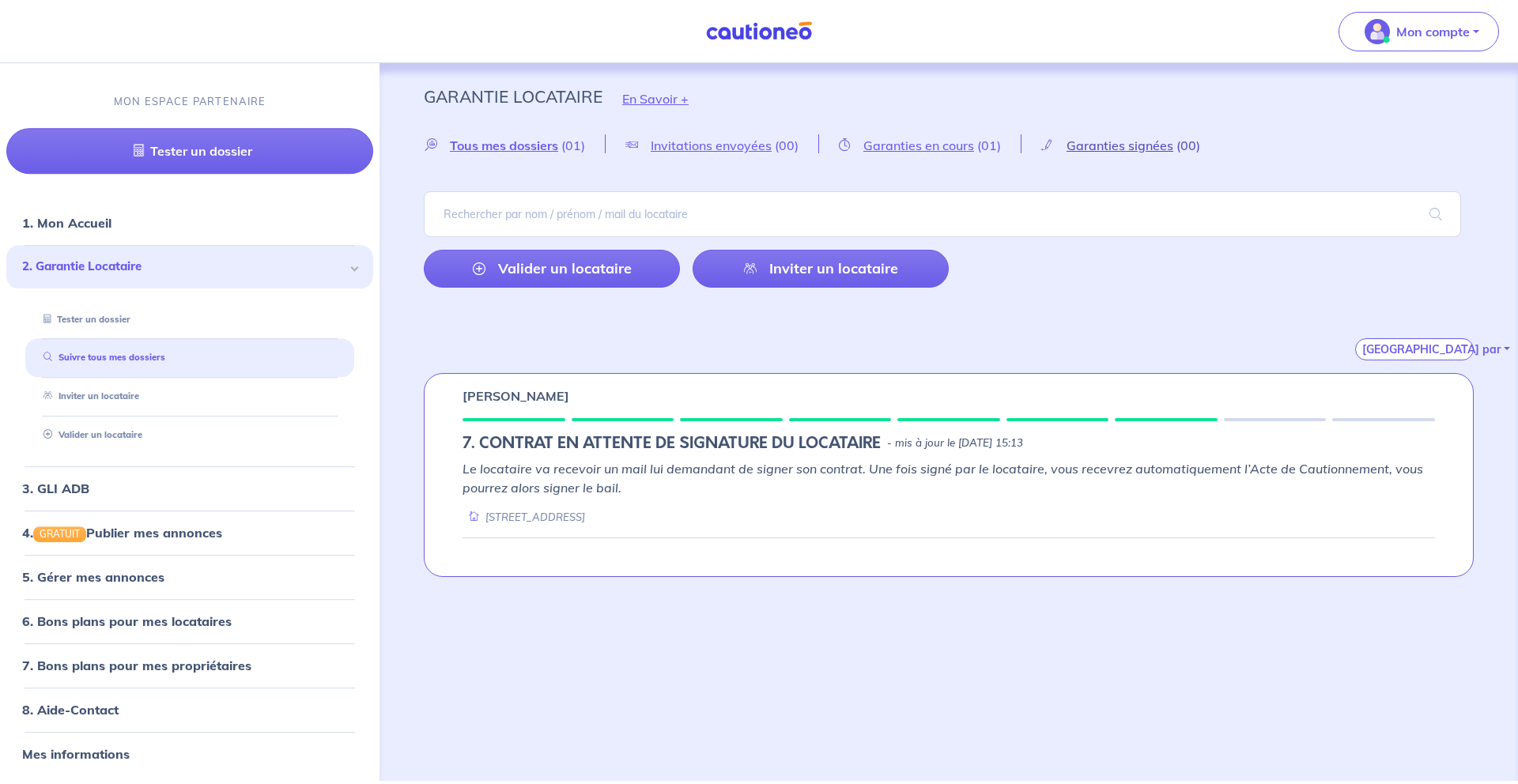
click at [1113, 150] on span "Garanties signées" at bounding box center [1120, 145] width 107 height 16
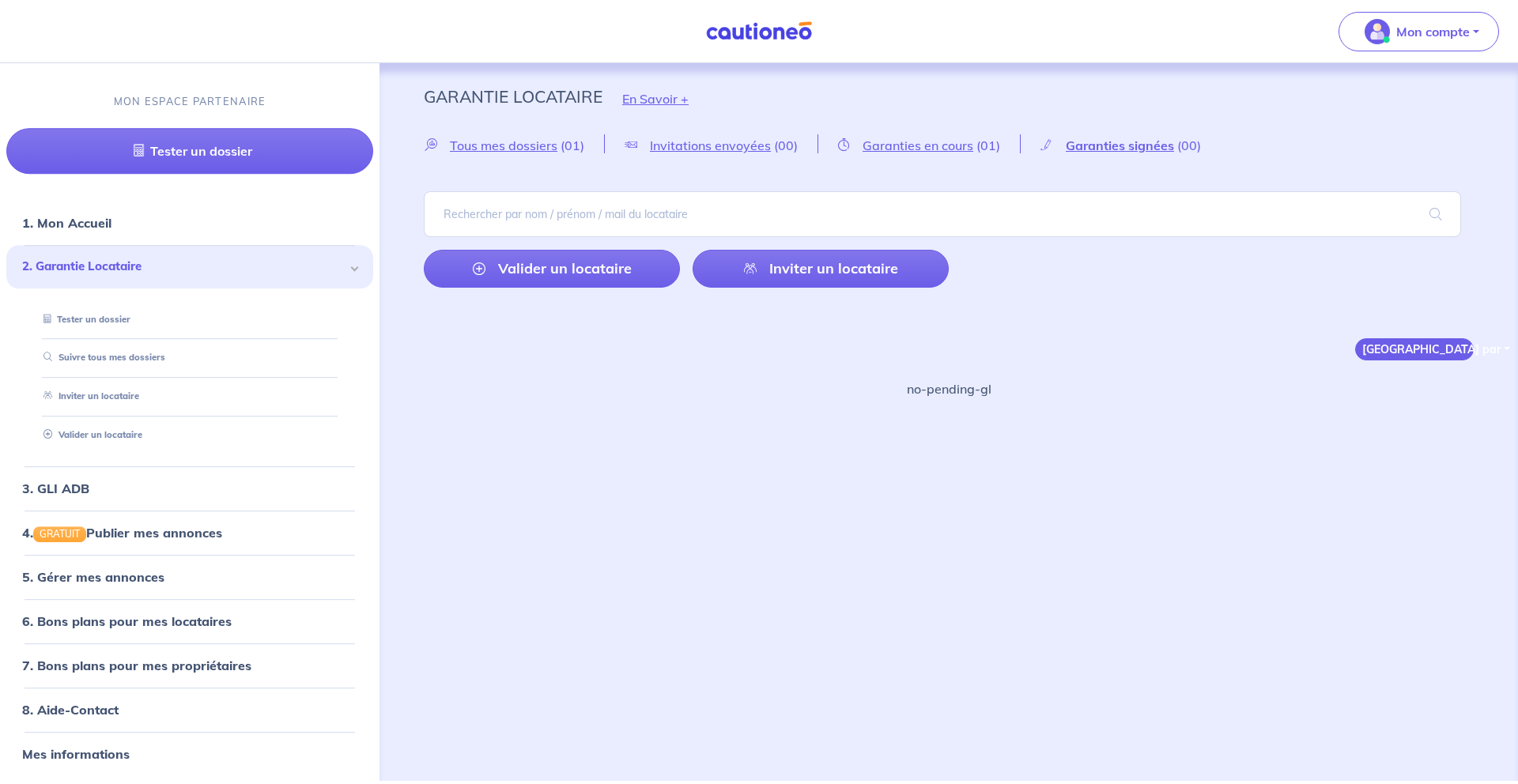
click at [1405, 345] on button "Trier par" at bounding box center [1415, 350] width 119 height 22
click at [722, 413] on div "no-pending-gl" at bounding box center [949, 402] width 1126 height 45
click at [943, 152] on span "Garanties en cours" at bounding box center [918, 145] width 111 height 16
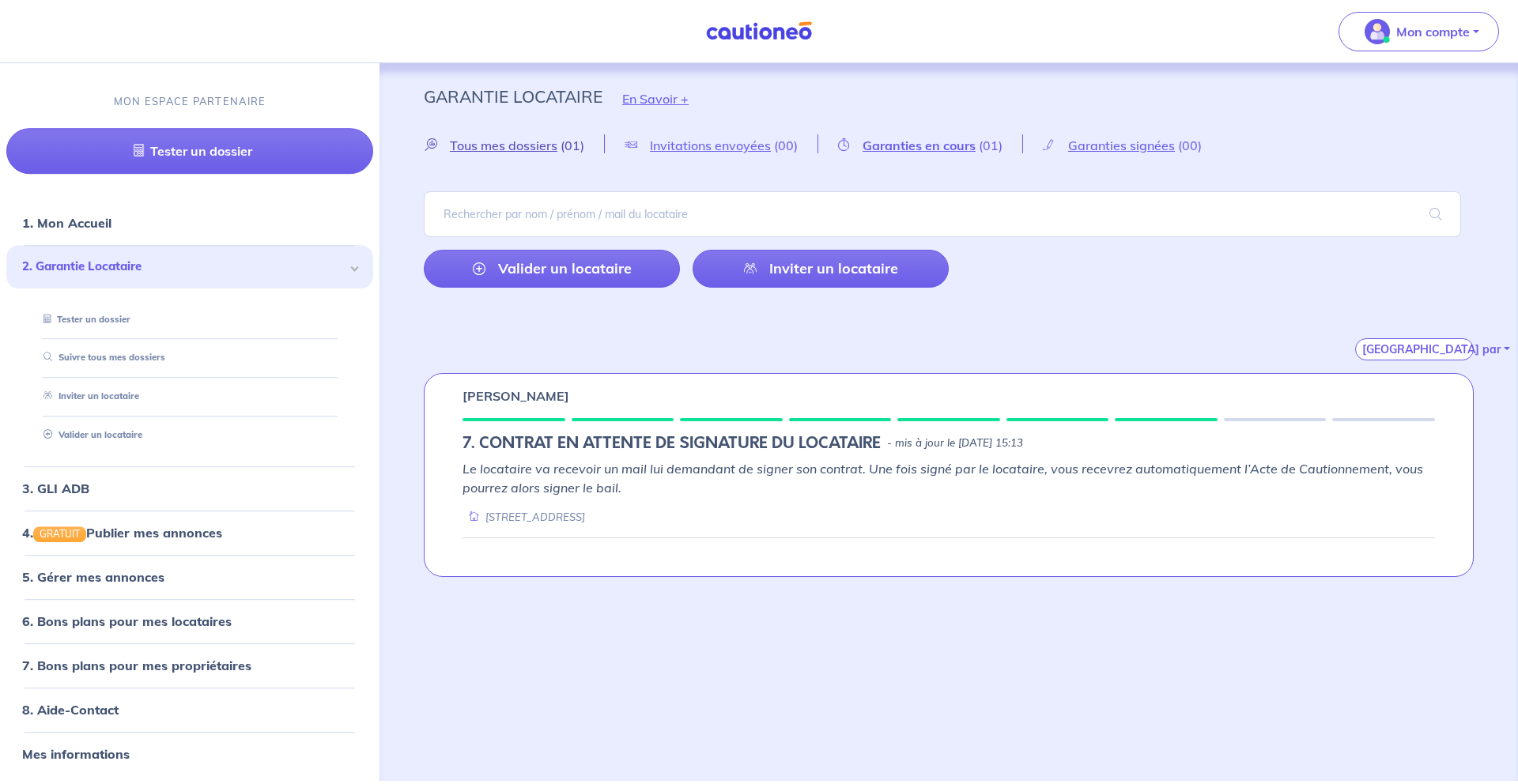
click at [498, 147] on span "Tous mes dossiers" at bounding box center [503, 145] width 108 height 16
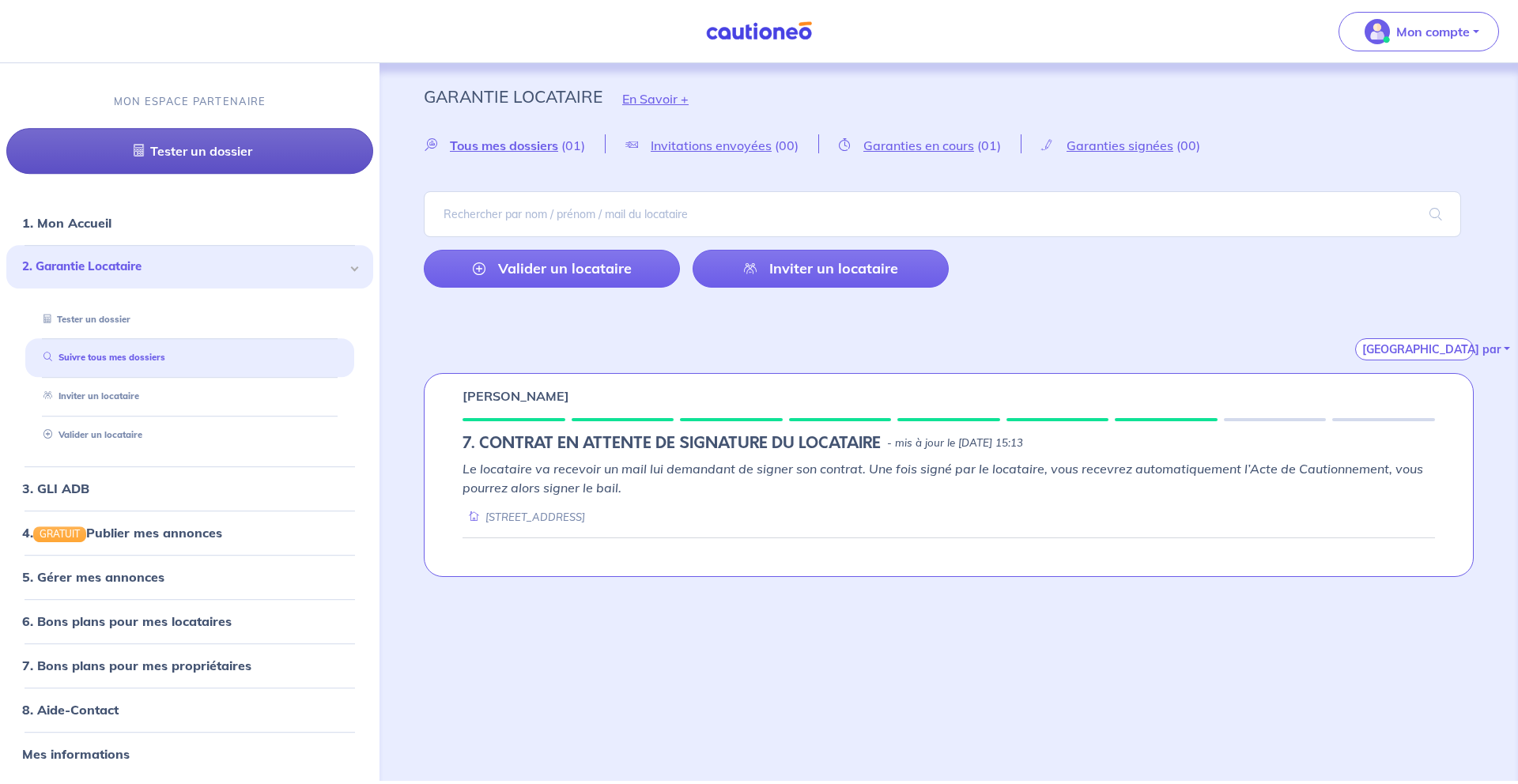
click at [173, 140] on link "Tester un dossier" at bounding box center [190, 150] width 367 height 46
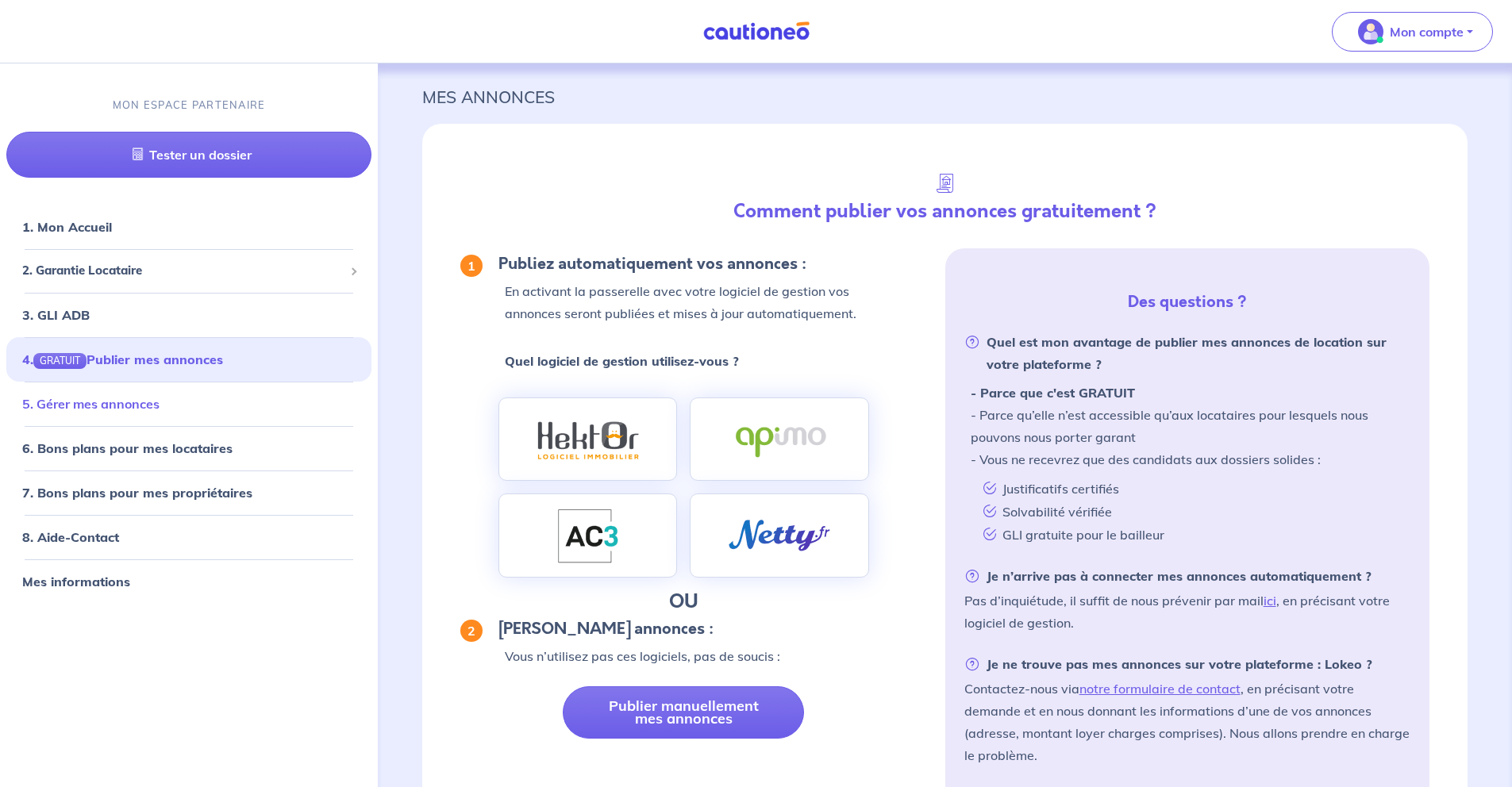
click at [159, 412] on link "5. Gérer mes annonces" at bounding box center [90, 403] width 138 height 16
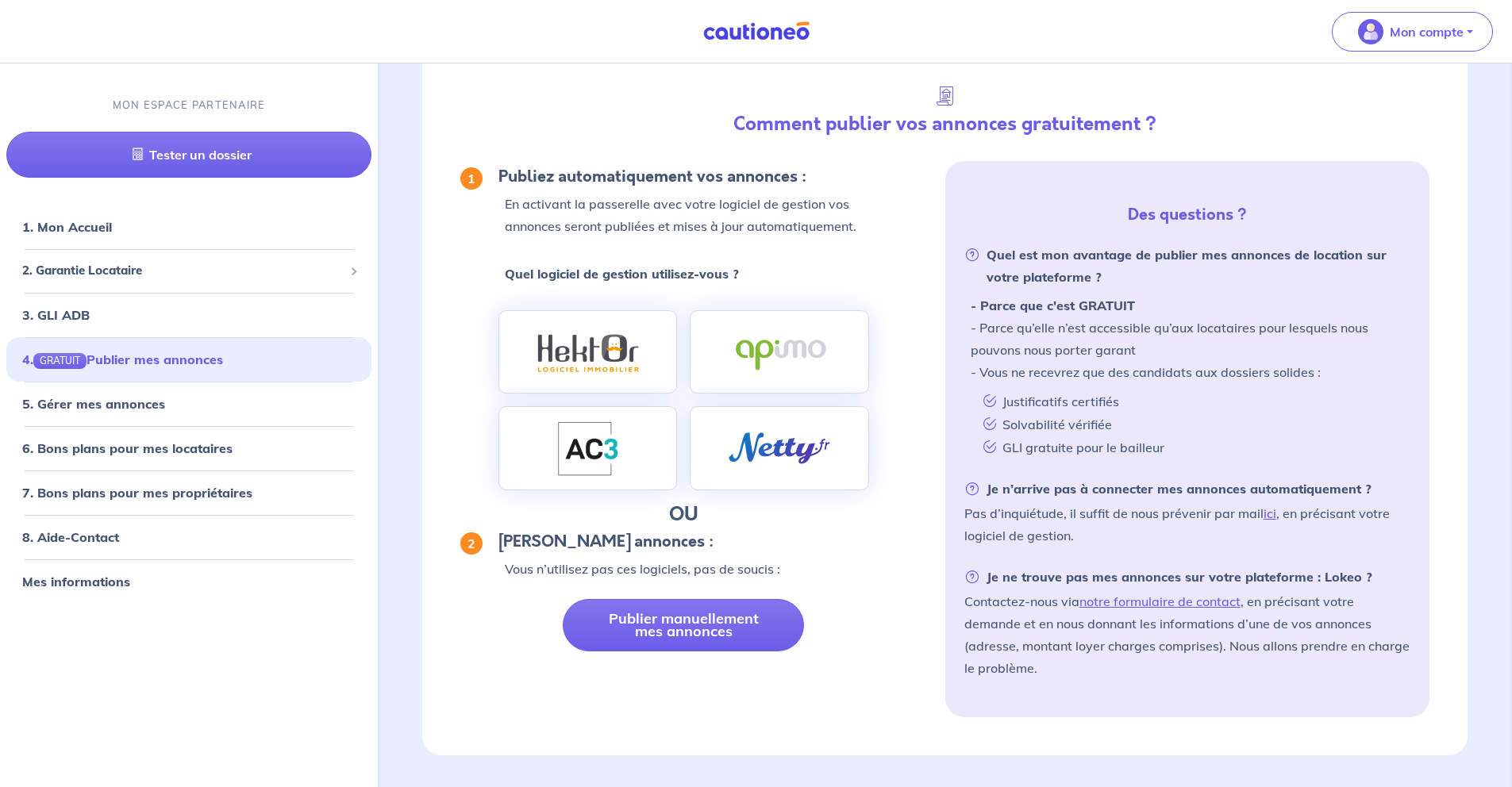
scroll to position [94, 0]
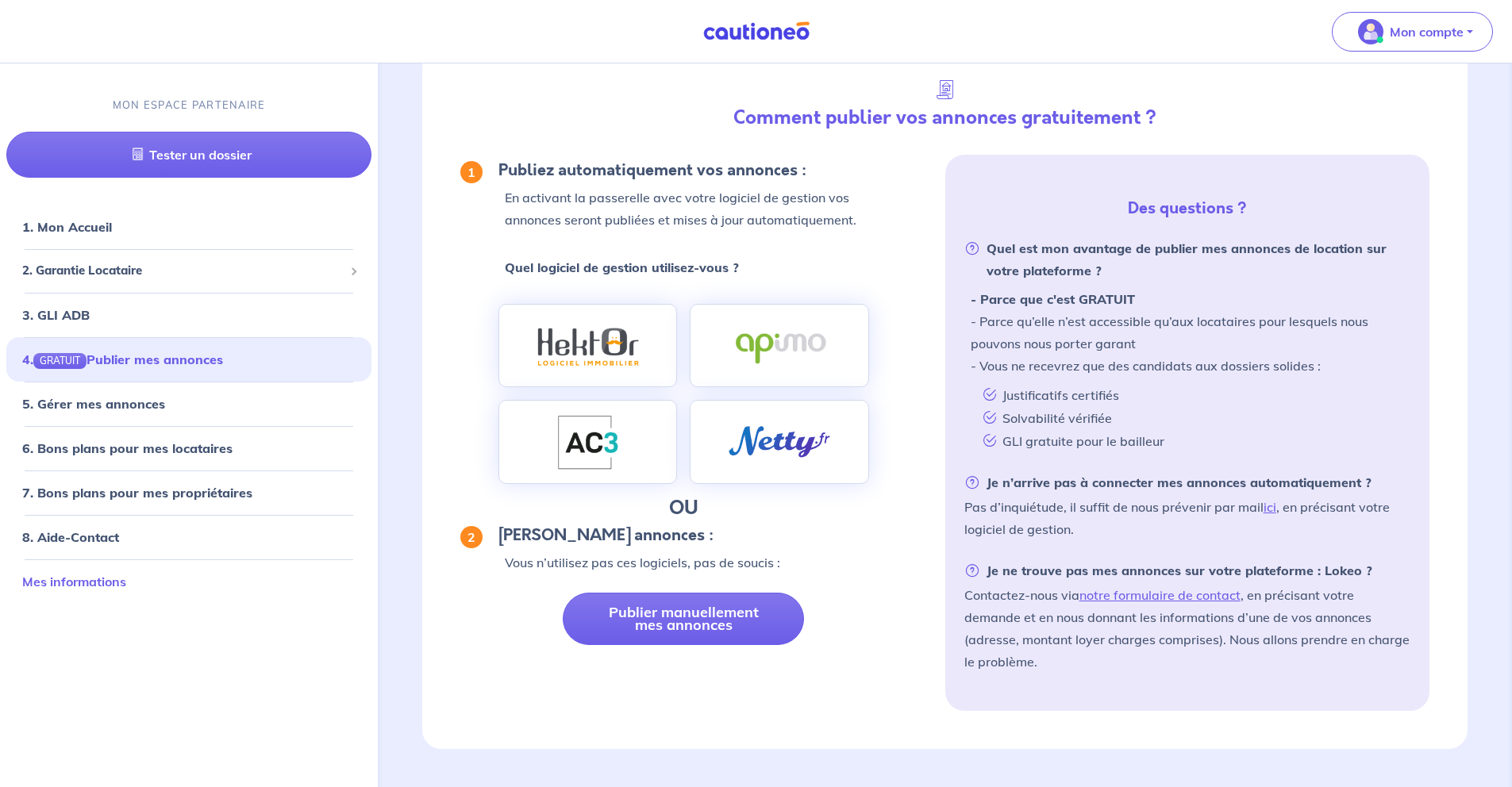
click at [79, 582] on link "Mes informations" at bounding box center [73, 581] width 104 height 16
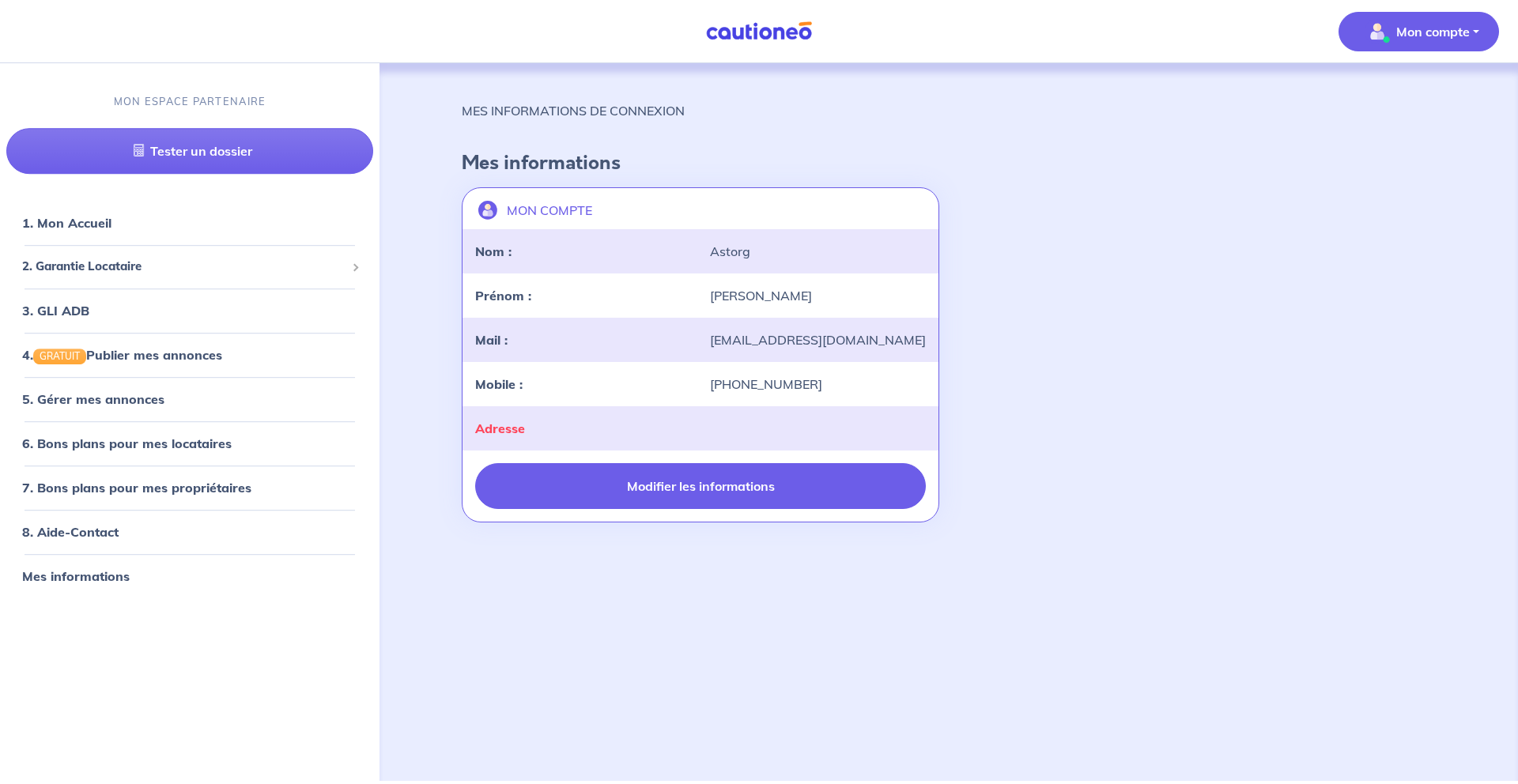
click at [602, 492] on button "Modifier les informations" at bounding box center [700, 486] width 451 height 46
select select "FR"
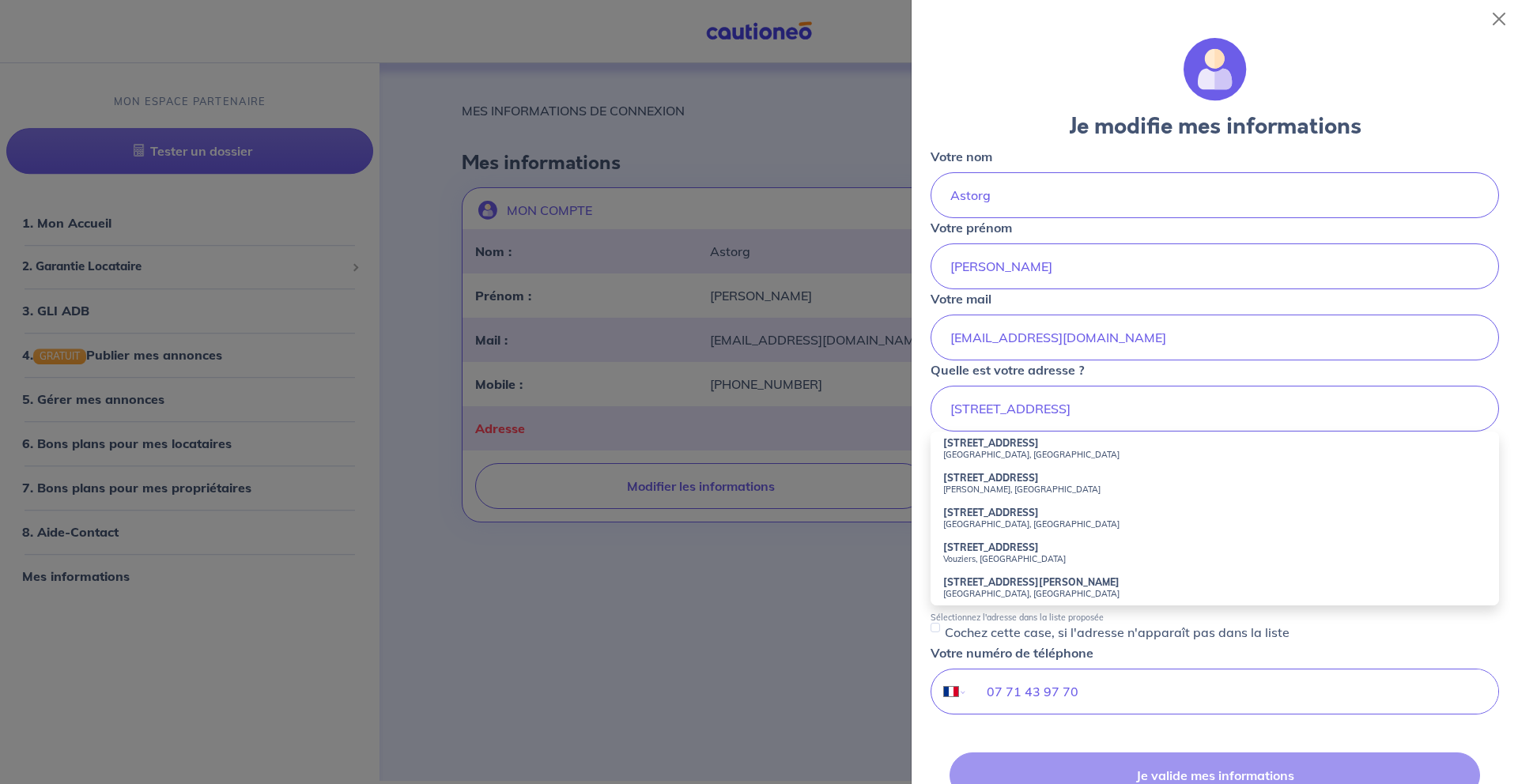
click at [1009, 454] on small "Lyon, France" at bounding box center [1215, 454] width 543 height 11
type input "21 Place Carnot, Lyon, France"
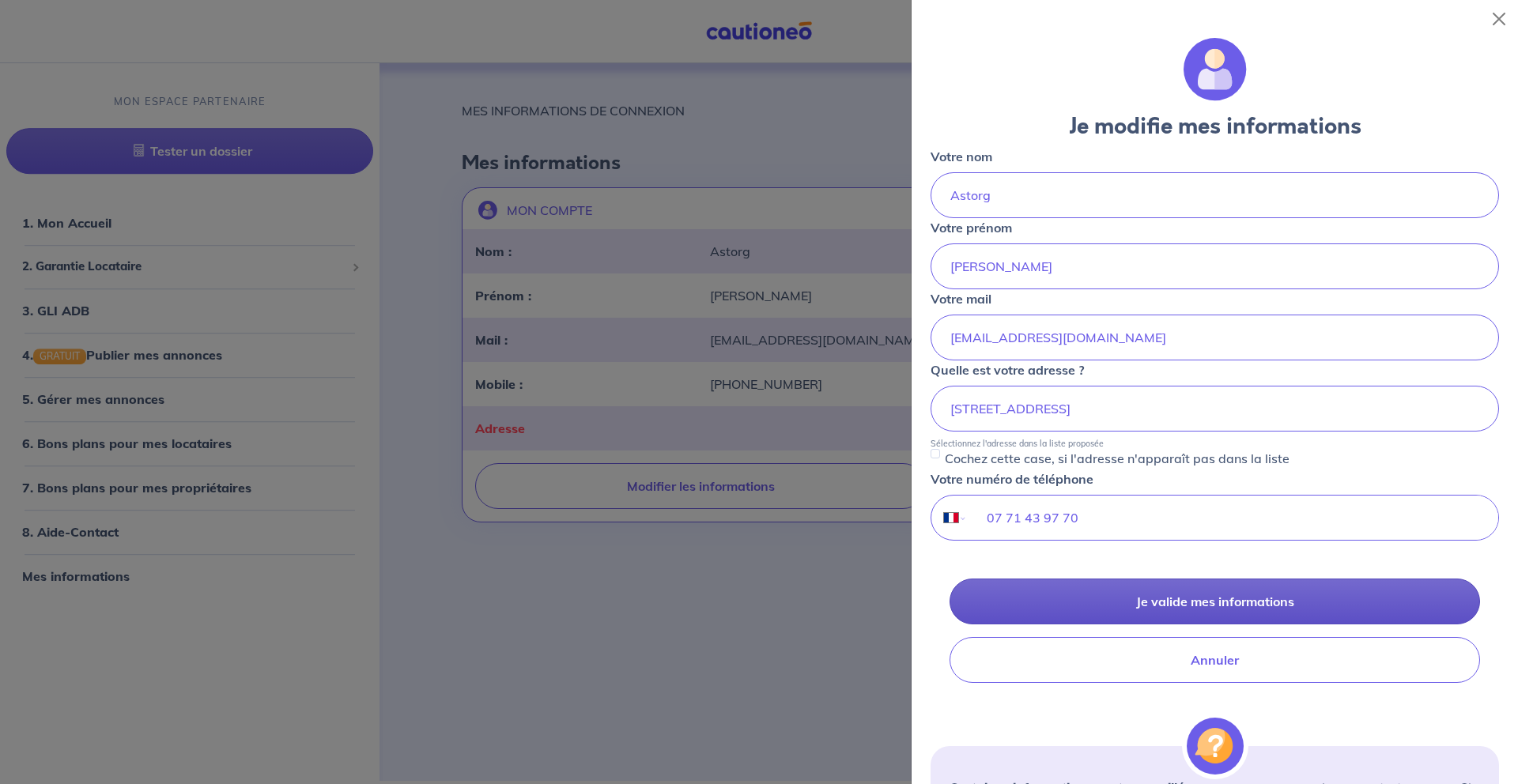
click at [1078, 591] on button "Je valide mes informations" at bounding box center [1215, 602] width 530 height 46
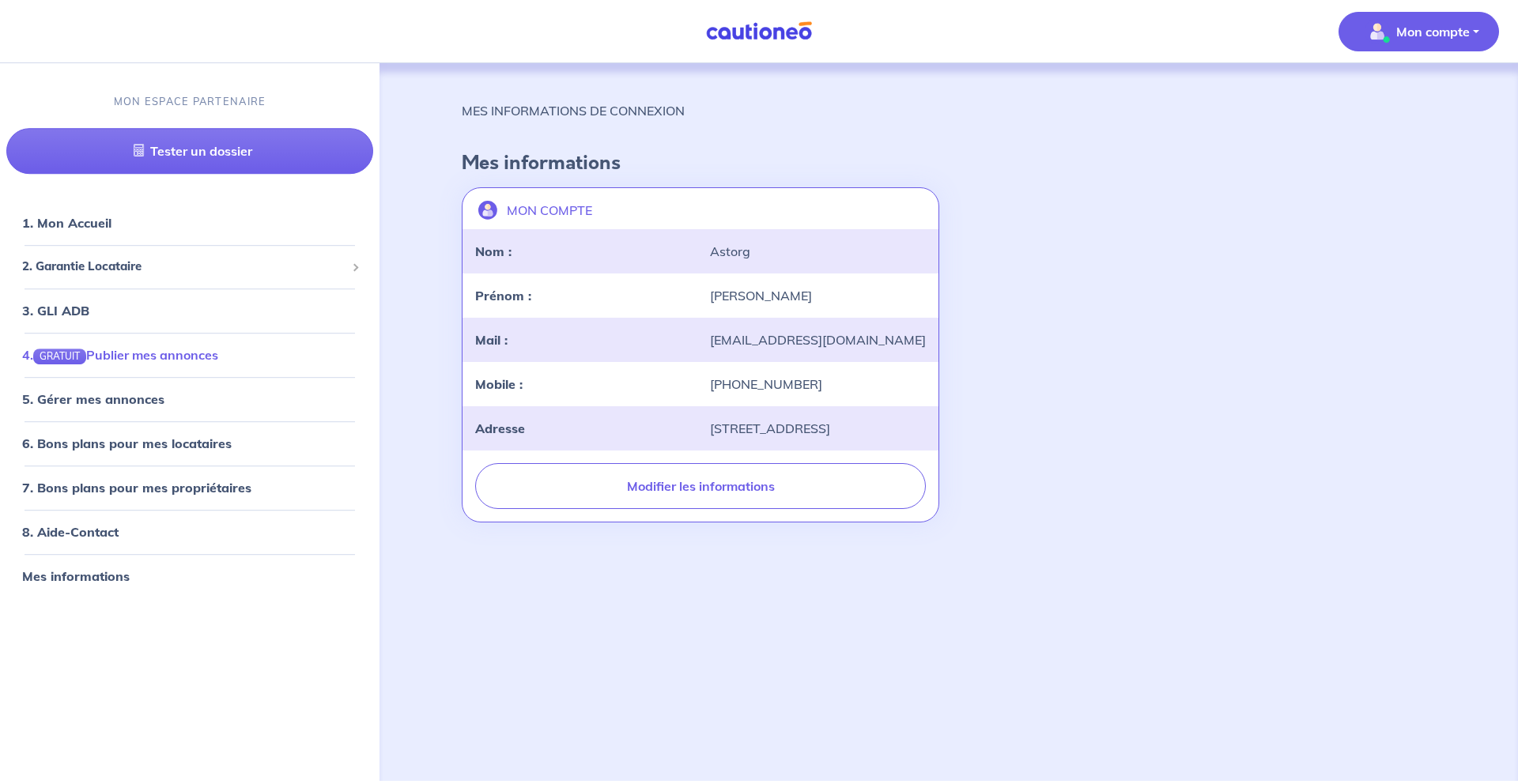
click at [128, 359] on link "4. GRATUIT Publier mes annonces" at bounding box center [119, 355] width 196 height 16
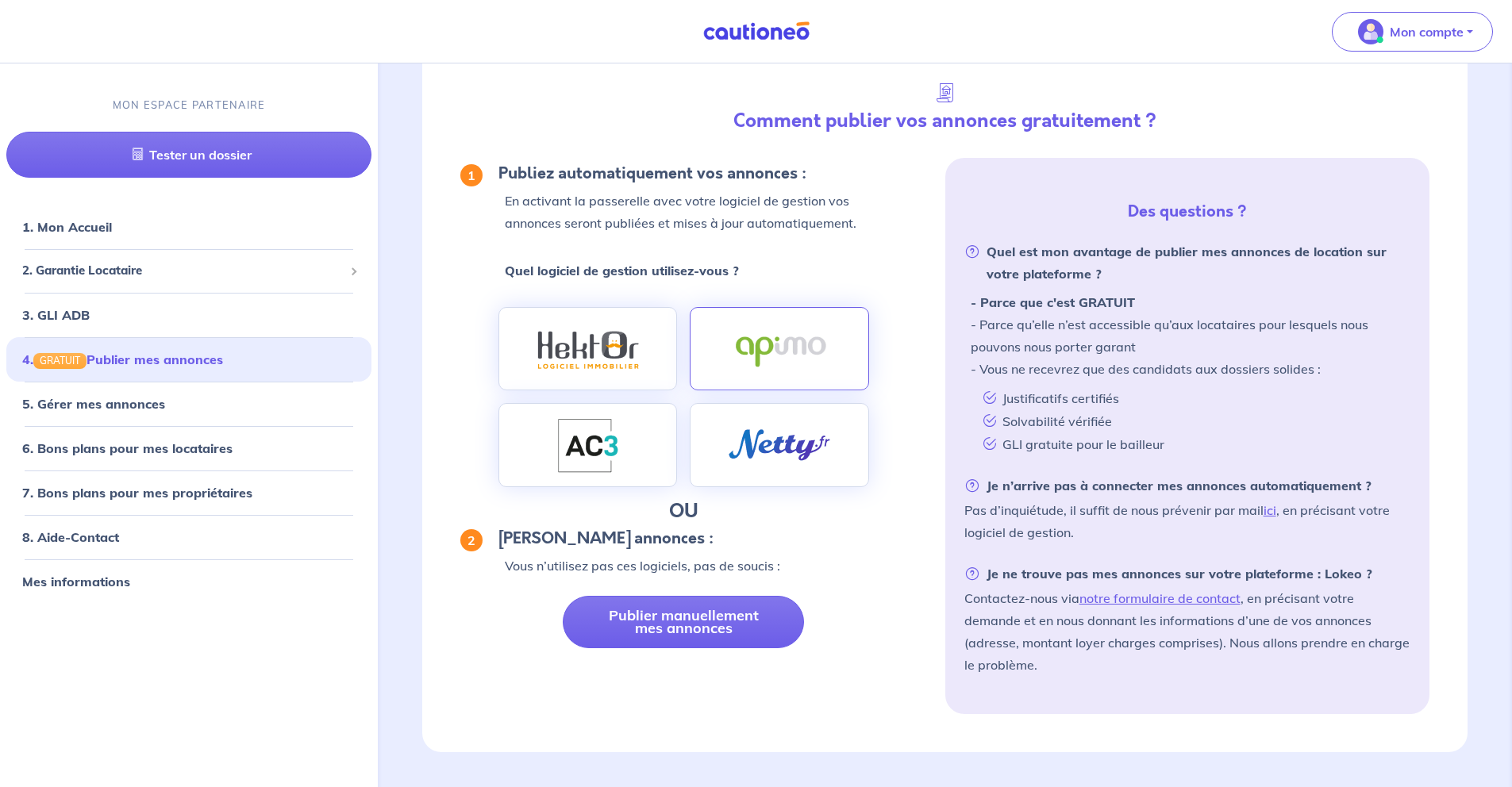
scroll to position [94, 0]
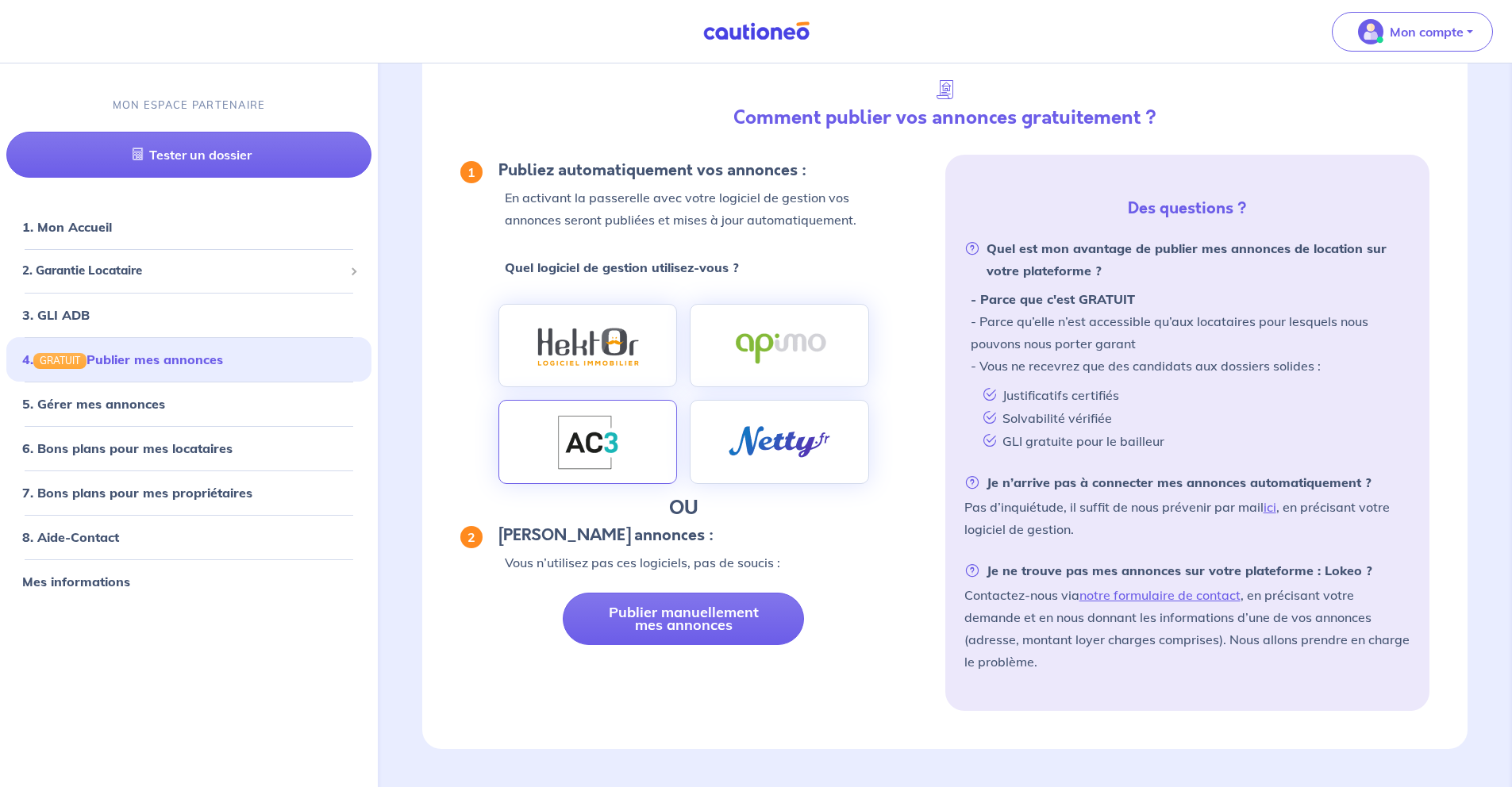
click at [631, 450] on div at bounding box center [588, 442] width 179 height 84
